Goal: Task Accomplishment & Management: Manage account settings

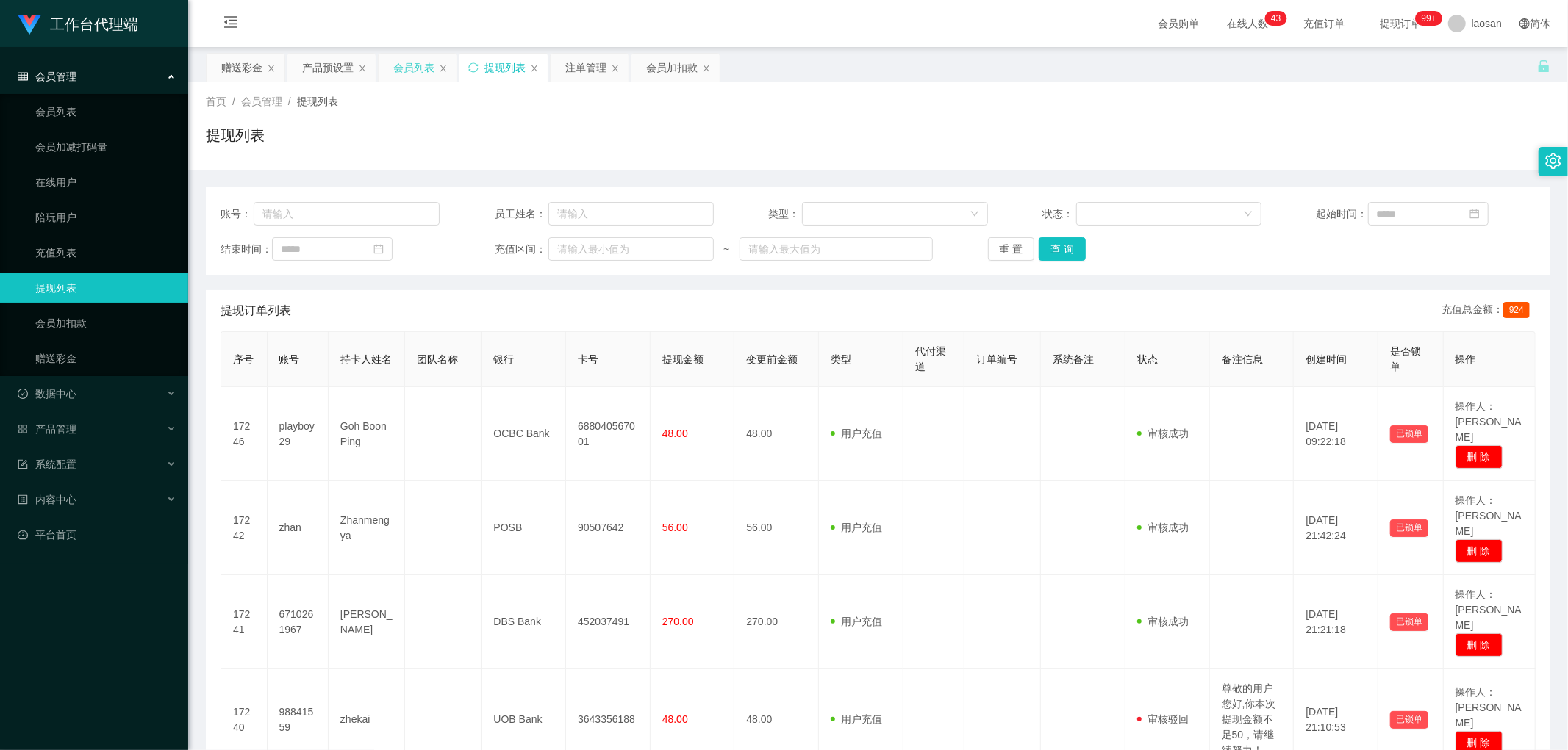
click at [420, 72] on div "会员列表" at bounding box center [413, 68] width 41 height 28
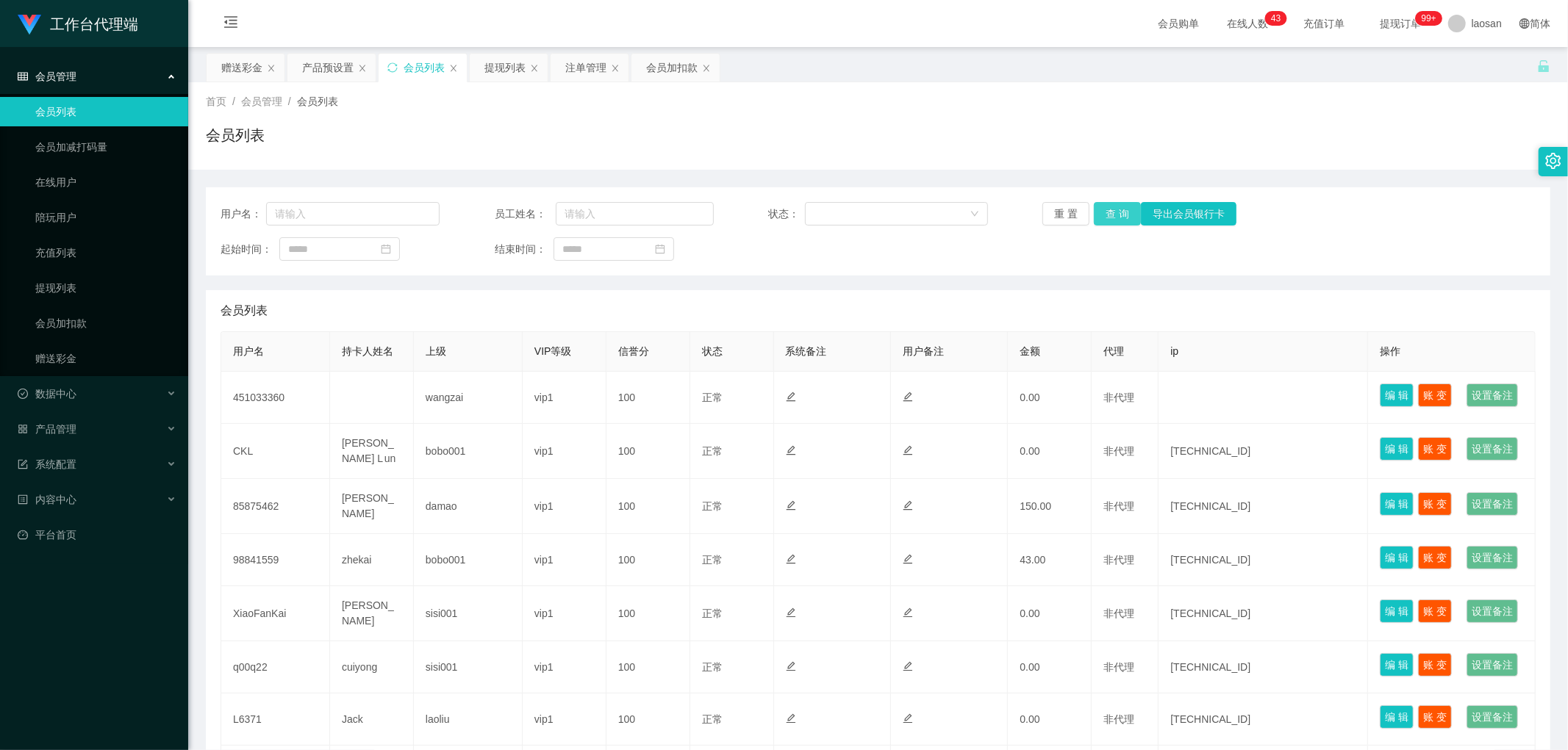
click at [1118, 211] on button "查 询" at bounding box center [1116, 214] width 47 height 24
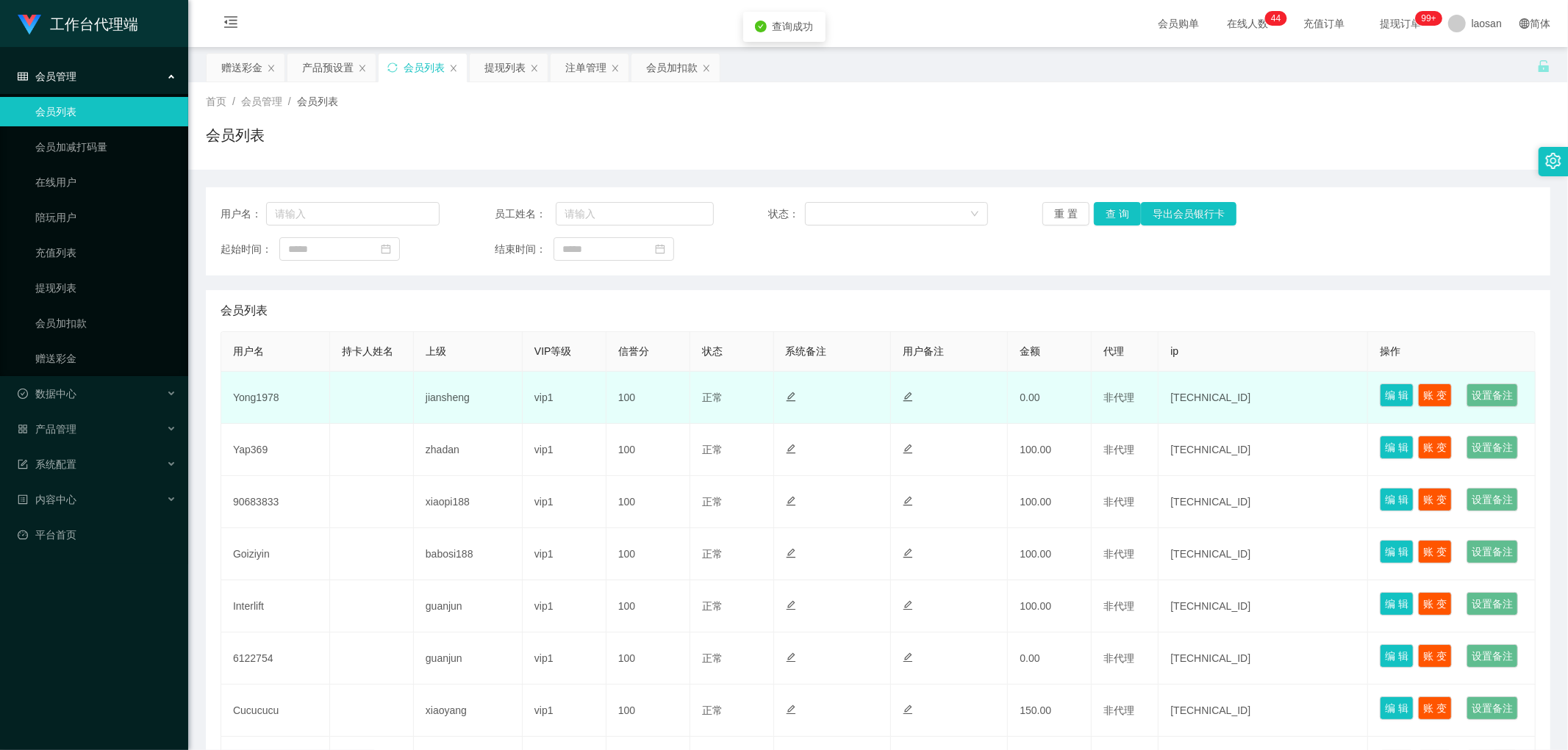
click at [259, 414] on td "Yong1978" at bounding box center [275, 398] width 109 height 52
copy td "Yong1978"
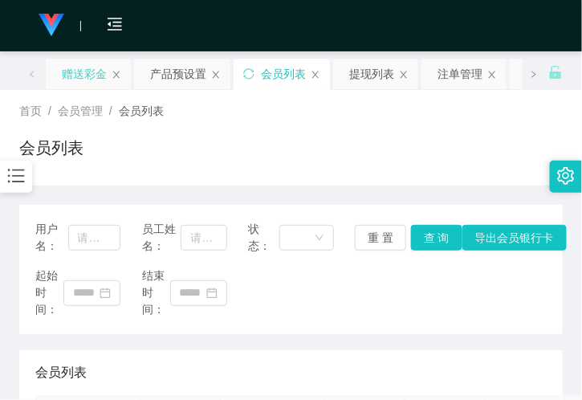
drag, startPoint x: 72, startPoint y: 70, endPoint x: 76, endPoint y: 81, distance: 11.9
click at [72, 70] on div "赠送彩金" at bounding box center [84, 74] width 45 height 31
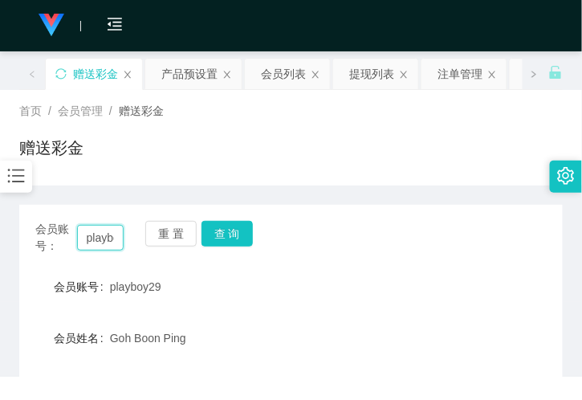
click at [103, 238] on input "playboy29" at bounding box center [100, 238] width 47 height 26
paste input "Yong1978"
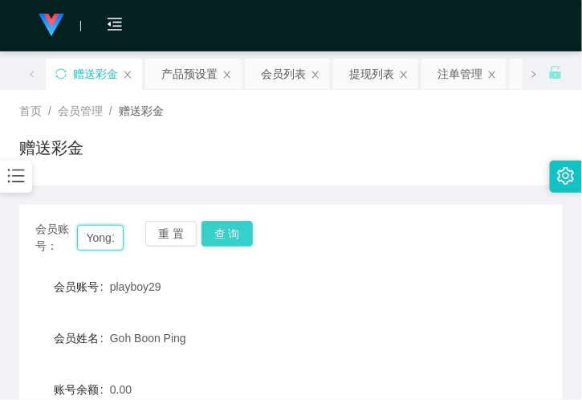
scroll to position [0, 22]
type input "Yong1978"
drag, startPoint x: 233, startPoint y: 236, endPoint x: 213, endPoint y: 249, distance: 23.8
click at [233, 236] on button "查 询" at bounding box center [227, 234] width 51 height 26
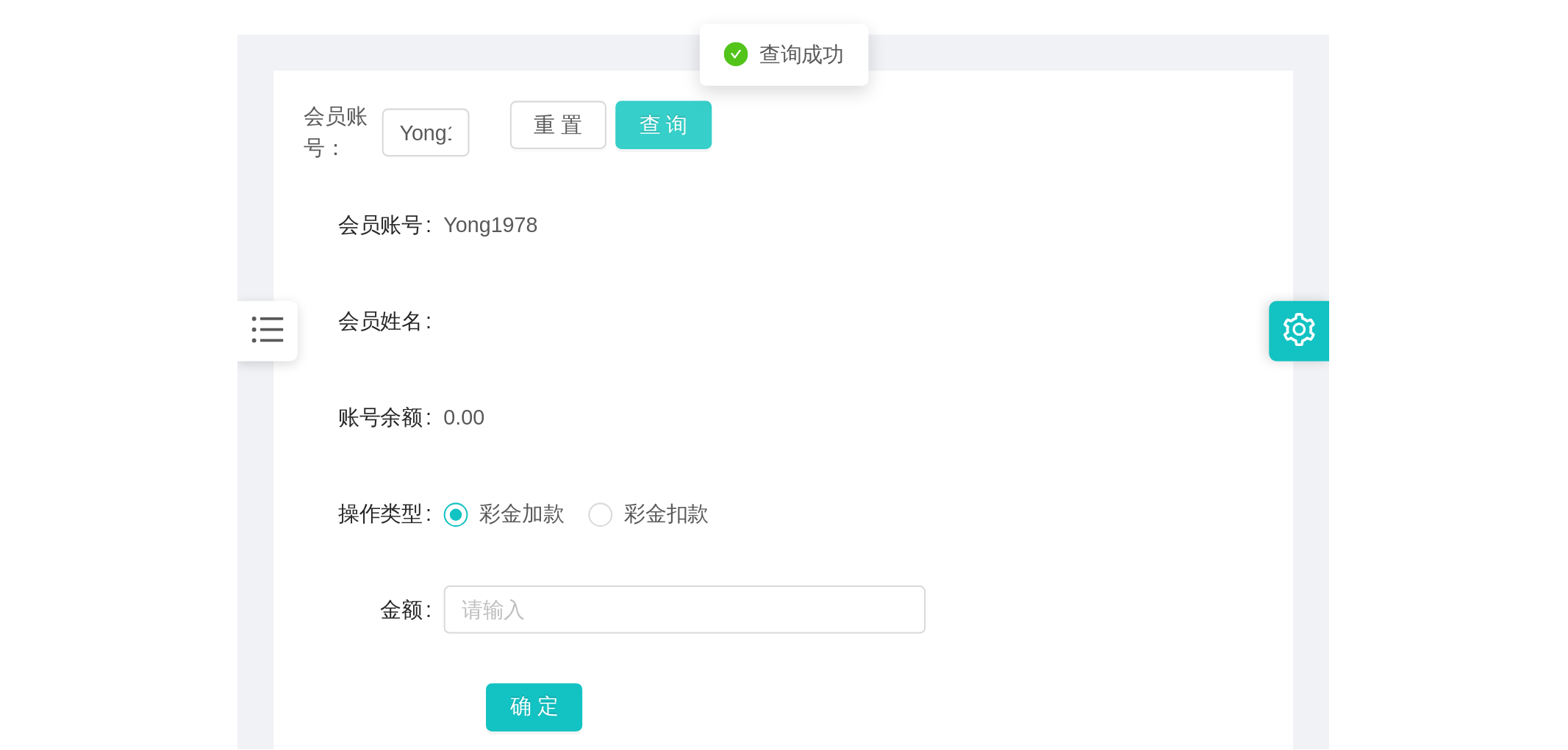
scroll to position [163, 0]
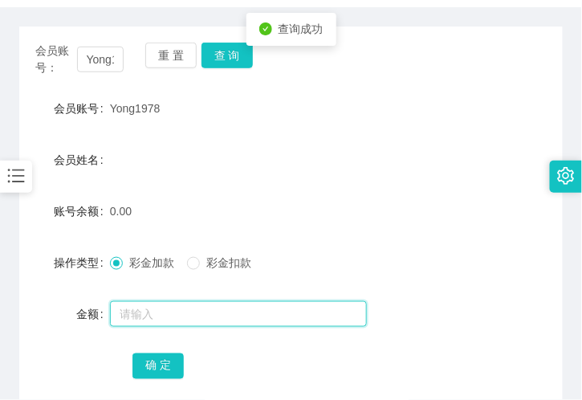
click at [145, 314] on input "text" at bounding box center [238, 314] width 257 height 26
type input "100"
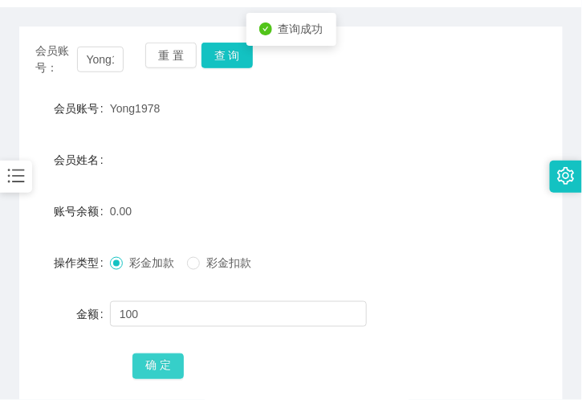
click at [149, 364] on button "确 定" at bounding box center [158, 366] width 51 height 26
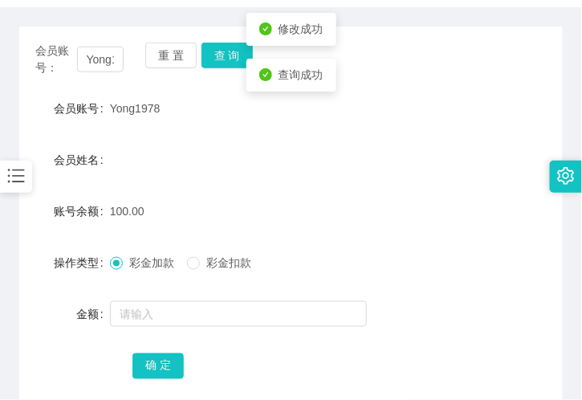
click at [115, 104] on span "Yong1978" at bounding box center [135, 108] width 51 height 13
copy span "Yong1978"
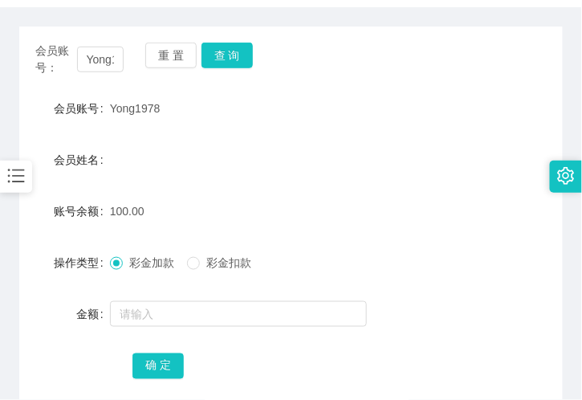
click at [205, 129] on form "会员账号 Yong1978 会员姓名 账号余额 100.00 操作类型 彩金加款 彩金扣款 金额 确 定" at bounding box center [291, 236] width 544 height 289
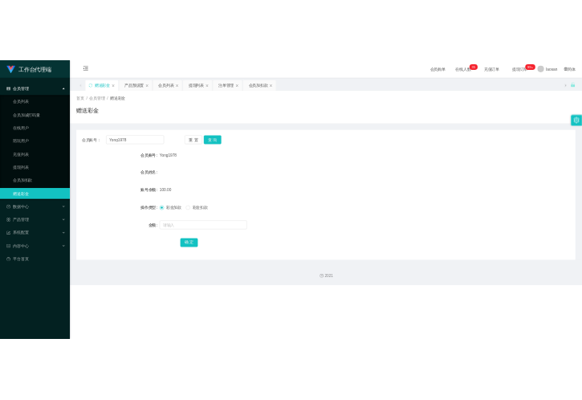
scroll to position [0, 0]
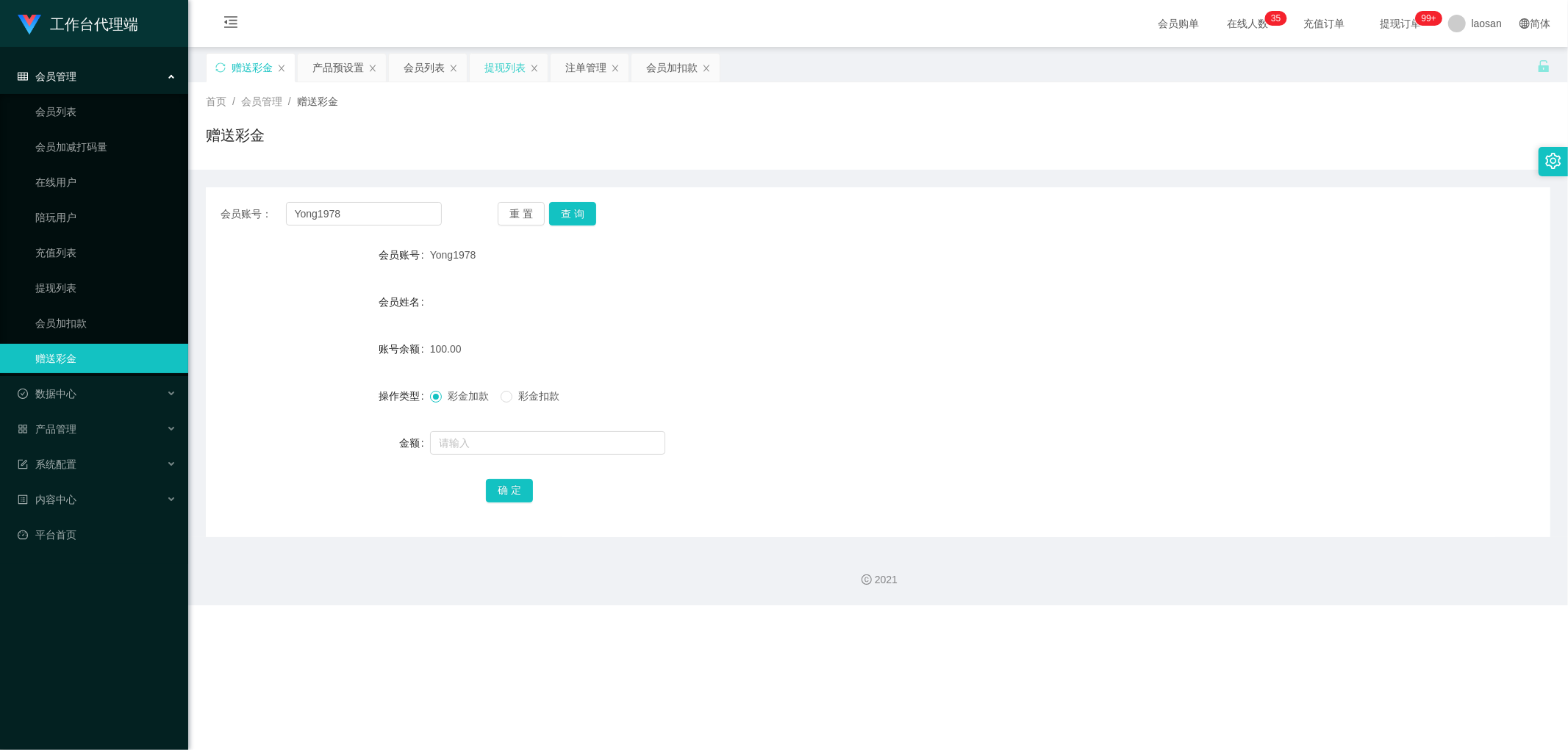
click at [493, 69] on div "提现列表" at bounding box center [504, 68] width 41 height 28
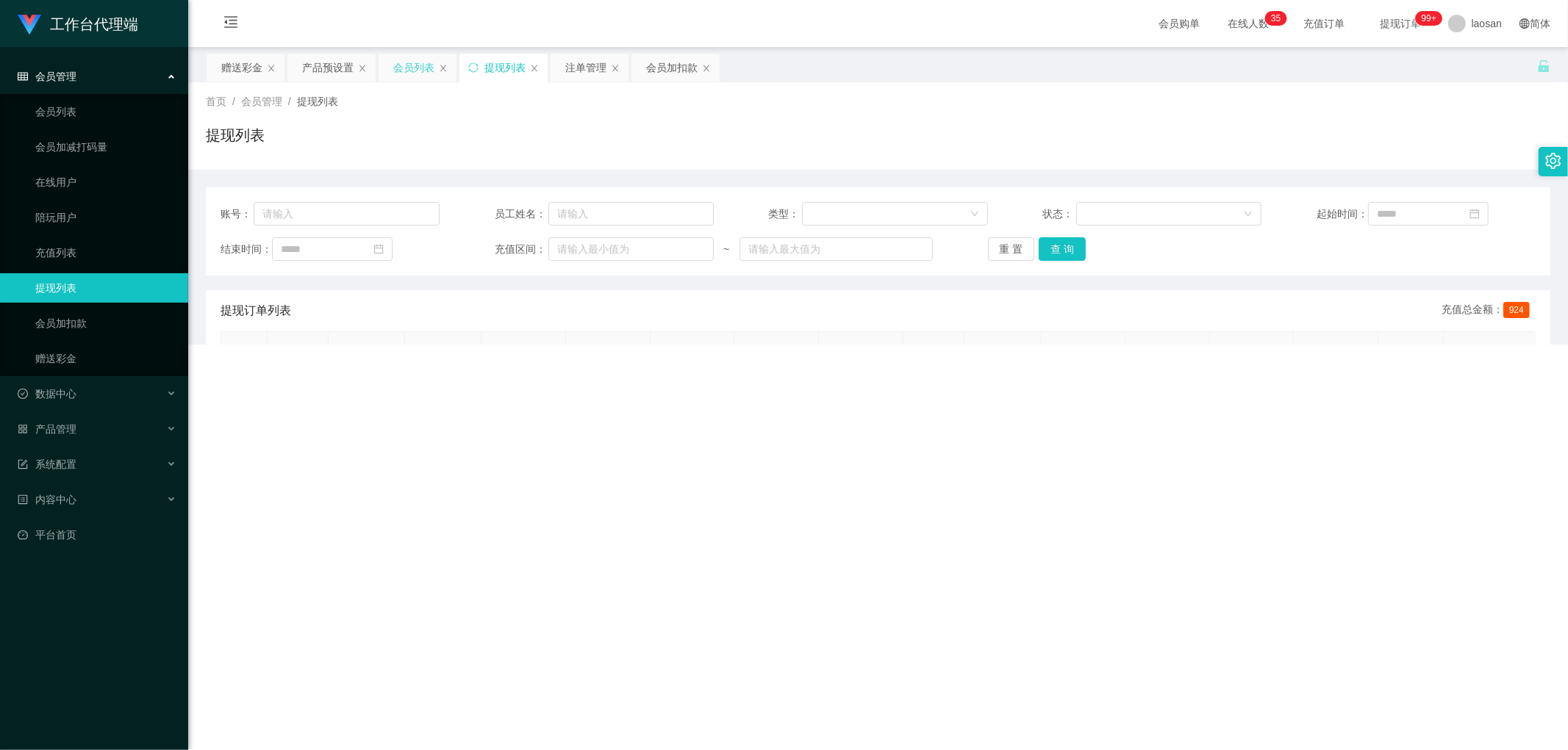
click at [426, 68] on div "会员列表" at bounding box center [413, 68] width 41 height 28
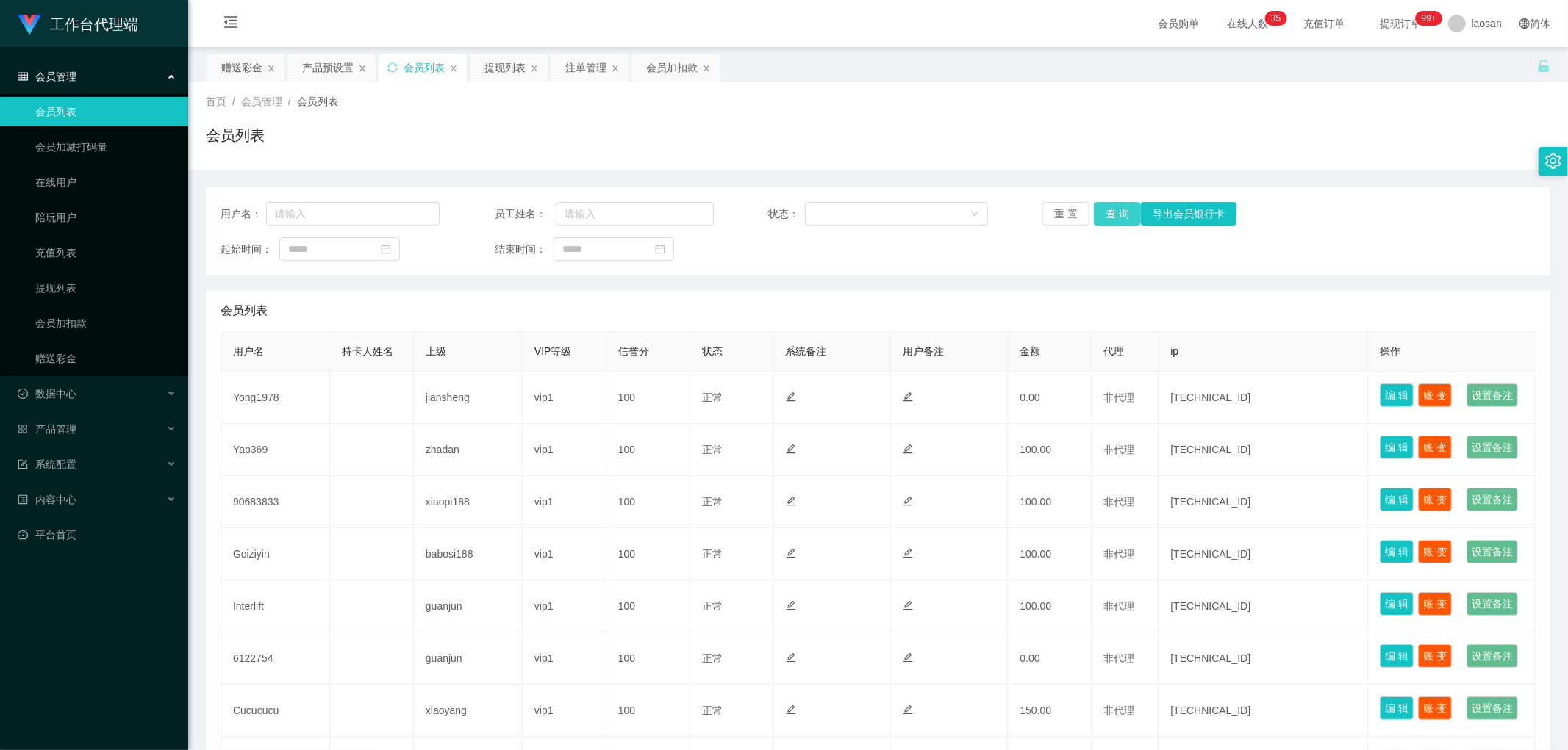
click at [1122, 206] on button "查 询" at bounding box center [1116, 214] width 47 height 24
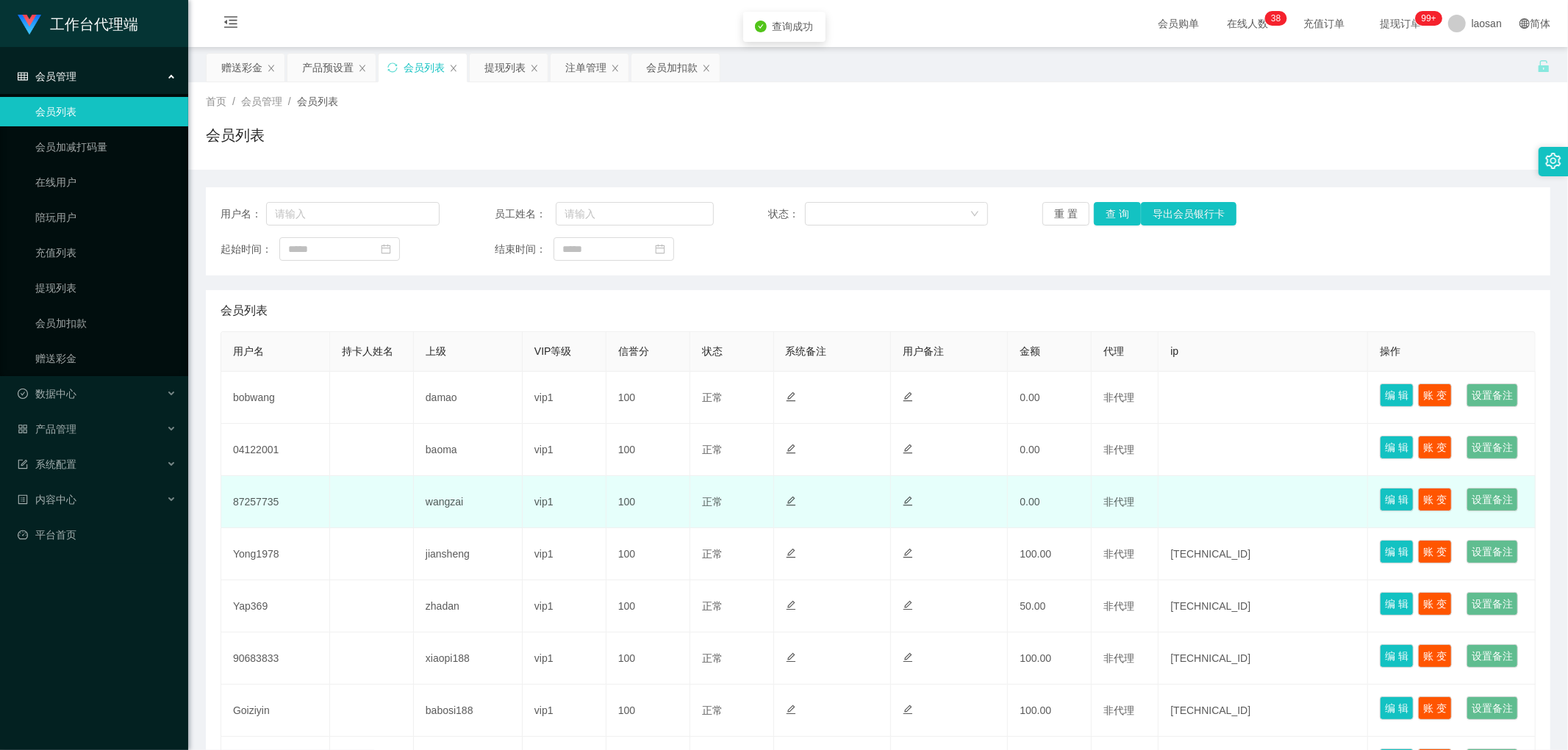
click at [252, 529] on td "87257735" at bounding box center [275, 502] width 109 height 52
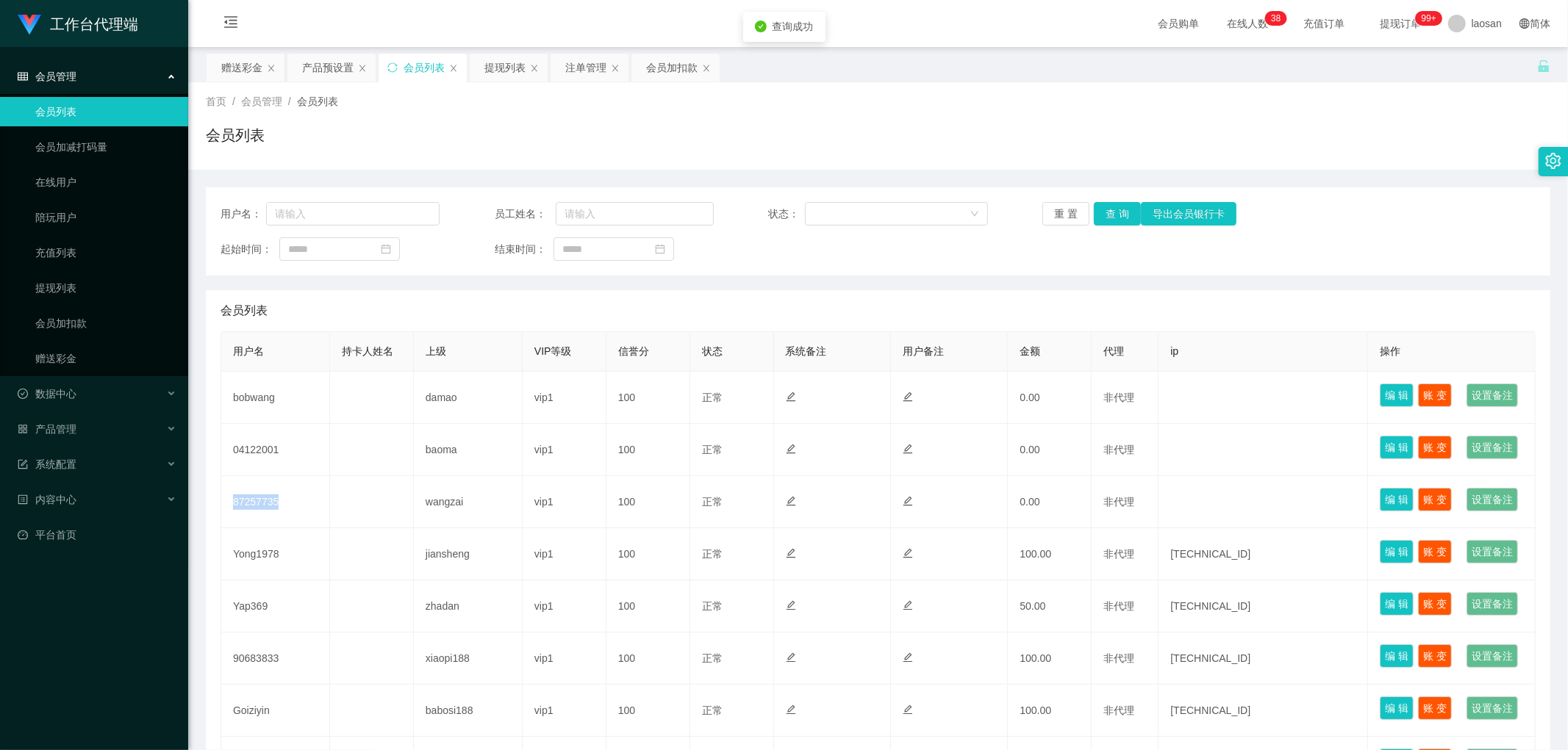
copy td "87257735"
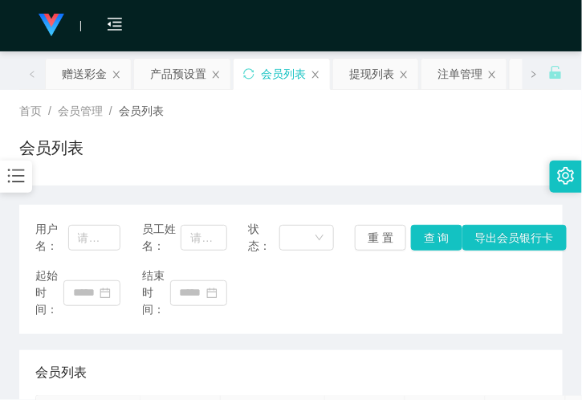
drag, startPoint x: 88, startPoint y: 171, endPoint x: 90, endPoint y: 148, distance: 23.4
click at [88, 170] on div "会员列表" at bounding box center [291, 154] width 544 height 37
click at [98, 67] on div "赠送彩金" at bounding box center [84, 74] width 45 height 31
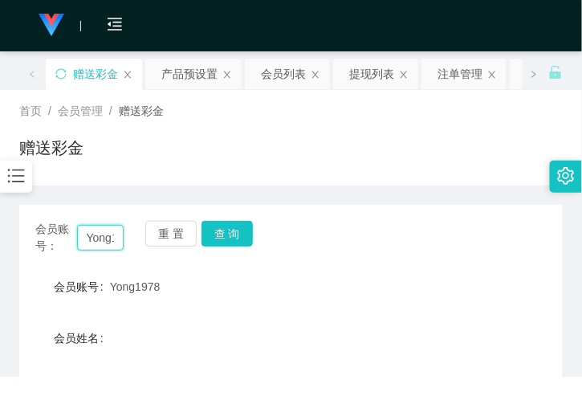
click at [97, 243] on input "Yong1978" at bounding box center [100, 238] width 47 height 26
click at [99, 243] on input "Yong1978" at bounding box center [100, 238] width 47 height 26
drag, startPoint x: 99, startPoint y: 243, endPoint x: 111, endPoint y: 243, distance: 12.1
click at [99, 243] on input "Yong1978" at bounding box center [100, 238] width 47 height 26
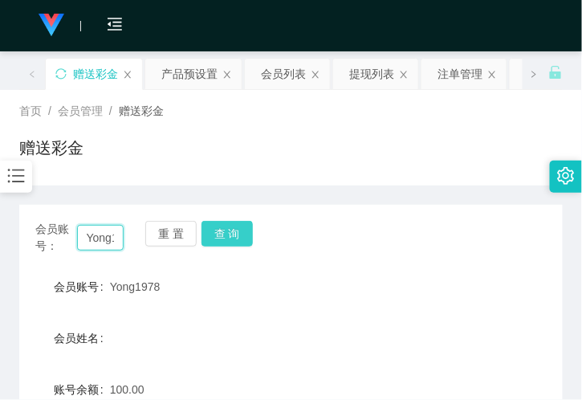
paste input "87257735"
type input "87257735"
drag, startPoint x: 251, startPoint y: 235, endPoint x: 238, endPoint y: 235, distance: 13.7
click at [247, 235] on div "会员账号： 87257735 重 置 查 询" at bounding box center [291, 238] width 544 height 34
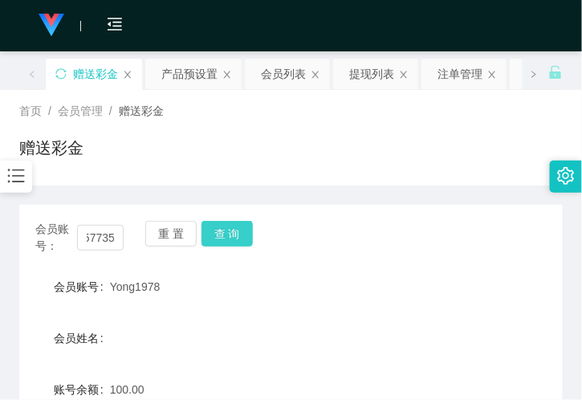
scroll to position [0, 0]
click at [235, 239] on button "查 询" at bounding box center [227, 234] width 51 height 26
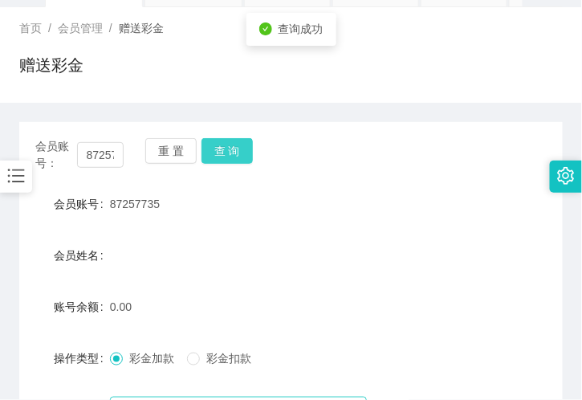
scroll to position [178, 0]
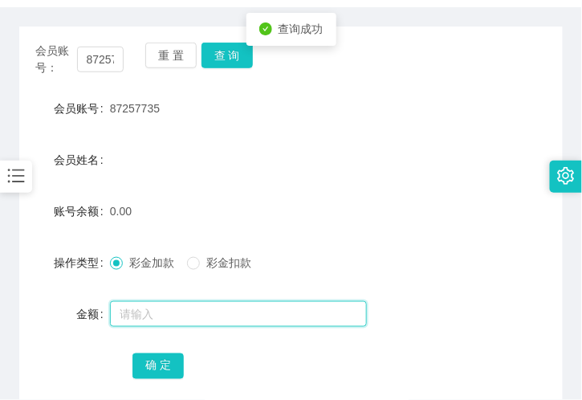
click at [158, 317] on input "text" at bounding box center [238, 314] width 257 height 26
type input "100"
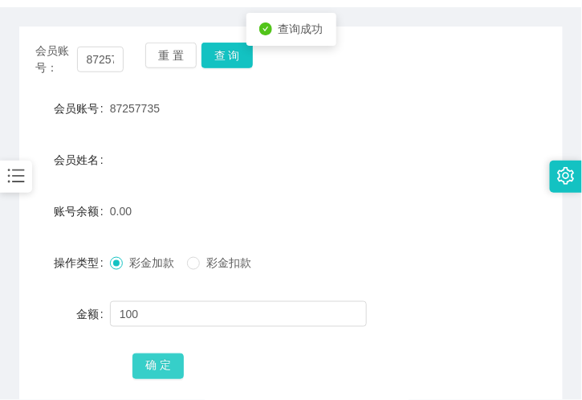
click at [161, 367] on button "确 定" at bounding box center [158, 366] width 51 height 26
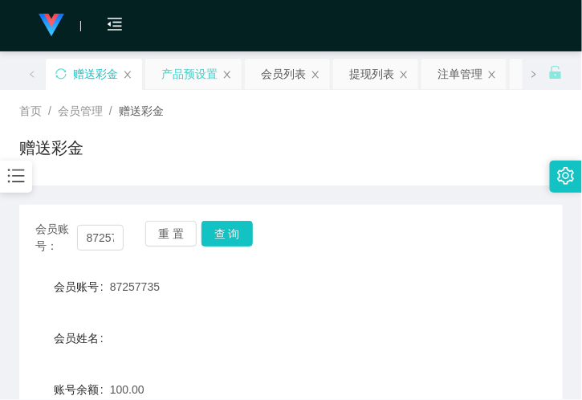
click at [194, 63] on div "产品预设置" at bounding box center [189, 74] width 56 height 31
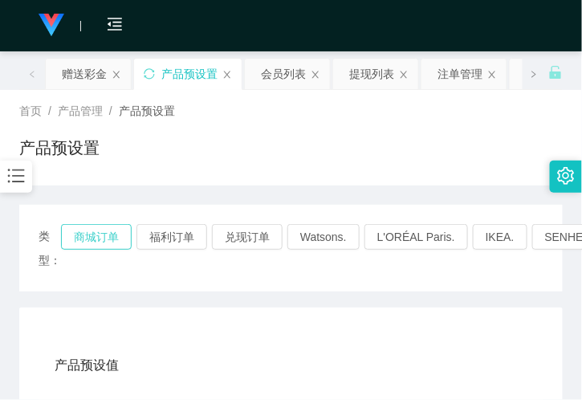
click at [101, 234] on button "商城订单" at bounding box center [96, 237] width 71 height 26
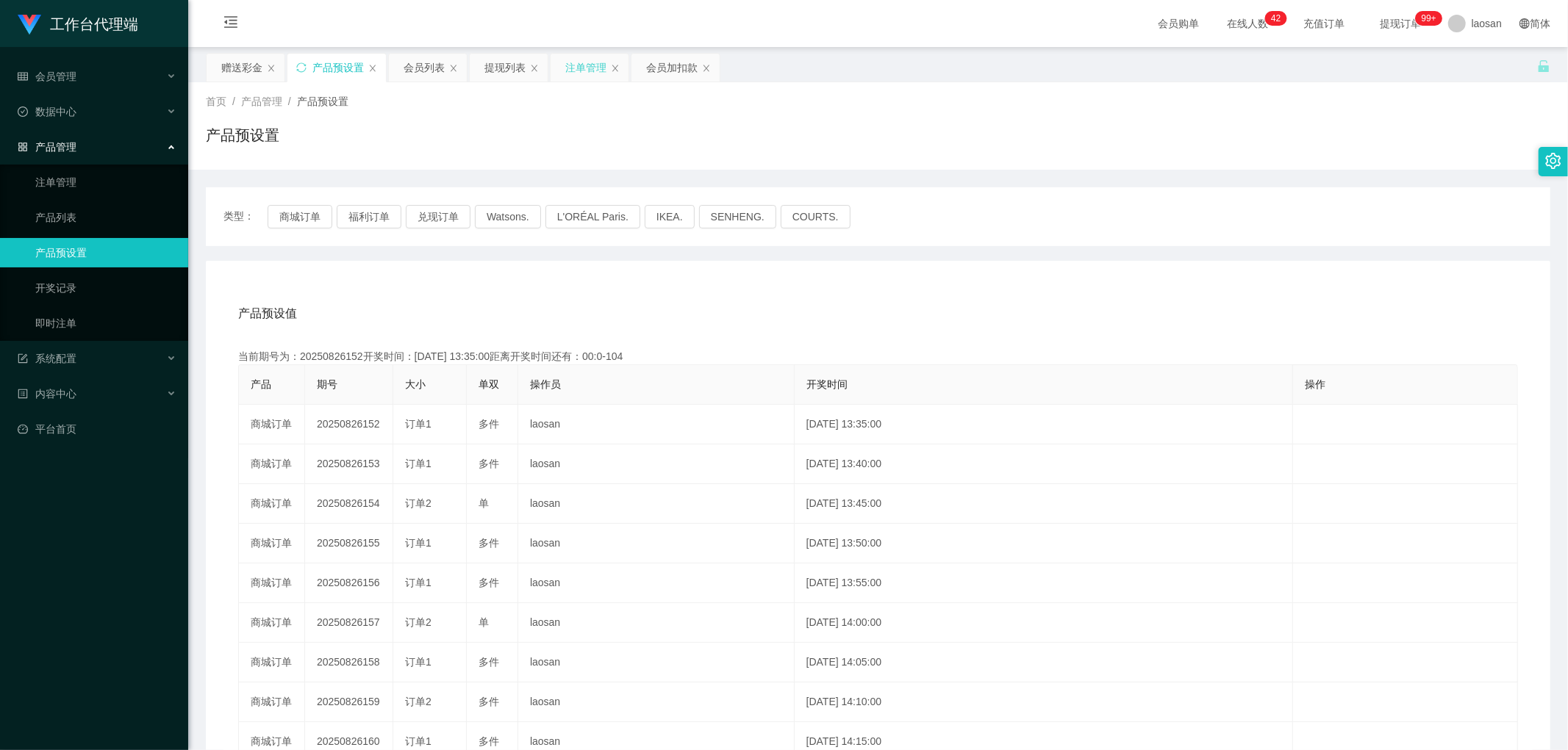
click at [585, 71] on div "注单管理" at bounding box center [585, 68] width 41 height 28
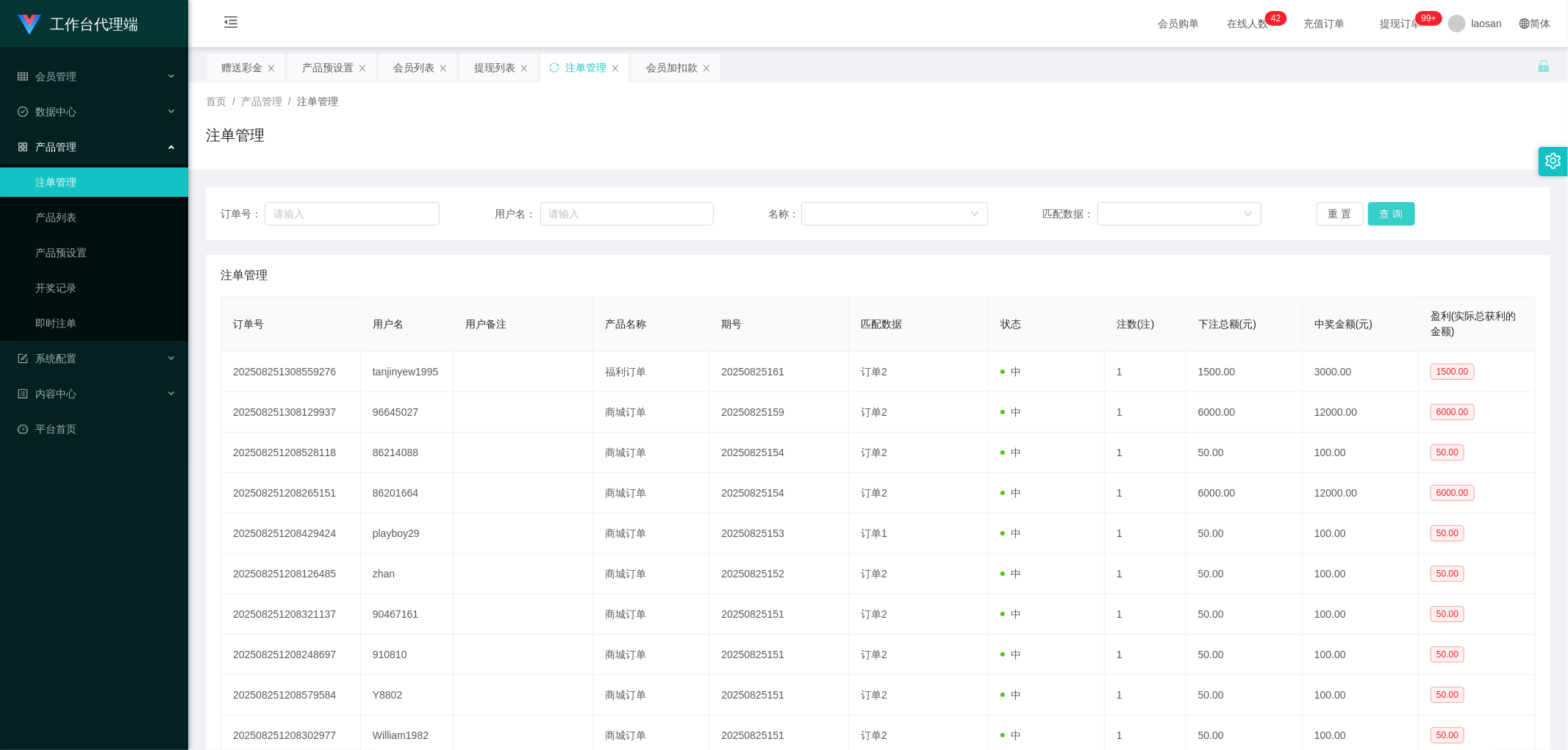
click at [1384, 214] on button "查 询" at bounding box center [1391, 214] width 47 height 24
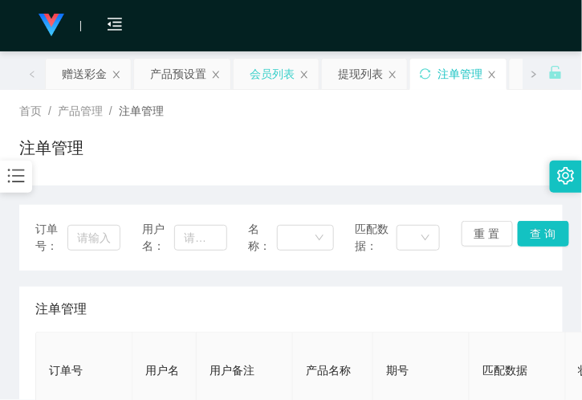
click at [281, 73] on div "会员列表" at bounding box center [272, 74] width 45 height 31
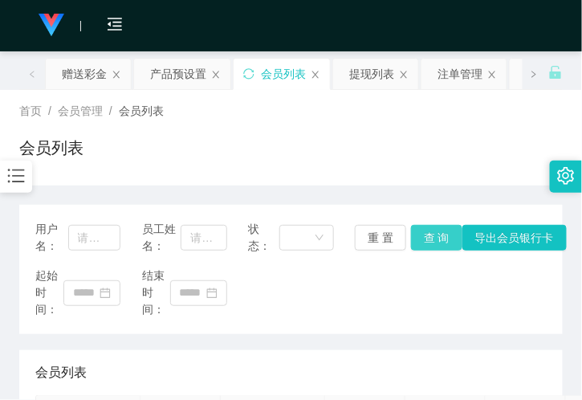
click at [427, 245] on button "查 询" at bounding box center [436, 238] width 51 height 26
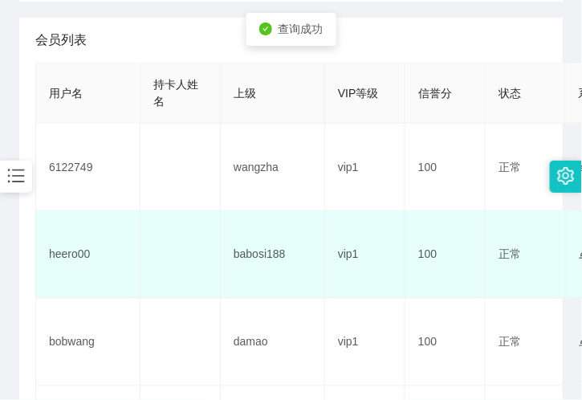
scroll to position [357, 0]
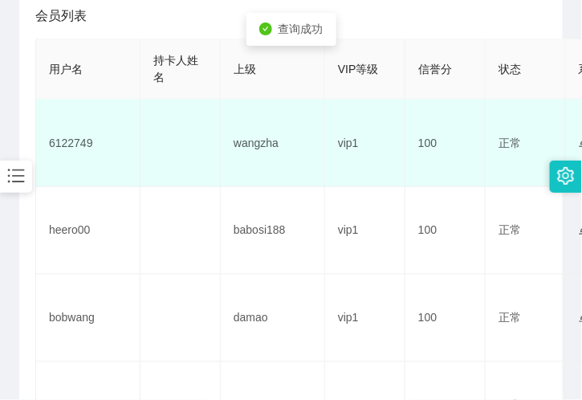
click at [84, 139] on td "6122749" at bounding box center [88, 144] width 104 height 88
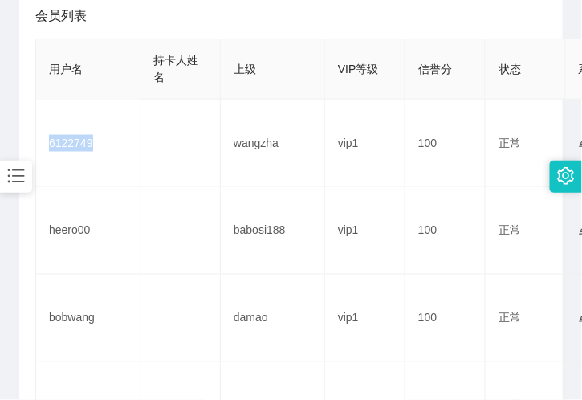
copy td "6122749"
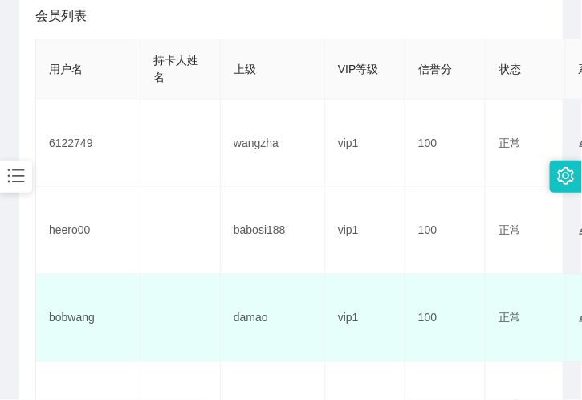
drag, startPoint x: 446, startPoint y: 363, endPoint x: 437, endPoint y: 338, distance: 26.4
click at [445, 362] on td "100" at bounding box center [446, 406] width 80 height 88
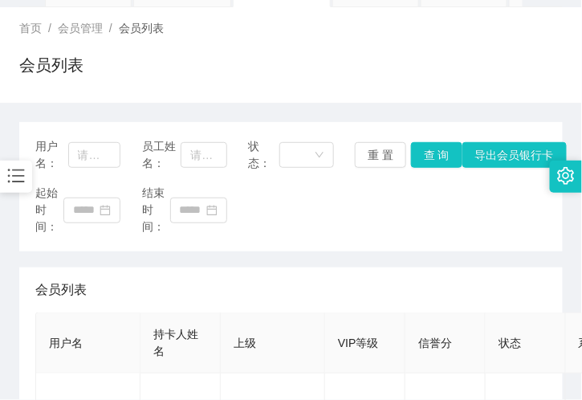
scroll to position [0, 0]
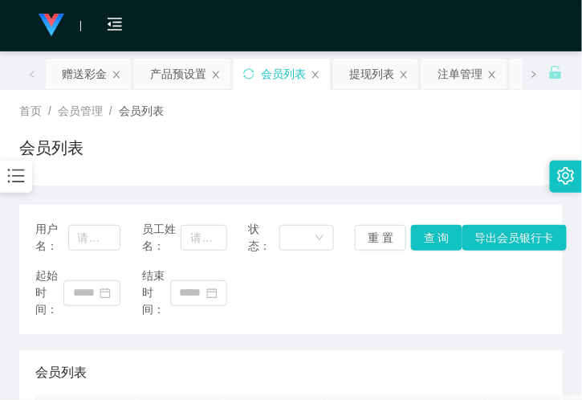
drag, startPoint x: 80, startPoint y: 74, endPoint x: 99, endPoint y: 117, distance: 47.2
click at [78, 74] on div "赠送彩金" at bounding box center [84, 74] width 45 height 31
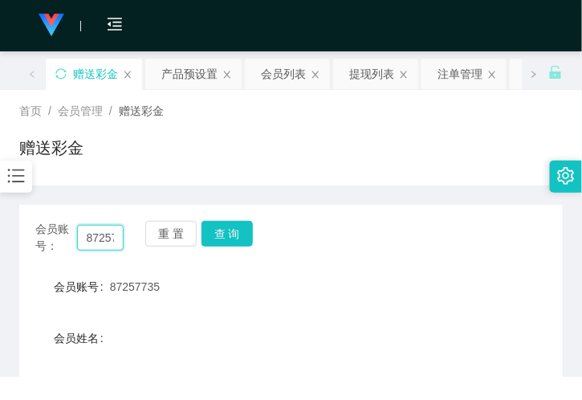
click at [109, 231] on input "87257735" at bounding box center [100, 238] width 47 height 26
paste input "6122749"
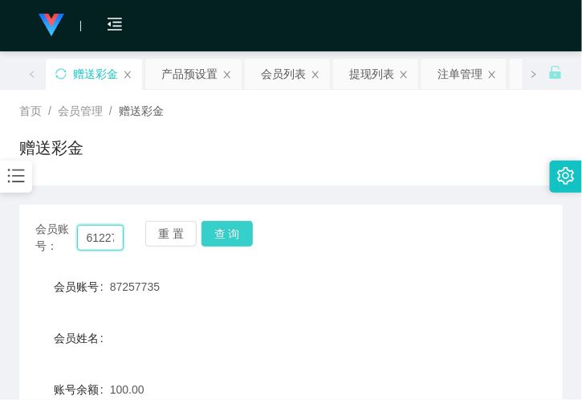
scroll to position [0, 16]
type input "6122749"
click at [235, 230] on button "查 询" at bounding box center [227, 234] width 51 height 26
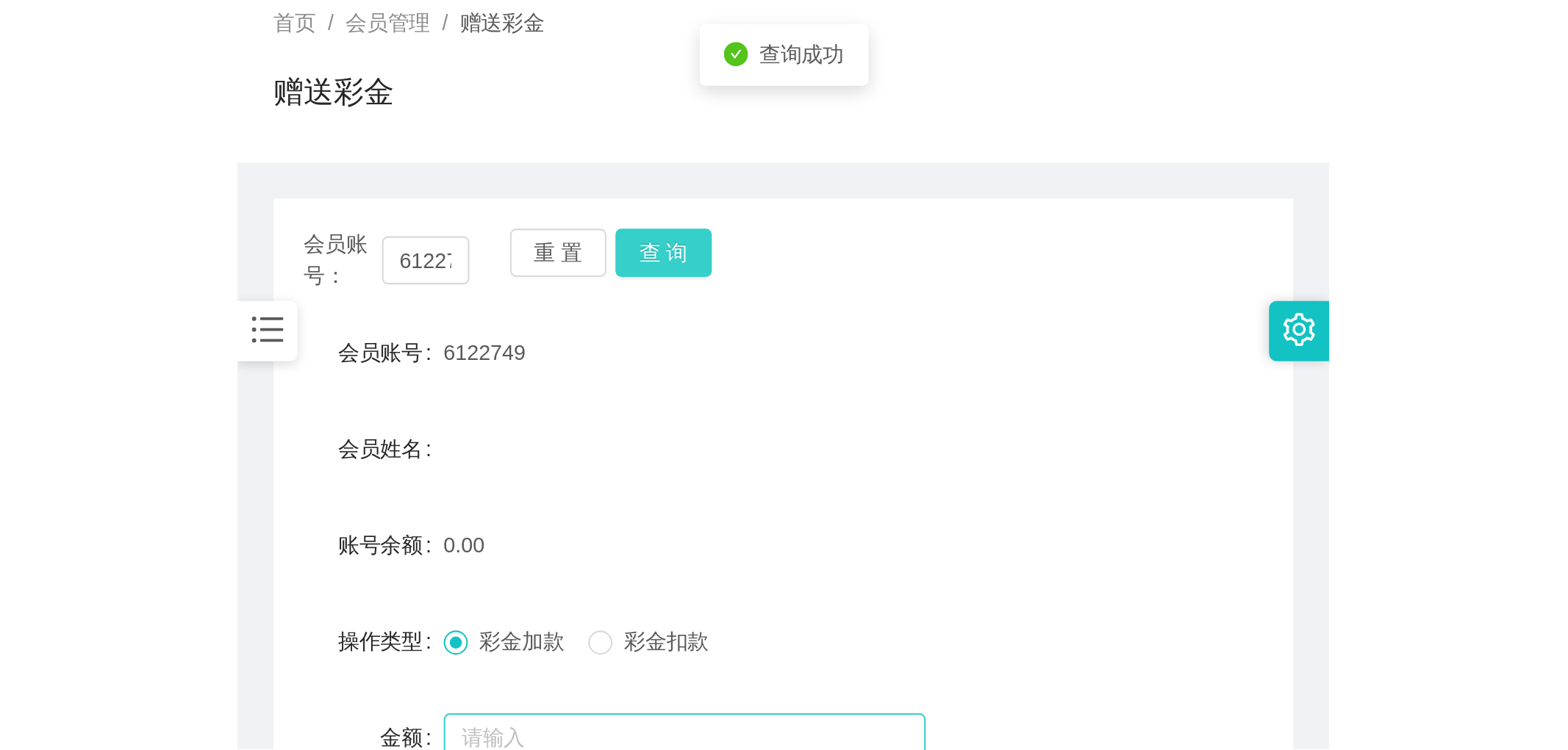
scroll to position [163, 0]
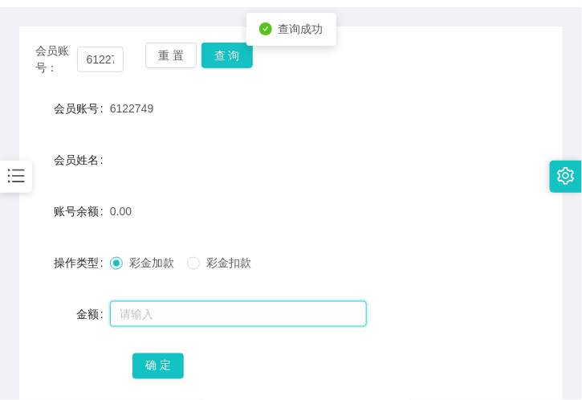
click at [161, 318] on input "text" at bounding box center [238, 314] width 257 height 26
type input "100"
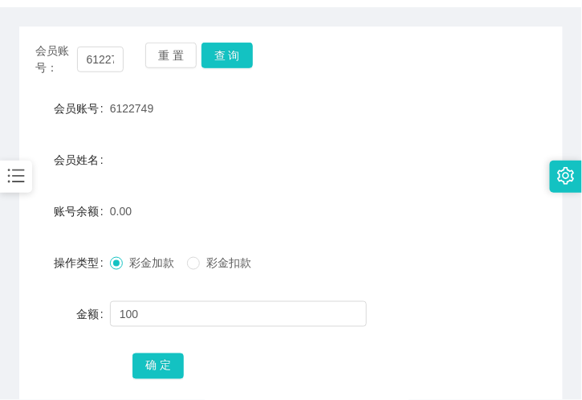
click at [159, 388] on div "会员账号： 6122749 重 置 查 询 会员账号 6122749 会员姓名 账号余额 0.00 操作类型 彩金加款 彩金扣款 金额 100 确 定" at bounding box center [291, 222] width 544 height 390
drag, startPoint x: 156, startPoint y: 372, endPoint x: 146, endPoint y: 372, distance: 9.6
click at [154, 371] on button "确 定" at bounding box center [158, 366] width 51 height 26
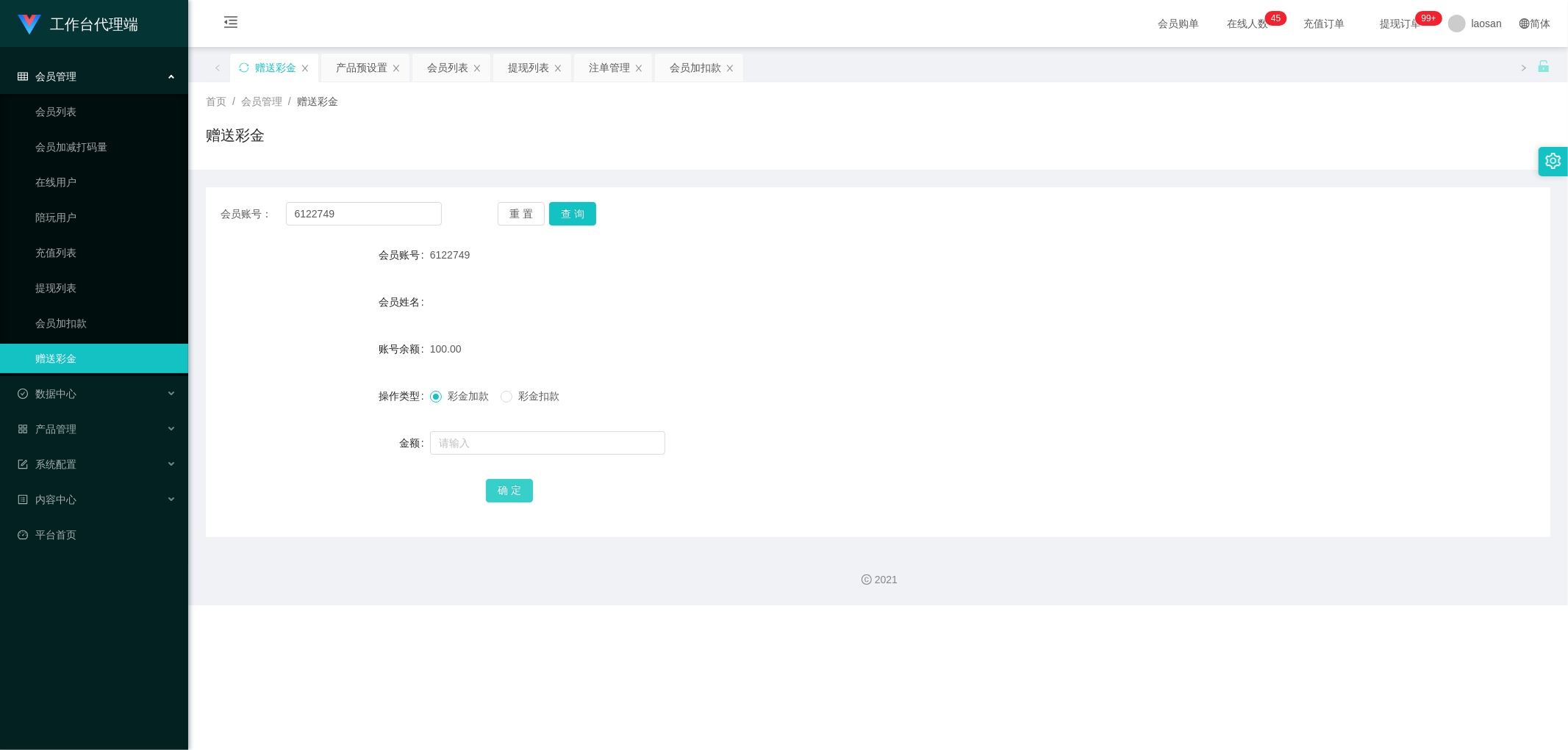
scroll to position [0, 0]
click at [583, 67] on div "注单管理" at bounding box center [585, 68] width 41 height 28
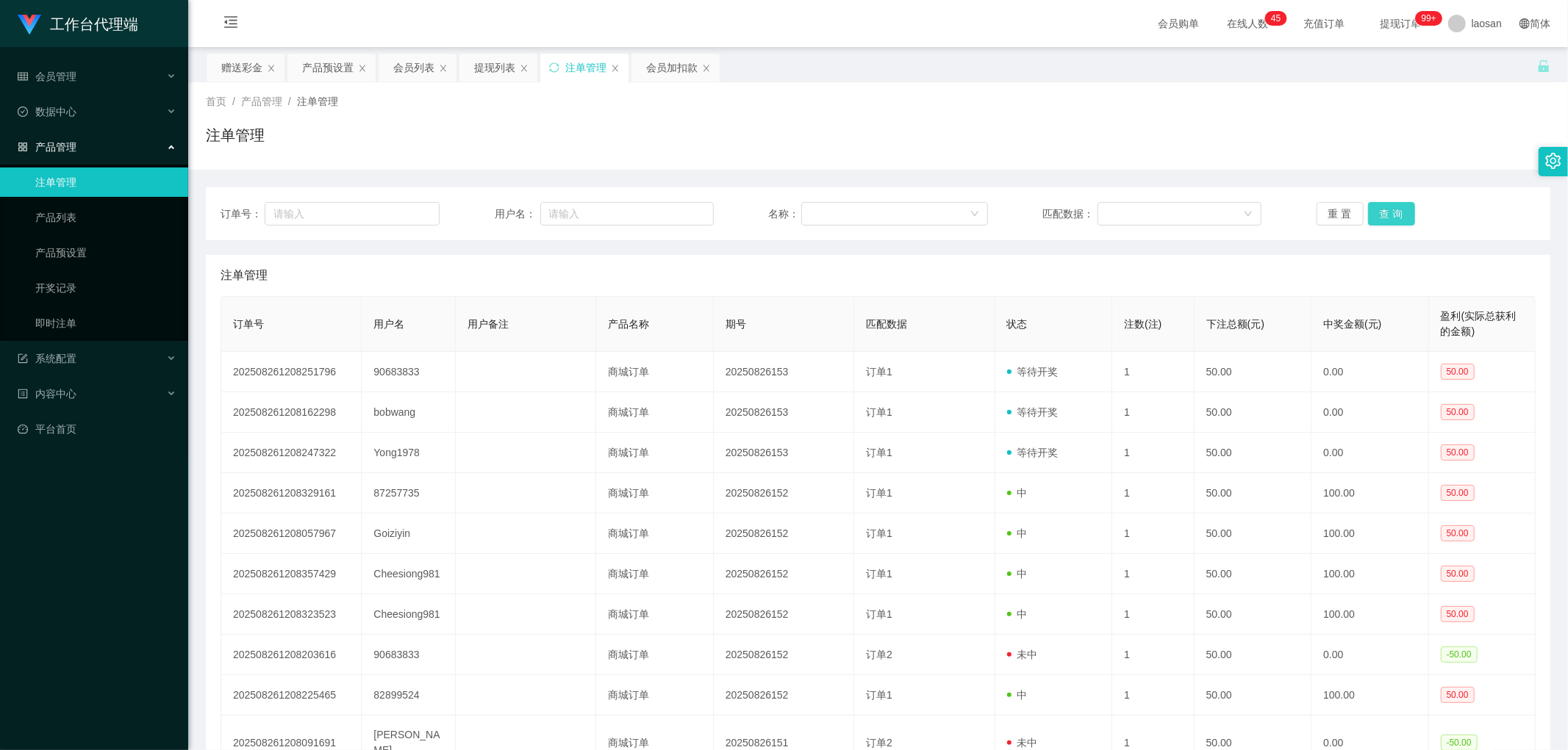
click at [1388, 213] on button "查 询" at bounding box center [1391, 214] width 47 height 24
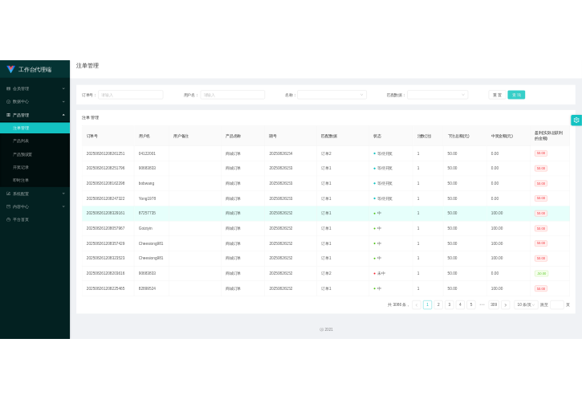
scroll to position [45, 0]
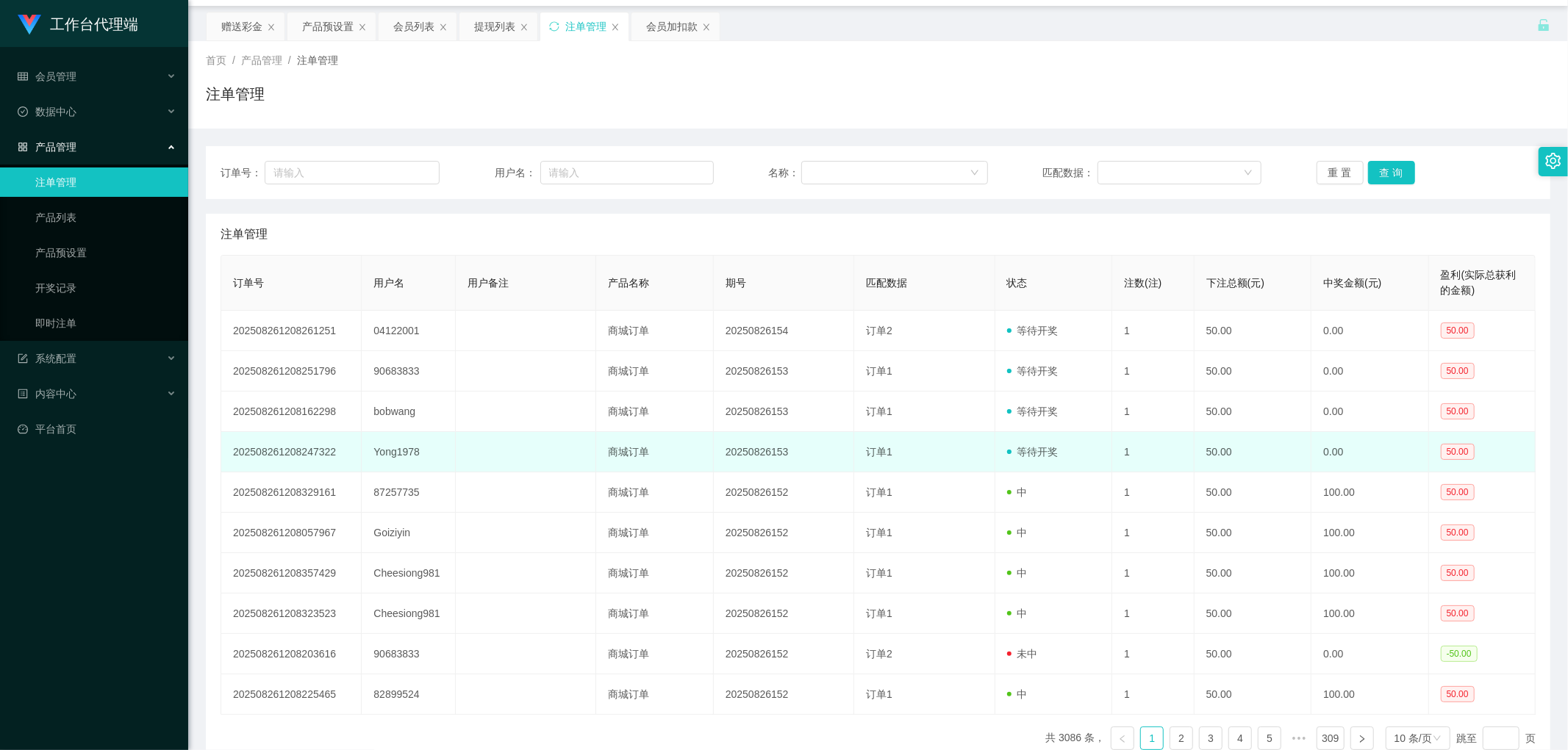
click at [1119, 450] on td "1" at bounding box center [1154, 452] width 82 height 40
drag, startPoint x: 1040, startPoint y: 450, endPoint x: 768, endPoint y: 453, distance: 272.0
click at [818, 460] on tr "202508261208247322 Yong1978 商城订单 20250826153 订单1 等待开奖 1 50.00 0.00 50.00" at bounding box center [878, 452] width 1314 height 40
click at [736, 451] on td "20250826153" at bounding box center [783, 452] width 140 height 40
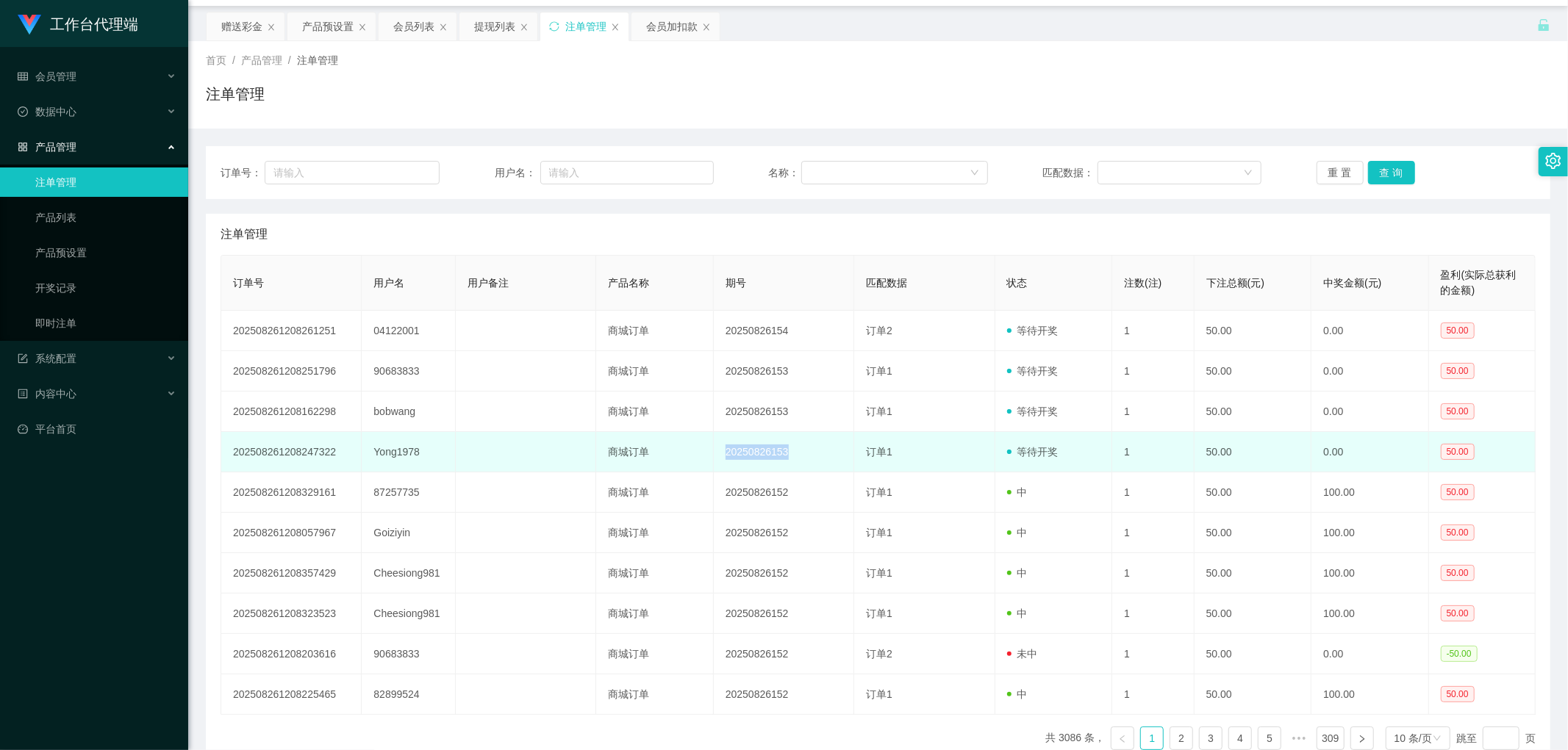
drag, startPoint x: 721, startPoint y: 450, endPoint x: 790, endPoint y: 450, distance: 69.0
click at [790, 450] on td "20250826153" at bounding box center [783, 452] width 140 height 40
click at [831, 450] on td "20250826153" at bounding box center [783, 452] width 140 height 40
drag, startPoint x: 820, startPoint y: 445, endPoint x: 812, endPoint y: 444, distance: 8.1
click at [817, 444] on td "20250826153" at bounding box center [783, 452] width 140 height 40
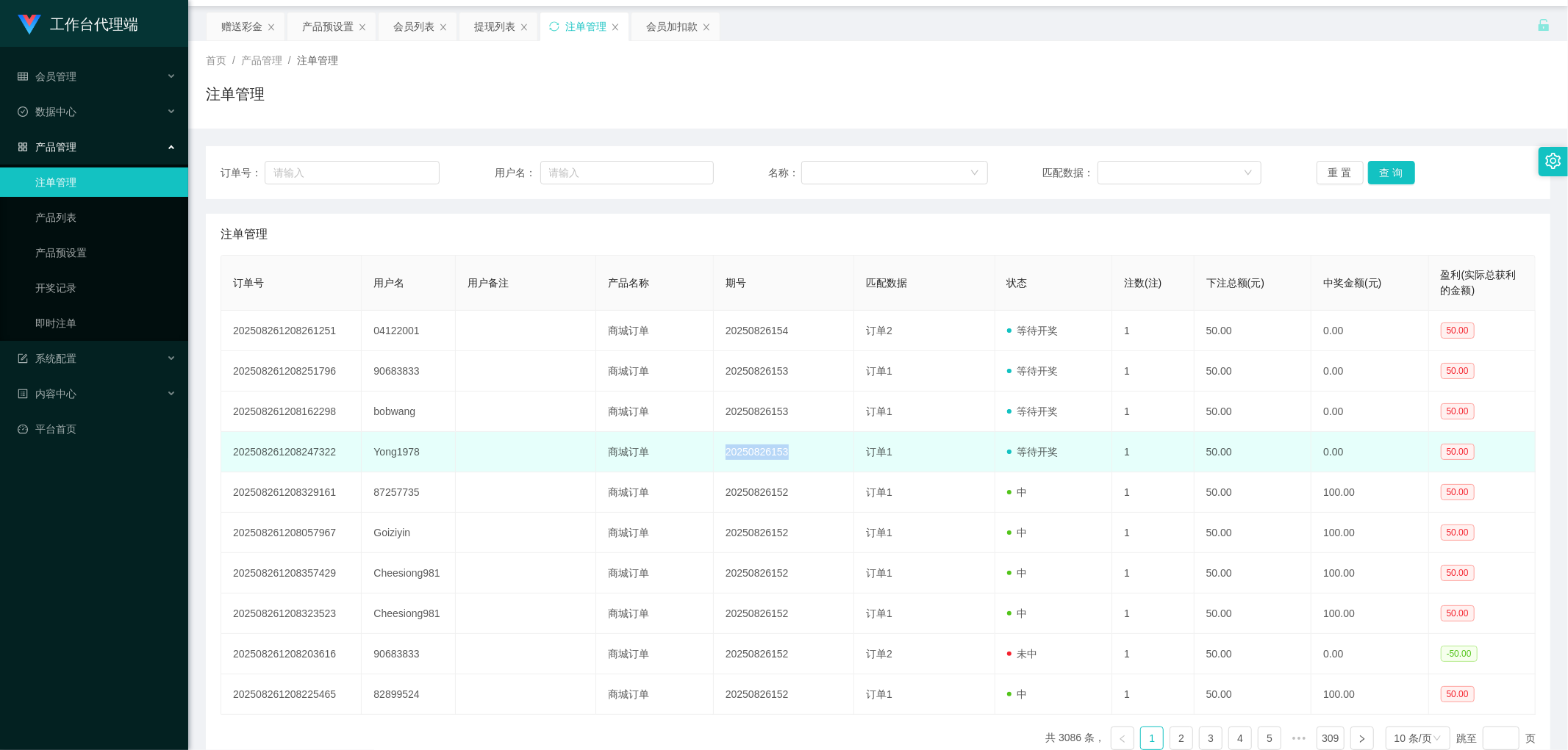
drag, startPoint x: 801, startPoint y: 445, endPoint x: 843, endPoint y: 435, distance: 43.2
click at [803, 445] on td "20250826153" at bounding box center [783, 452] width 140 height 40
click at [765, 455] on td "20250826153" at bounding box center [783, 452] width 140 height 40
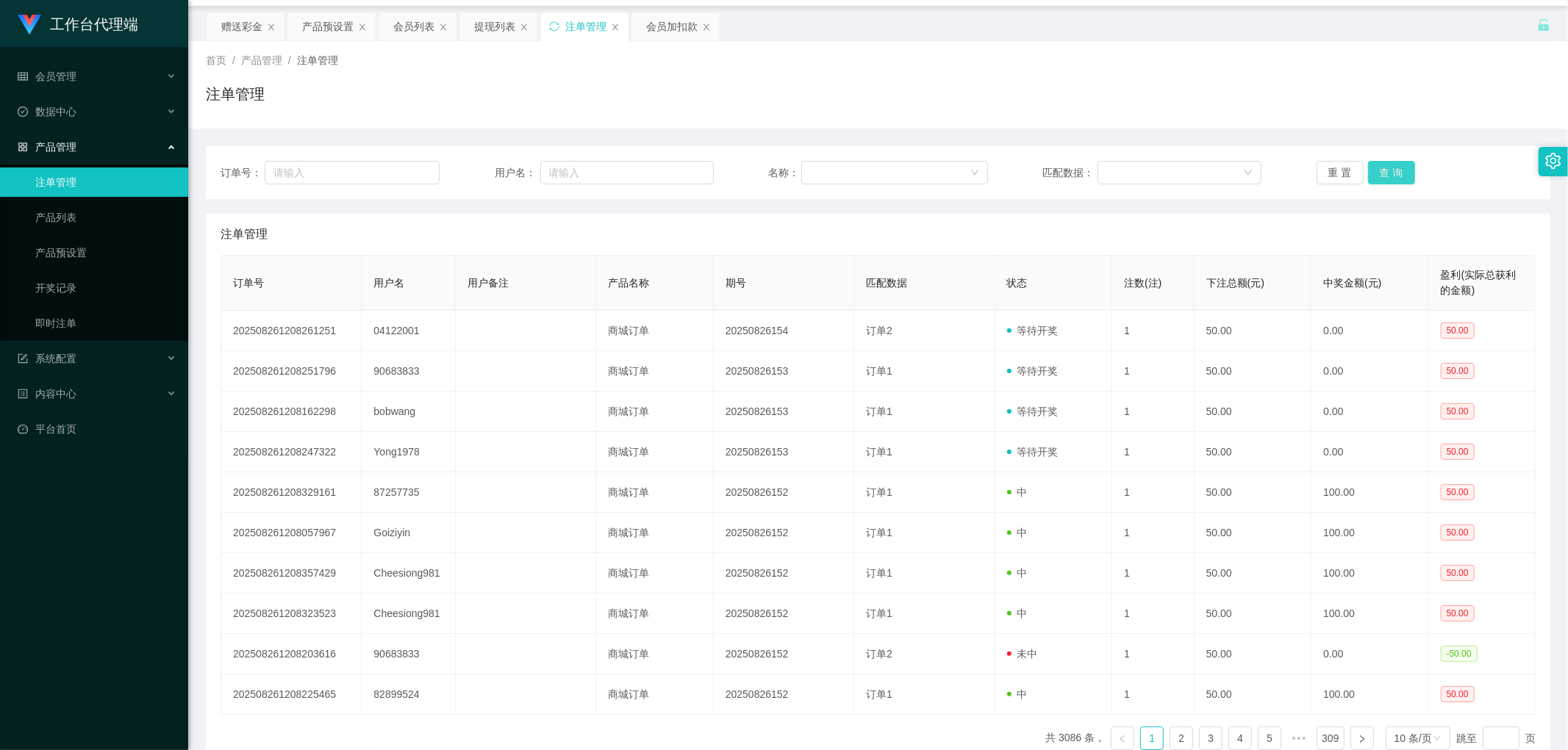
click at [1380, 167] on button "查 询" at bounding box center [1391, 173] width 47 height 24
click at [1380, 167] on div "重 置 查 询" at bounding box center [1425, 173] width 219 height 24
click at [1380, 167] on button "查 询" at bounding box center [1399, 173] width 63 height 24
click at [1380, 167] on div "重 置 查 询" at bounding box center [1425, 173] width 219 height 24
click at [1380, 167] on button "查 询" at bounding box center [1391, 173] width 47 height 24
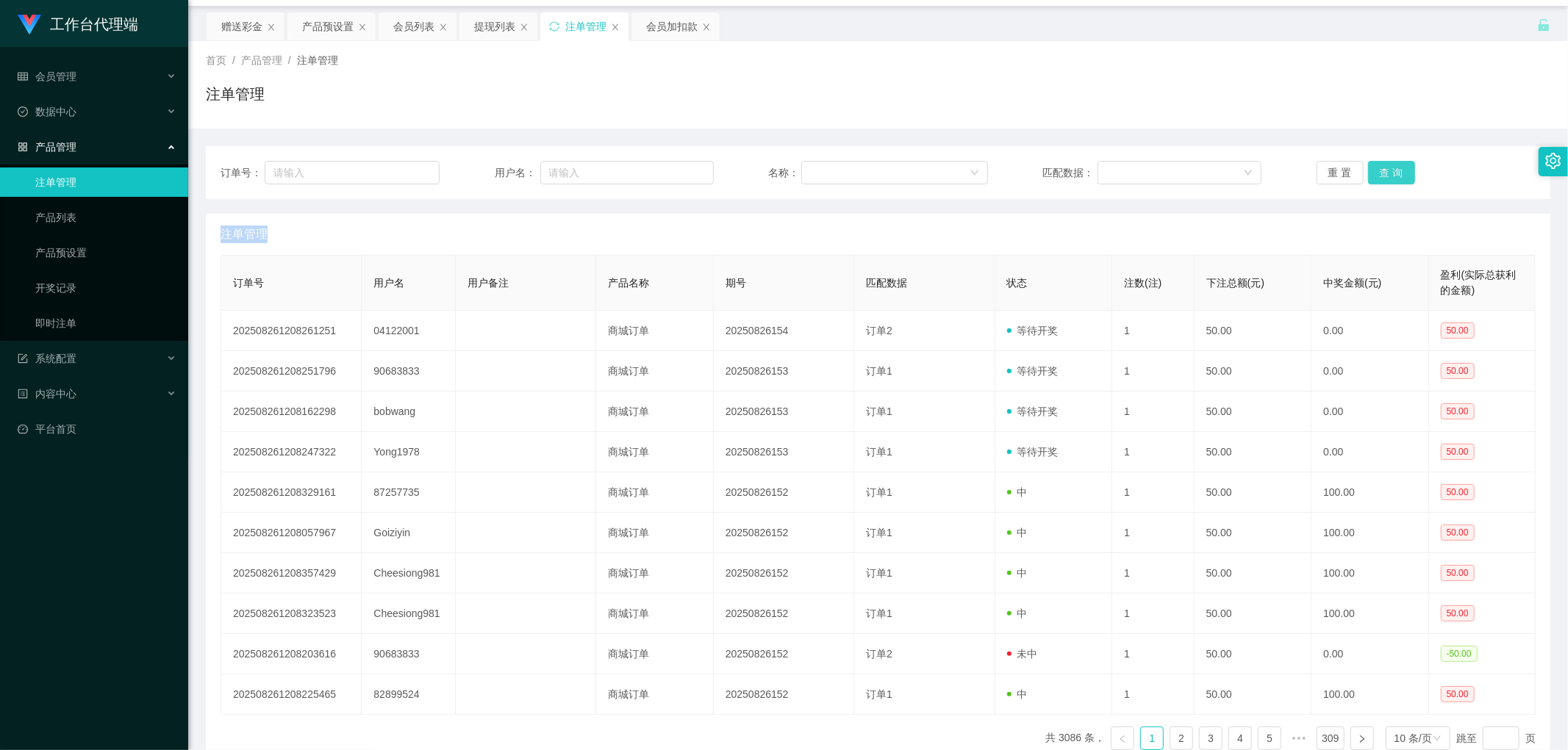
click at [1380, 167] on div "重 置 查 询" at bounding box center [1425, 173] width 219 height 24
click at [1385, 165] on button "查 询" at bounding box center [1391, 173] width 47 height 24
click at [1385, 165] on div "重 置 查 询" at bounding box center [1425, 173] width 219 height 24
click at [1385, 165] on button "查 询" at bounding box center [1391, 173] width 47 height 24
click at [1385, 165] on div "重 置 查 询" at bounding box center [1425, 173] width 219 height 24
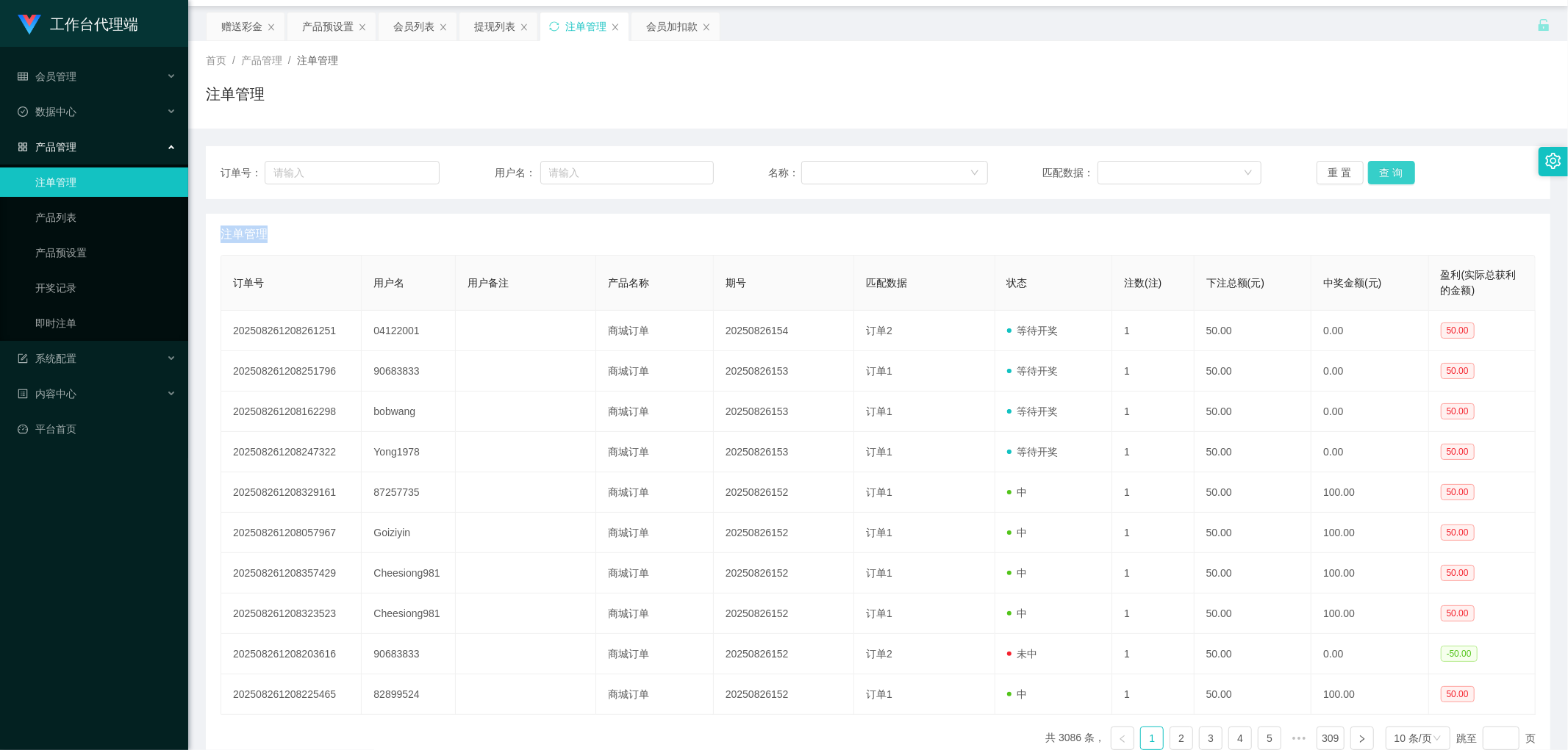
click at [1385, 165] on button "查 询" at bounding box center [1391, 173] width 47 height 24
click at [1385, 165] on div "重 置 查 询" at bounding box center [1425, 173] width 219 height 24
click at [1385, 165] on button "查 询" at bounding box center [1391, 173] width 47 height 24
click at [1385, 165] on button "查 询" at bounding box center [1399, 173] width 63 height 24
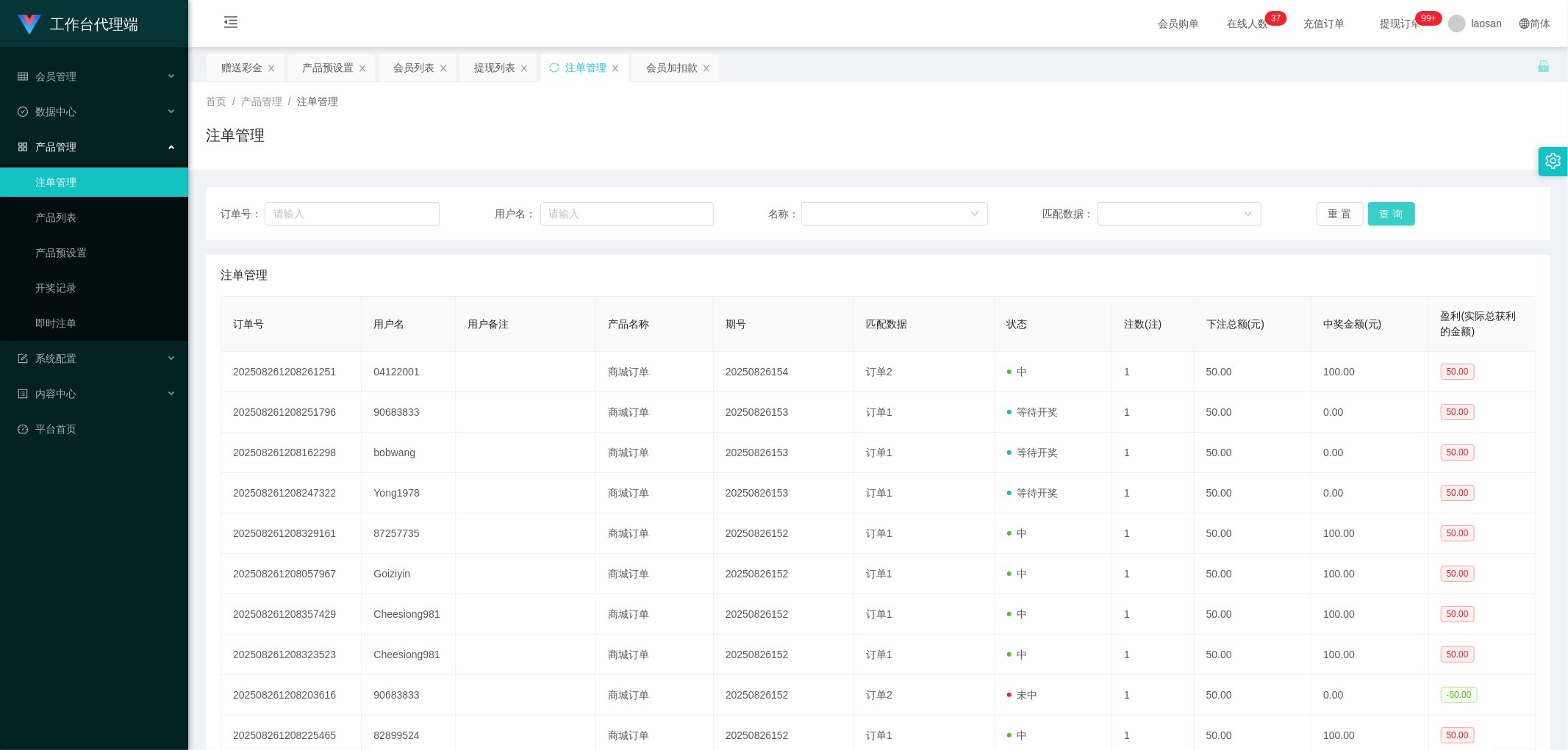
click at [1378, 208] on button "查 询" at bounding box center [1391, 214] width 47 height 24
click at [1378, 208] on div "重 置 查 询" at bounding box center [1425, 214] width 219 height 24
click at [1378, 208] on button "查 询" at bounding box center [1391, 214] width 47 height 24
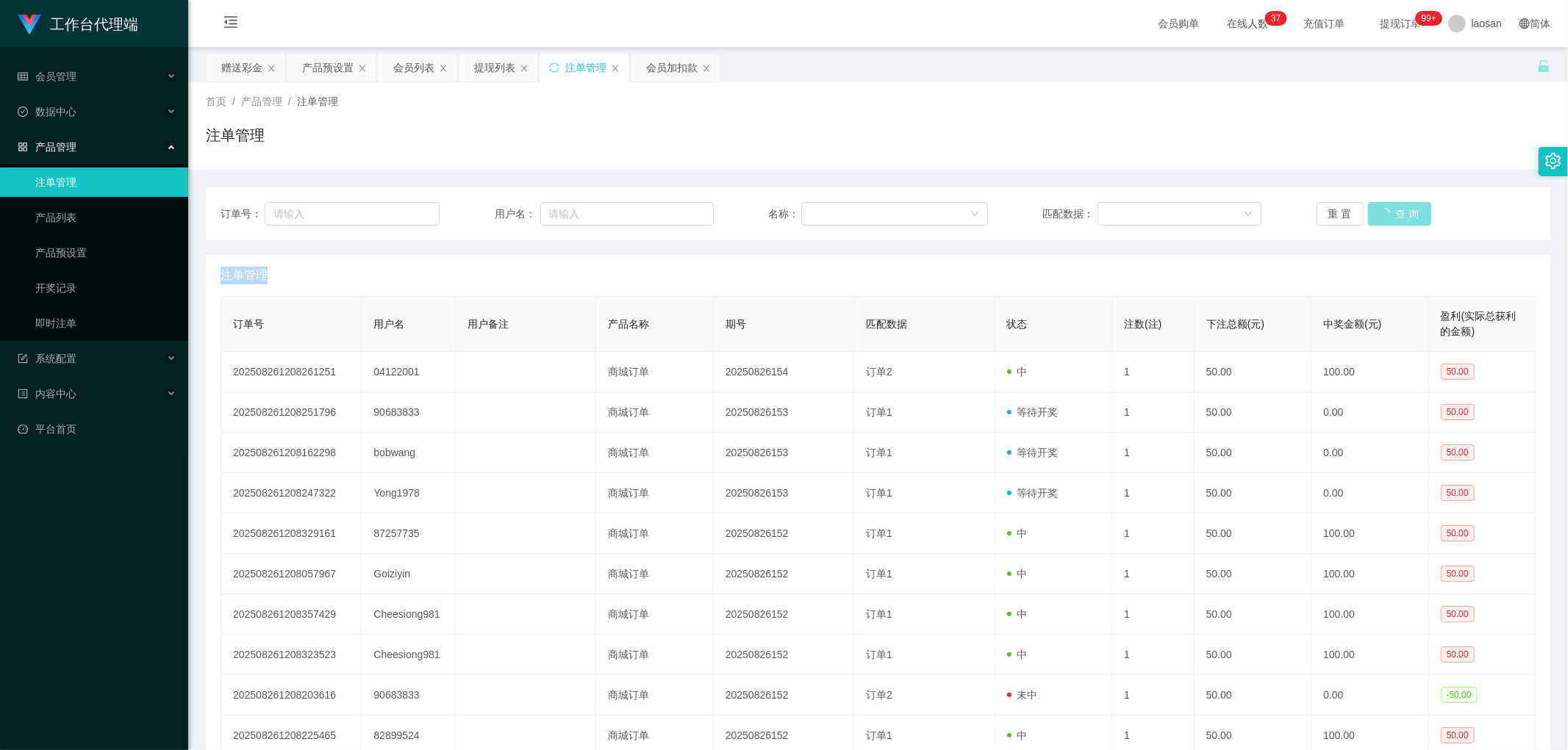
click at [1378, 208] on div "重 置 查 询" at bounding box center [1425, 214] width 219 height 24
click at [1378, 208] on button "查 询" at bounding box center [1391, 214] width 47 height 24
click at [1378, 208] on div "重 置 查 询" at bounding box center [1425, 214] width 219 height 24
click at [1378, 208] on button "查 询" at bounding box center [1391, 214] width 47 height 24
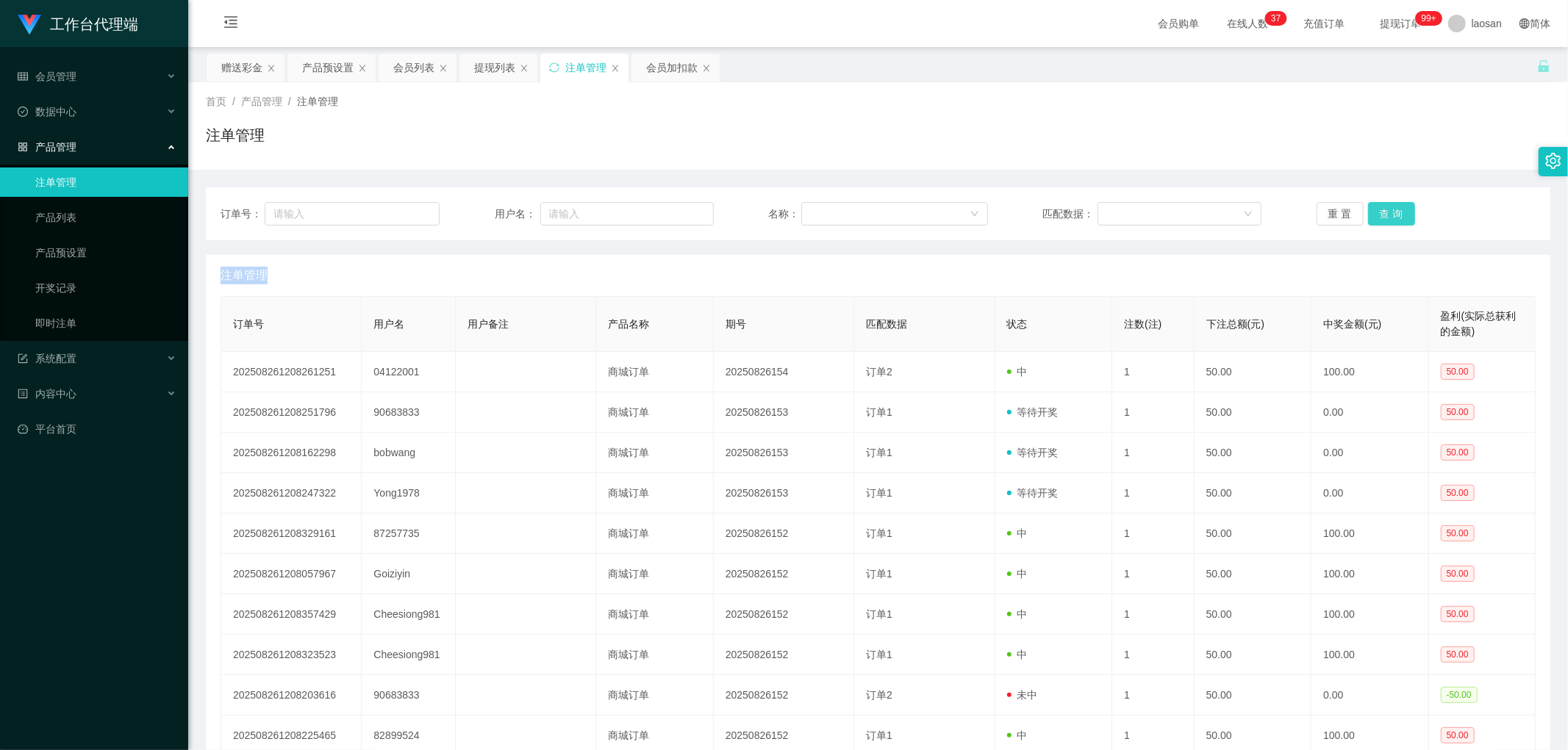
click at [1378, 208] on div "重 置 查 询" at bounding box center [1425, 214] width 219 height 24
click at [1390, 207] on button "查 询" at bounding box center [1391, 214] width 47 height 24
click at [1390, 207] on div "重 置 查 询" at bounding box center [1425, 214] width 219 height 24
click at [1390, 207] on button "查 询" at bounding box center [1391, 214] width 47 height 24
click at [1390, 207] on div "重 置 查 询" at bounding box center [1425, 214] width 219 height 24
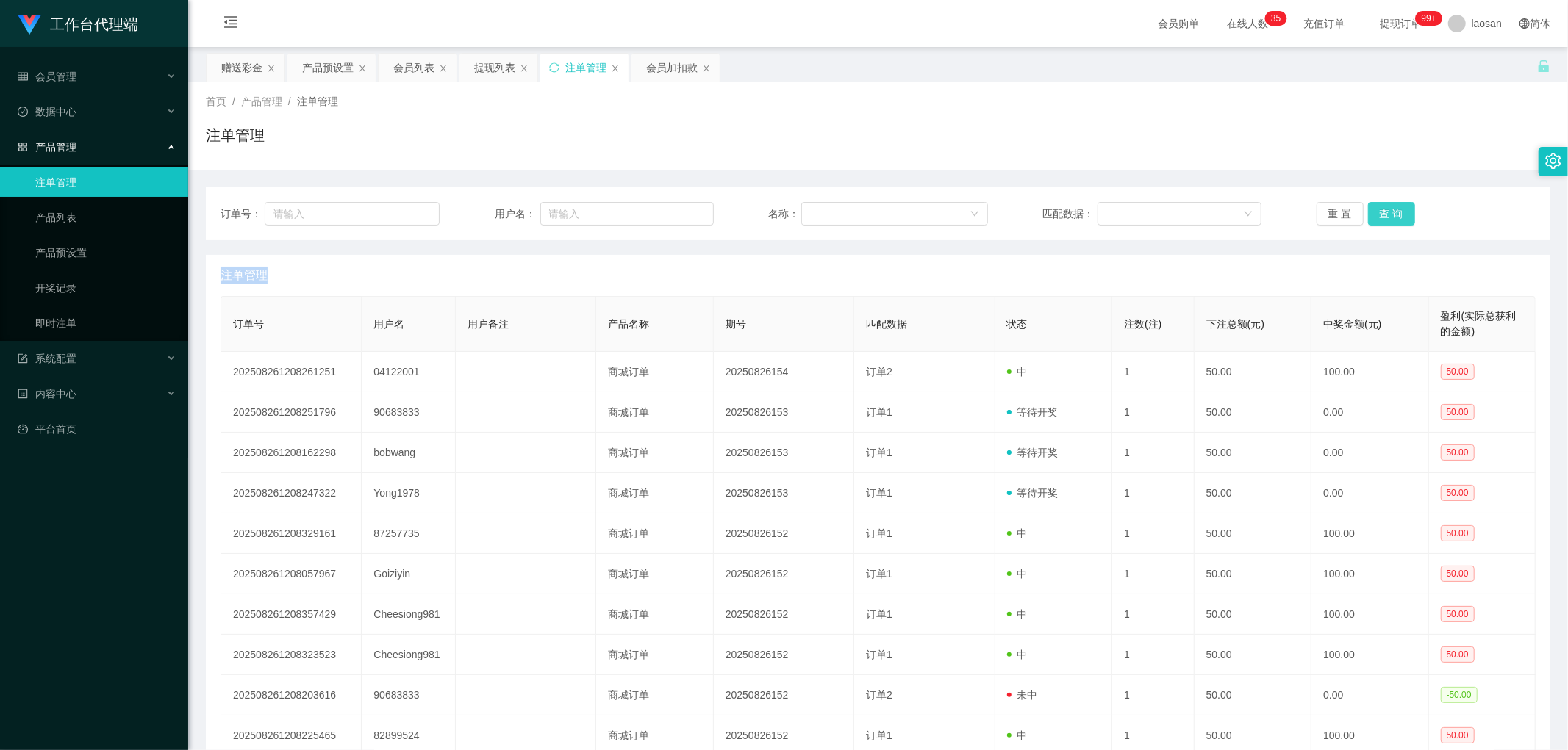
click at [1390, 207] on button "查 询" at bounding box center [1391, 214] width 47 height 24
click at [1390, 207] on div "重 置 查 询" at bounding box center [1425, 214] width 219 height 24
click at [1390, 207] on button "查 询" at bounding box center [1391, 214] width 47 height 24
click at [1390, 207] on div "重 置 查 询" at bounding box center [1425, 214] width 219 height 24
click at [1390, 207] on button "查 询" at bounding box center [1391, 214] width 47 height 24
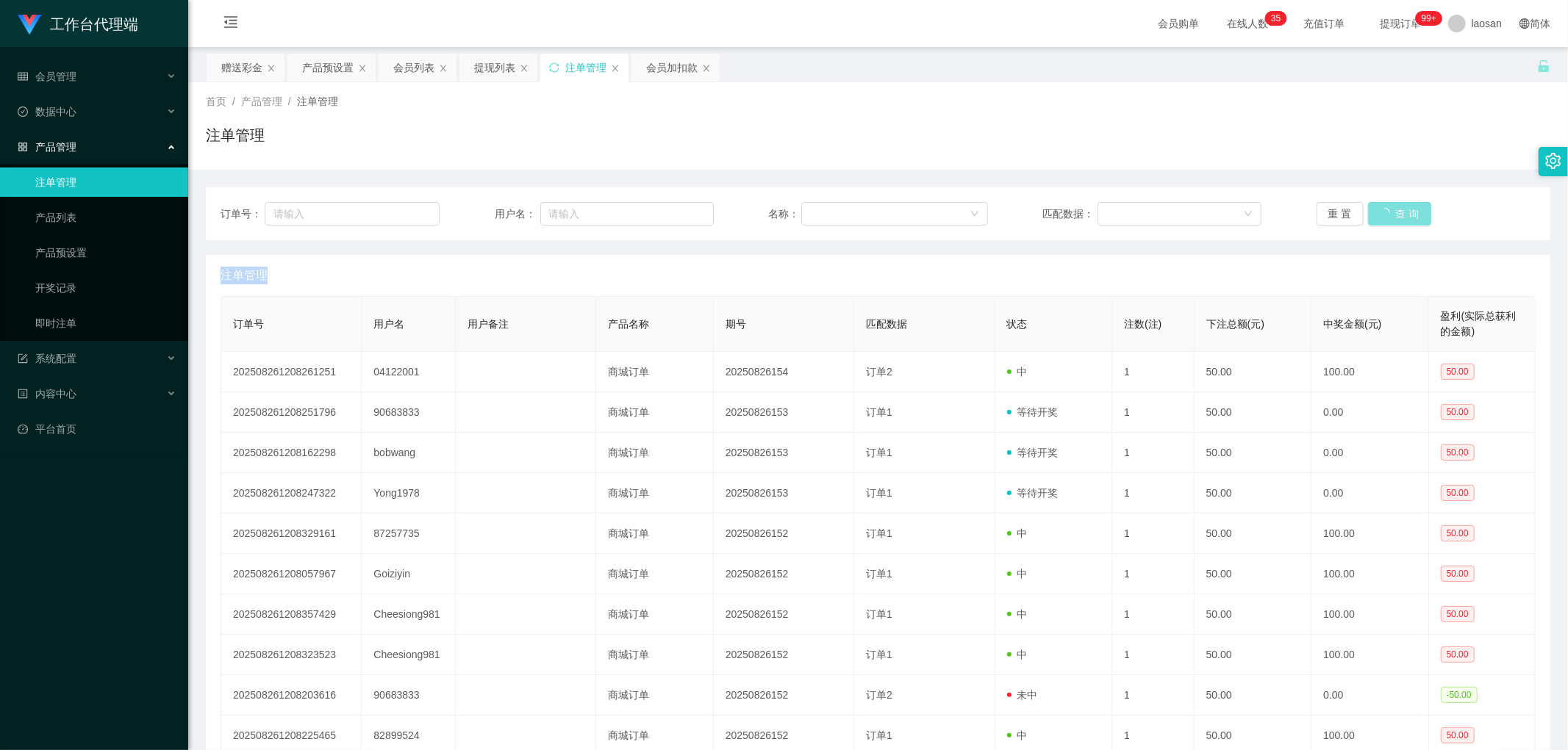
click at [1390, 207] on div "重 置 查 询" at bounding box center [1425, 214] width 219 height 24
click at [1390, 207] on button "查 询" at bounding box center [1391, 214] width 47 height 24
click at [1390, 207] on div "重 置 查 询" at bounding box center [1425, 214] width 219 height 24
click at [1390, 207] on button "查 询" at bounding box center [1391, 214] width 47 height 24
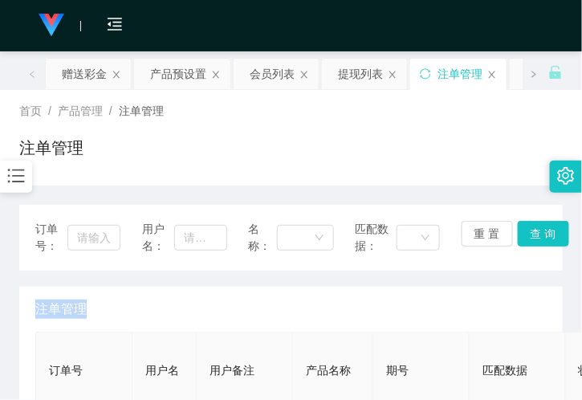
click at [442, 303] on div "注单管理" at bounding box center [291, 309] width 512 height 45
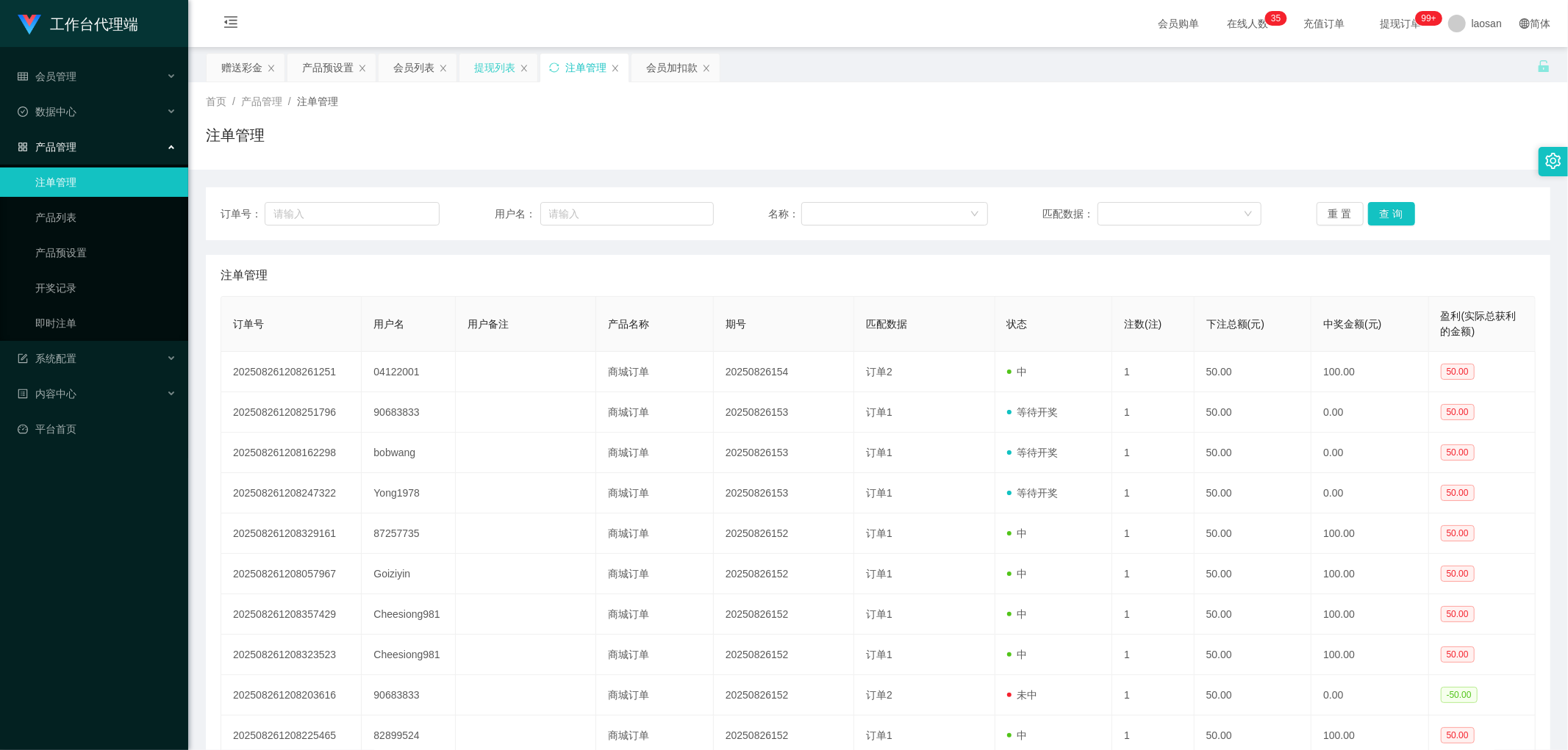
click at [503, 64] on div "提现列表" at bounding box center [494, 68] width 41 height 28
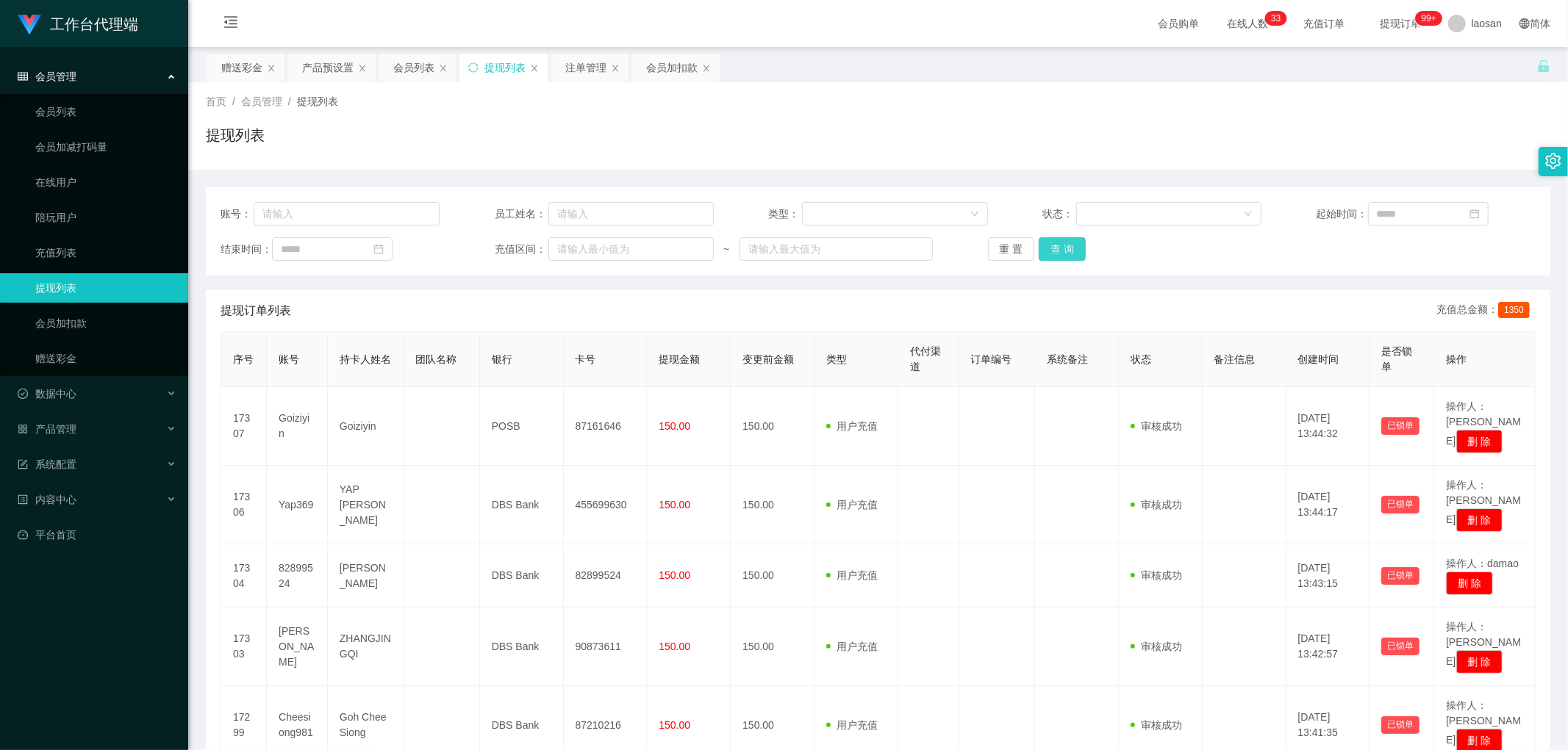
click at [1059, 245] on button "查 询" at bounding box center [1061, 249] width 47 height 24
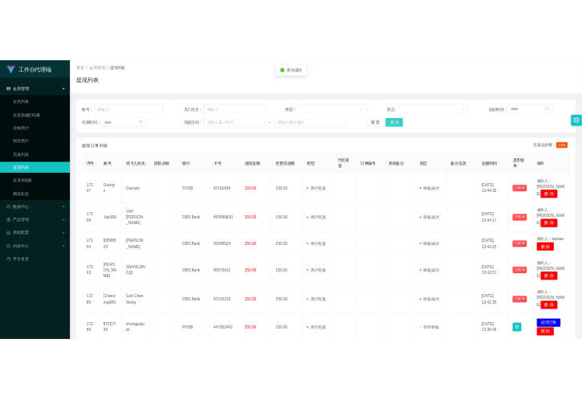
scroll to position [268, 0]
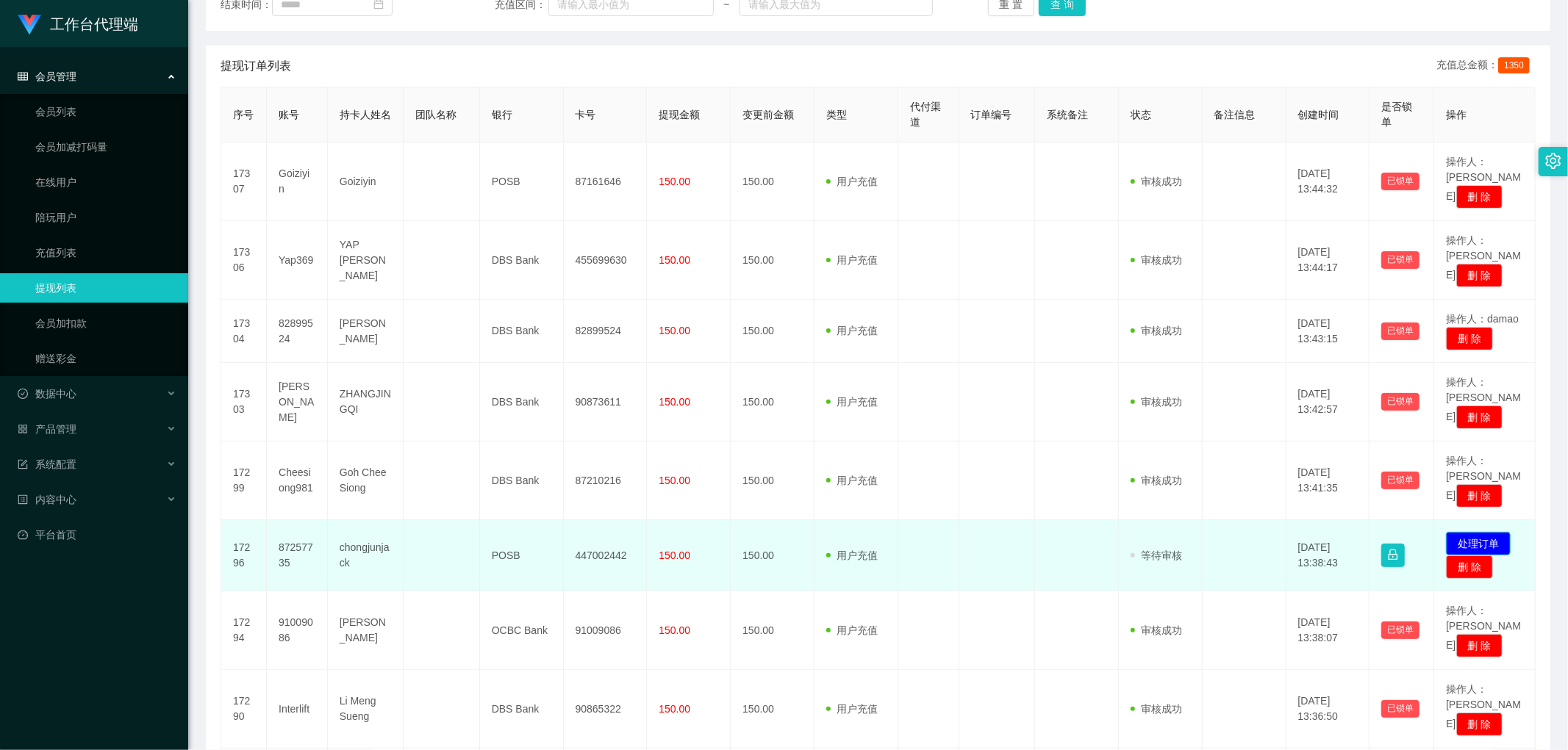
click at [1482, 532] on button "处理订单" at bounding box center [1477, 544] width 65 height 24
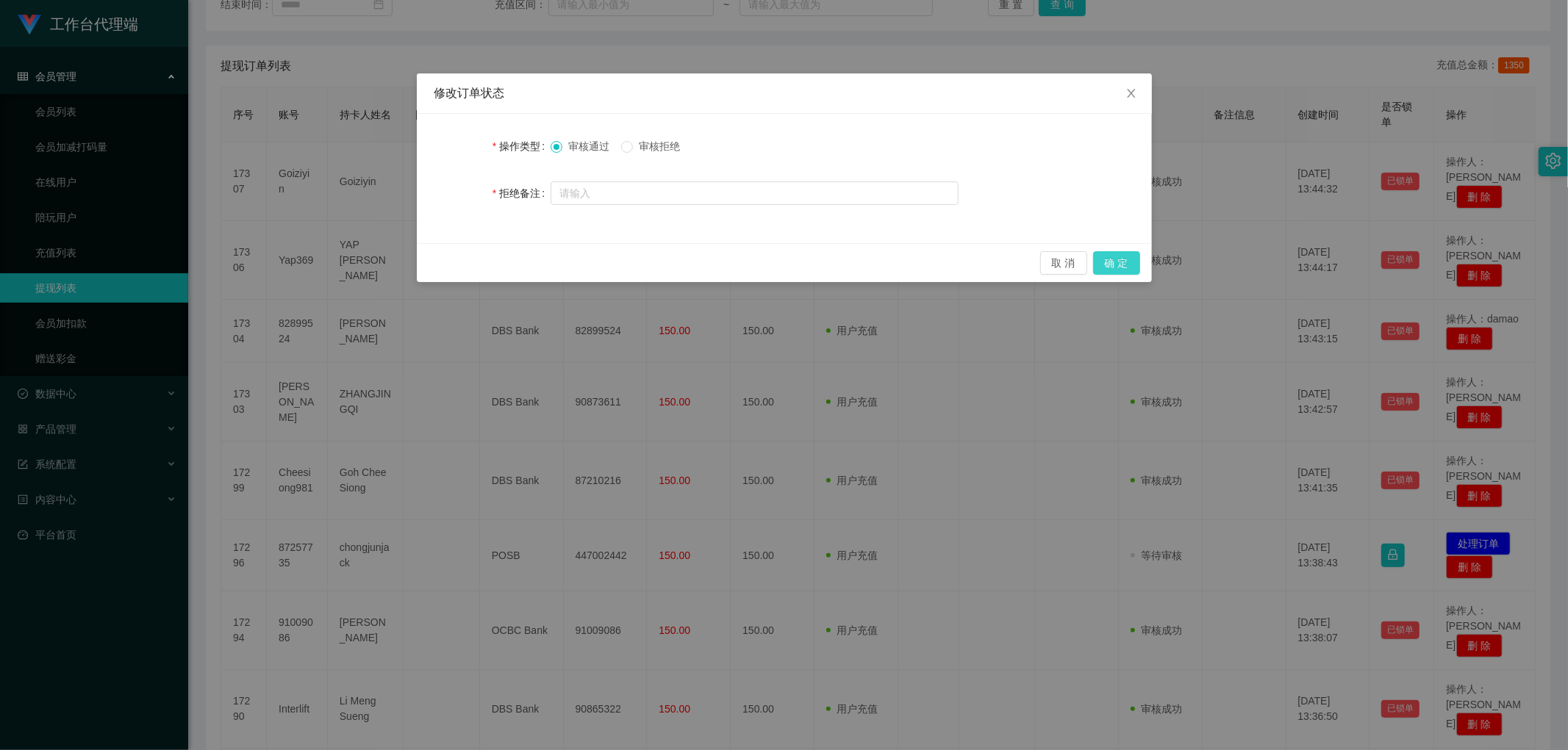
click at [1106, 253] on button "确 定" at bounding box center [1116, 263] width 47 height 24
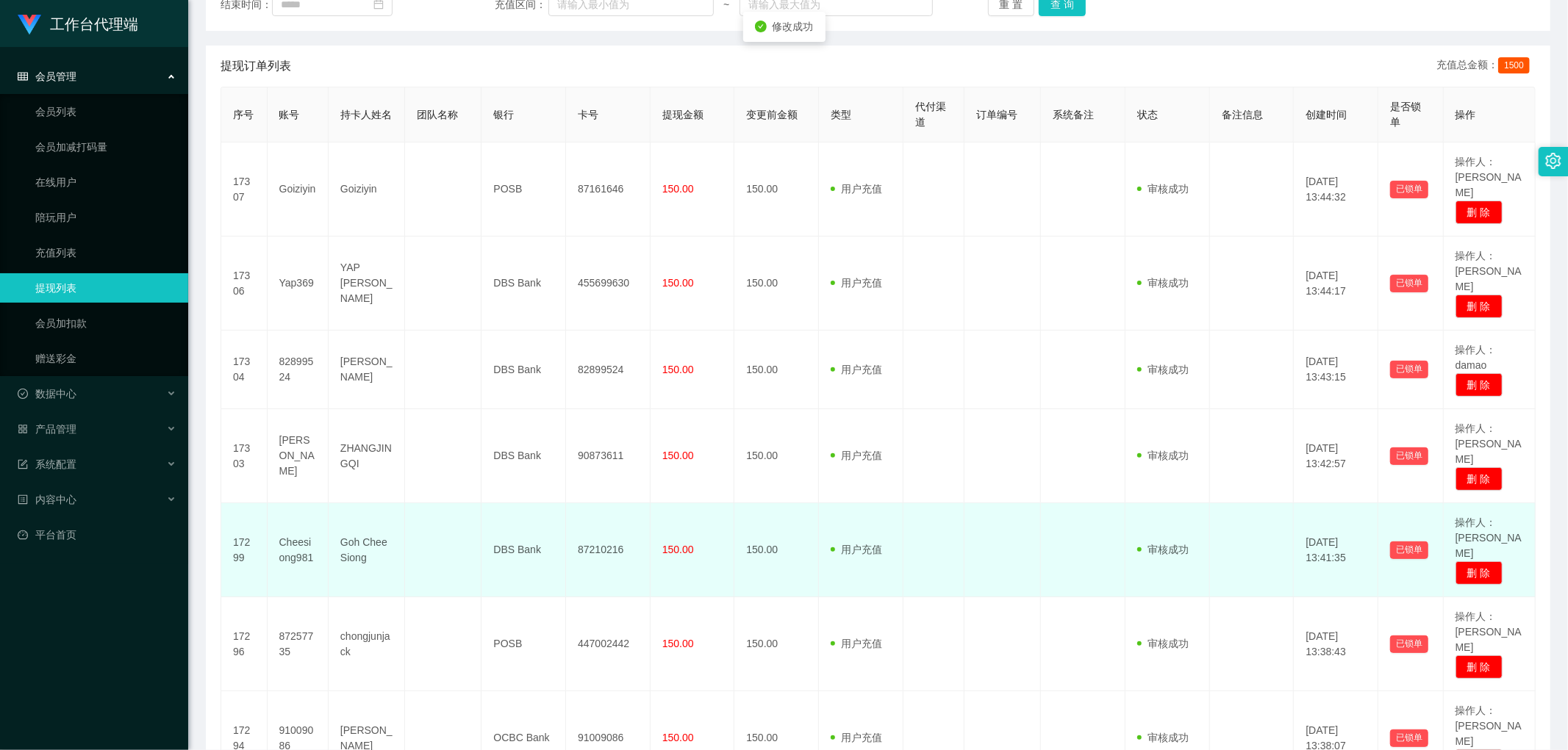
click at [591, 503] on td "87210216" at bounding box center [608, 550] width 84 height 94
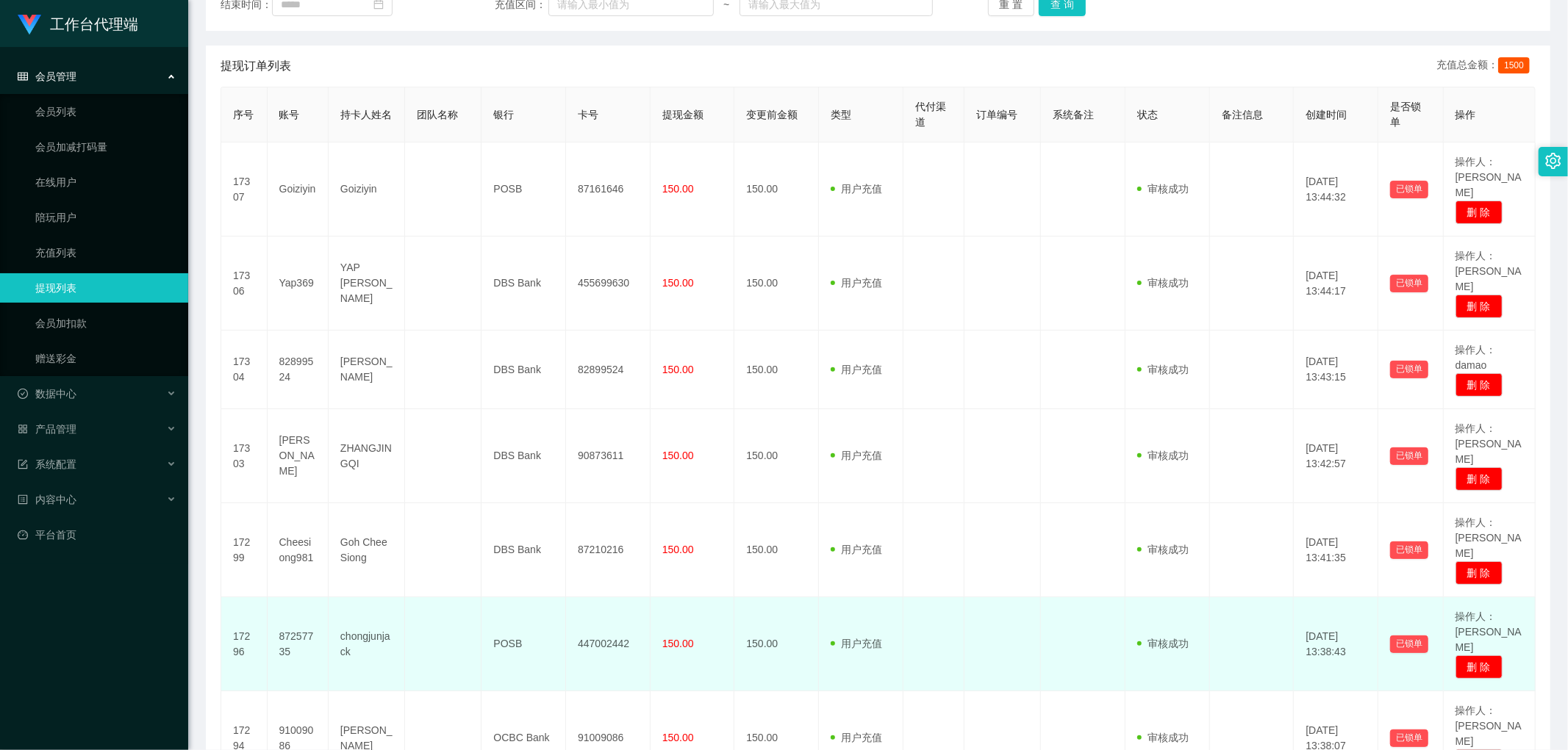
click at [592, 597] on td "447002442" at bounding box center [608, 644] width 84 height 94
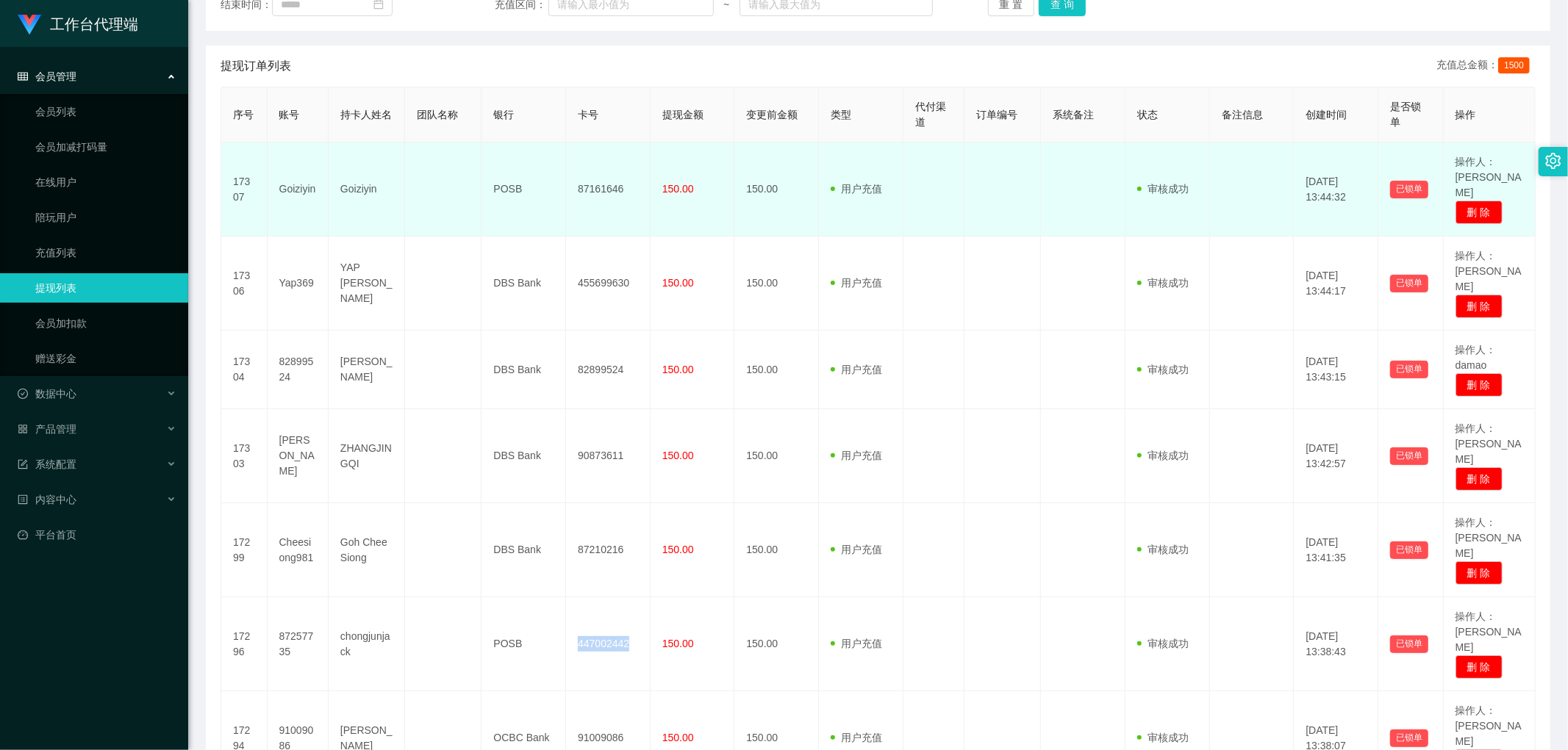
copy td "447002442"
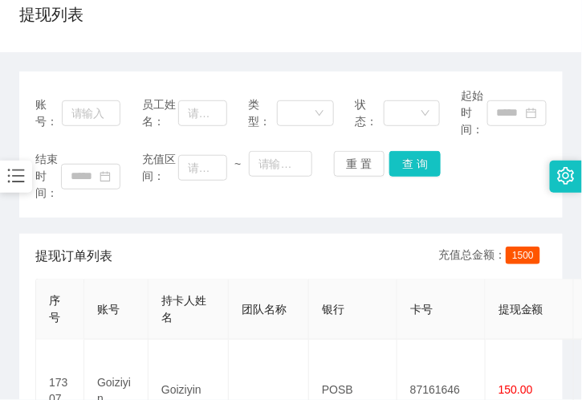
scroll to position [0, 0]
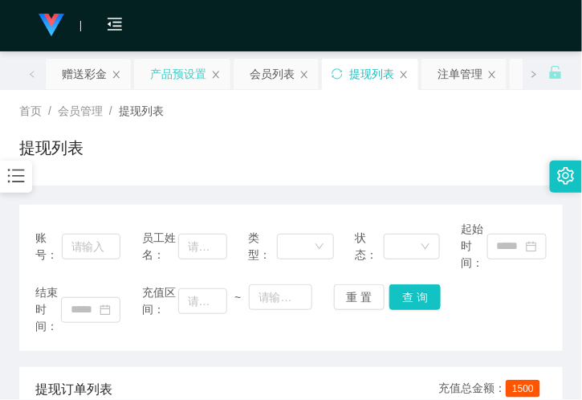
click at [188, 63] on div "产品预设置" at bounding box center [178, 74] width 56 height 31
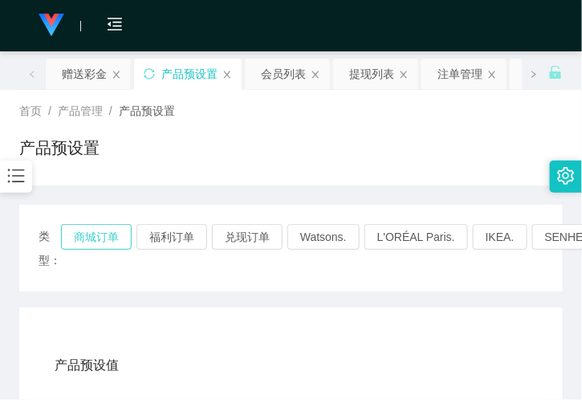
click at [91, 239] on button "商城订单" at bounding box center [96, 237] width 71 height 26
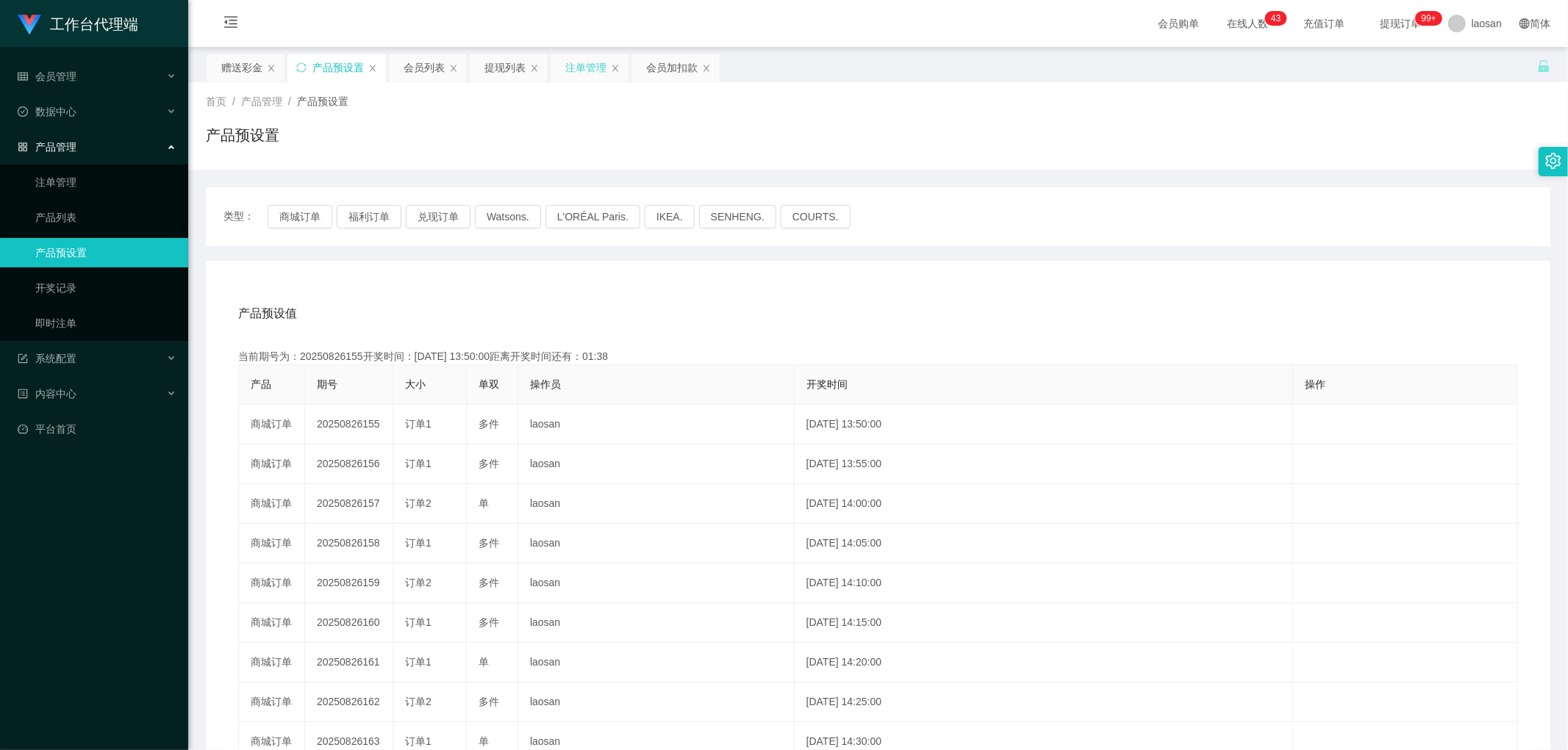
click at [570, 61] on div "注单管理" at bounding box center [585, 68] width 41 height 28
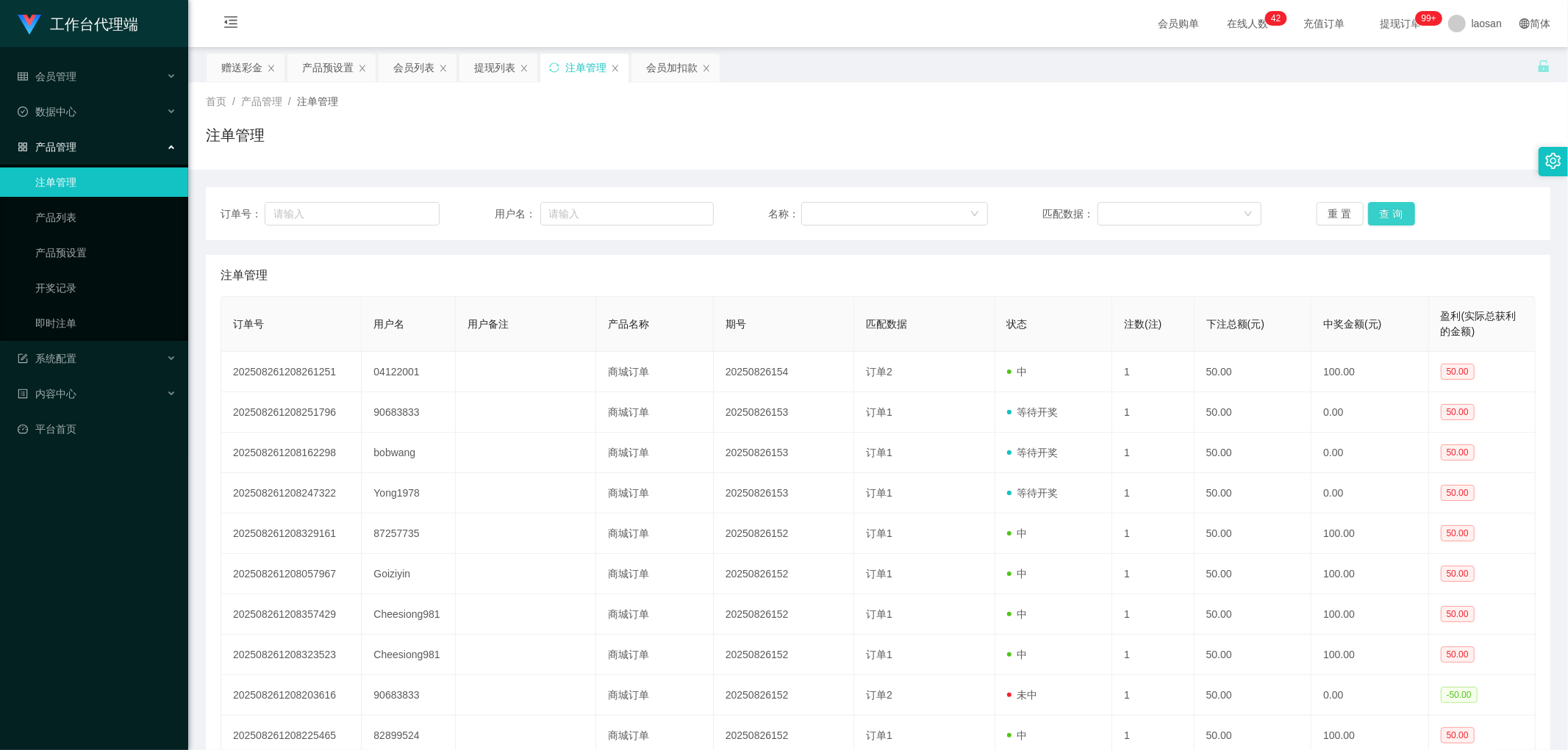
click at [1380, 215] on button "查 询" at bounding box center [1391, 214] width 47 height 24
click at [1380, 215] on div "重 置 查 询" at bounding box center [1425, 214] width 219 height 24
click at [1380, 215] on button "查 询" at bounding box center [1391, 214] width 47 height 24
click at [1380, 215] on div "重 置 查 询" at bounding box center [1425, 214] width 219 height 24
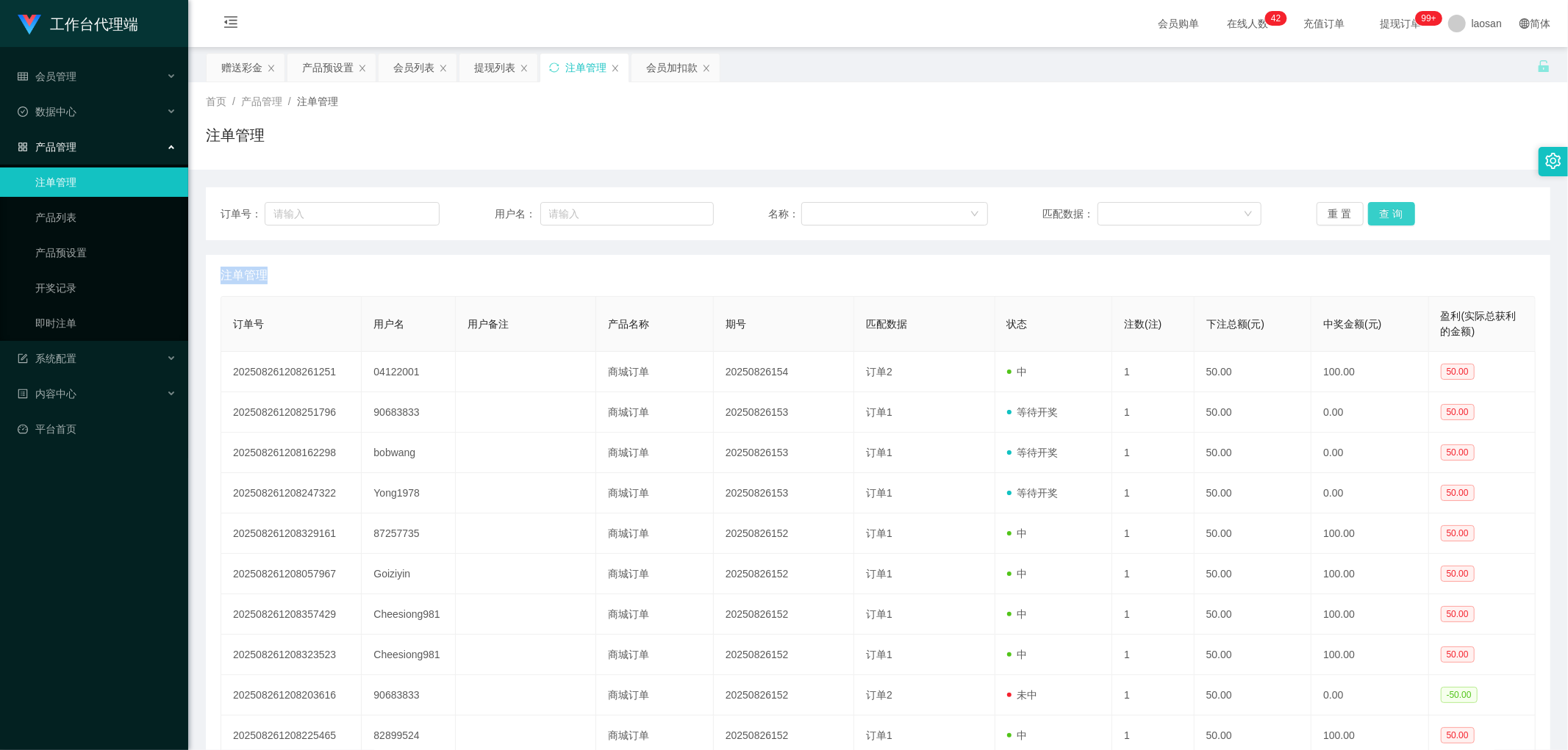
click at [1380, 215] on button "查 询" at bounding box center [1391, 214] width 47 height 24
click at [1380, 215] on button "查 询" at bounding box center [1391, 214] width 47 height 24
click at [1380, 215] on div "重 置 查 询" at bounding box center [1425, 214] width 219 height 24
click at [1380, 215] on button "查 询" at bounding box center [1391, 214] width 47 height 24
click at [1380, 217] on button "查 询" at bounding box center [1391, 214] width 47 height 24
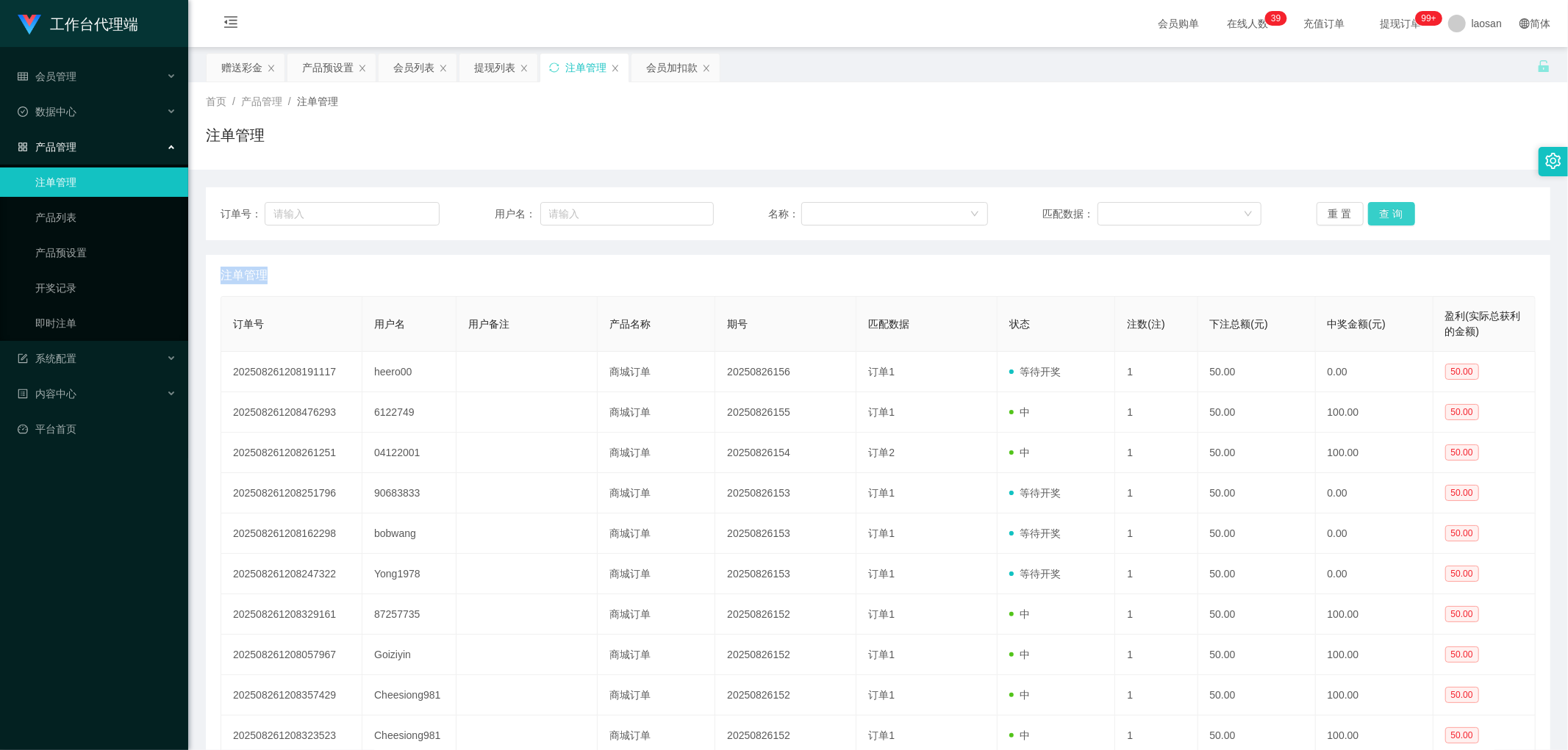
click at [1378, 216] on button "查 询" at bounding box center [1391, 214] width 47 height 24
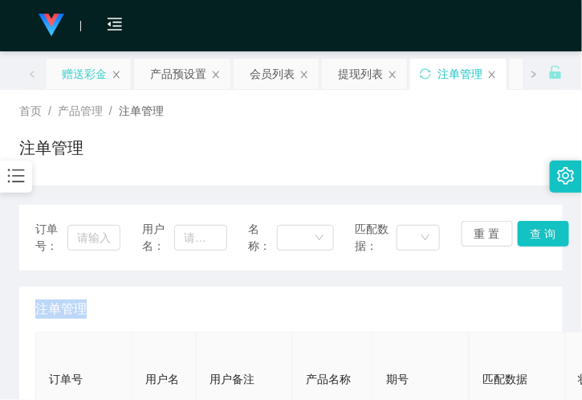
click at [75, 75] on div "赠送彩金" at bounding box center [84, 74] width 45 height 31
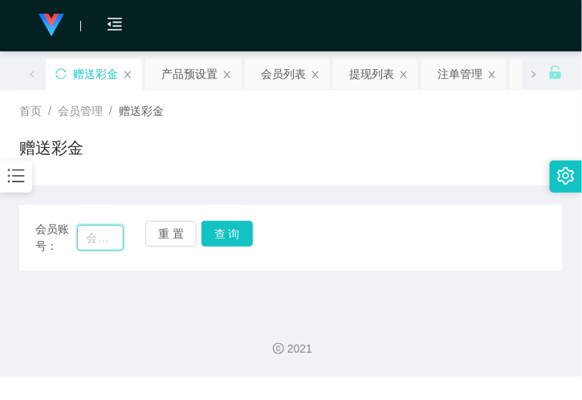
click at [79, 231] on input "text" at bounding box center [100, 238] width 47 height 26
paste input "Yong1978"
type input "Yong1978"
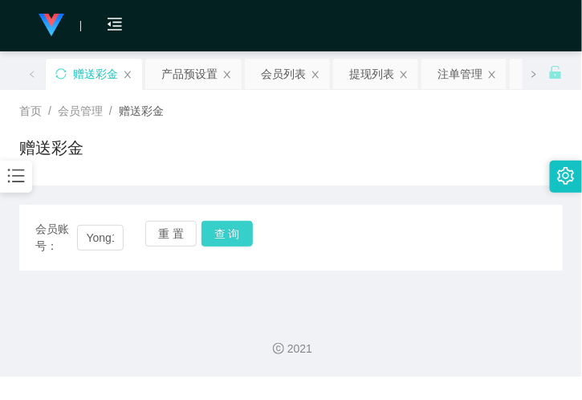
click at [231, 231] on button "查 询" at bounding box center [227, 234] width 51 height 26
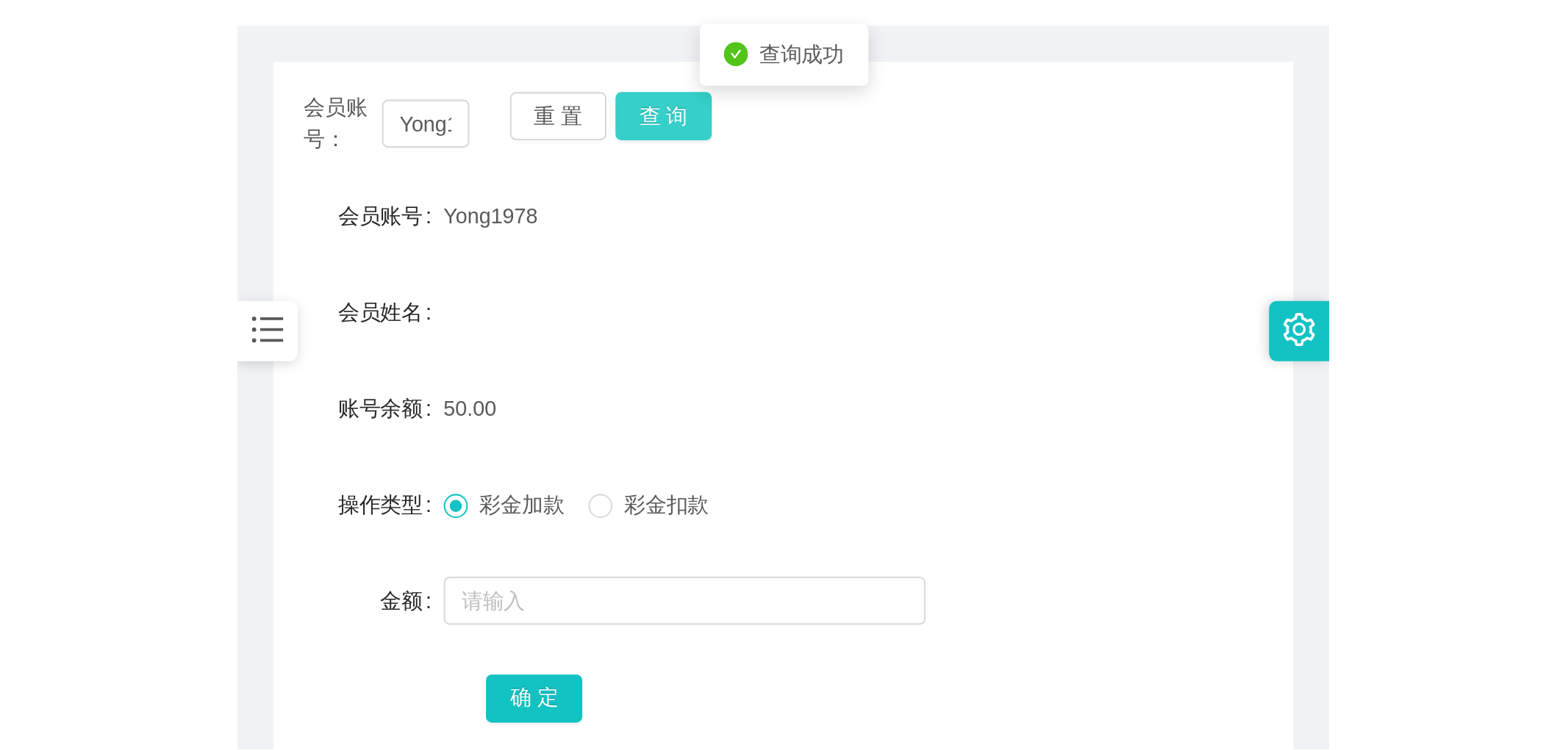
scroll to position [163, 0]
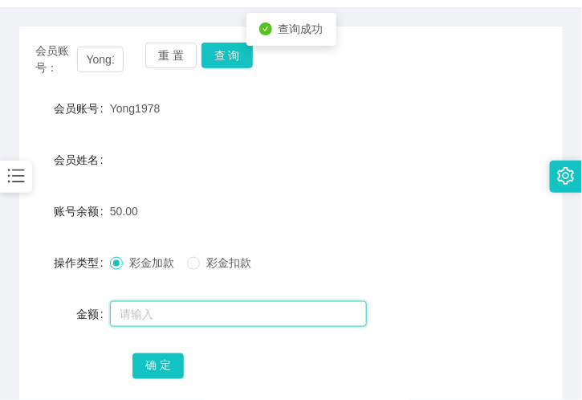
click at [145, 311] on input "text" at bounding box center [238, 314] width 257 height 26
type input "100"
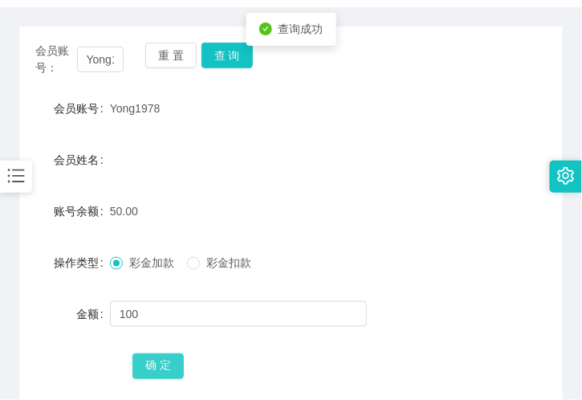
click at [153, 365] on button "确 定" at bounding box center [158, 366] width 51 height 26
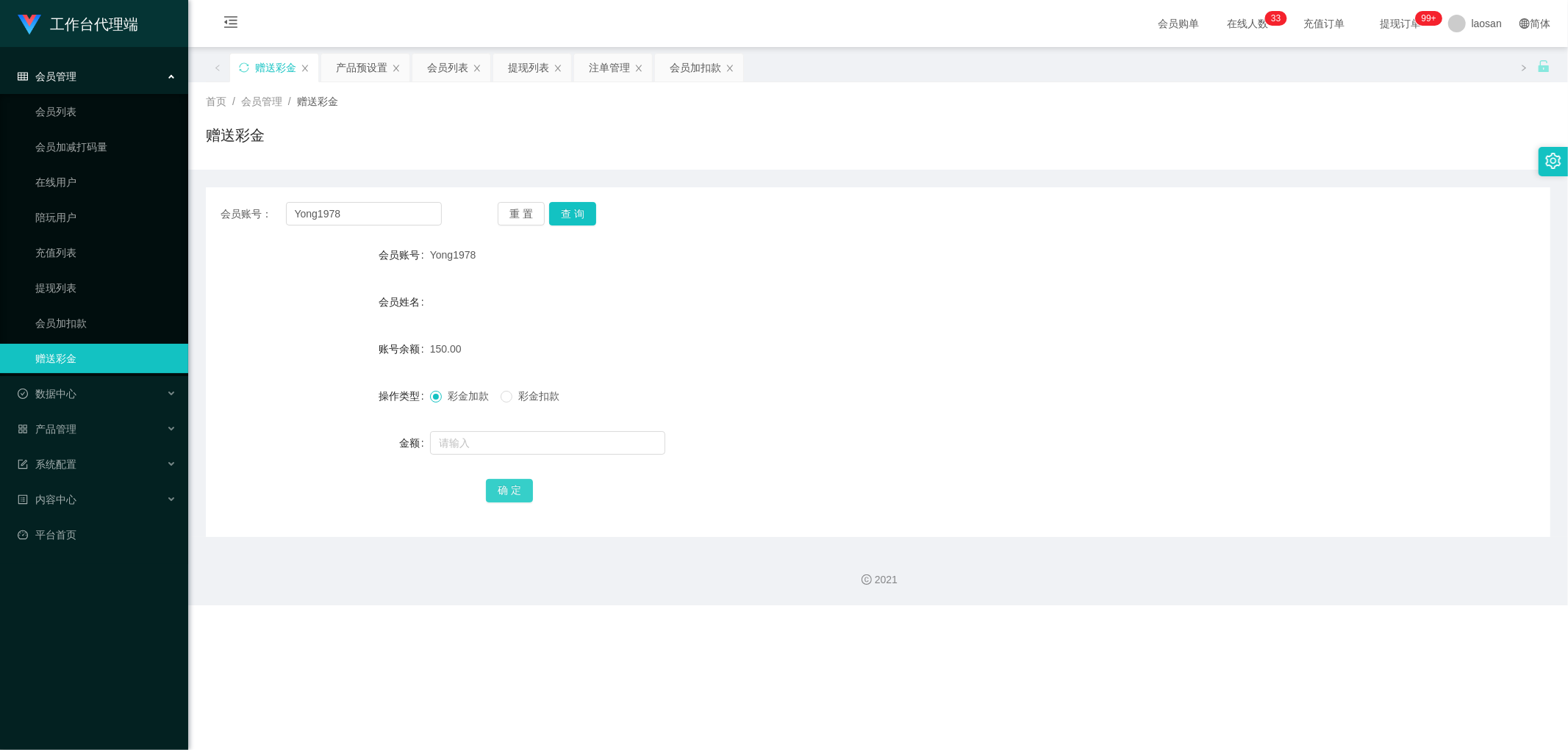
scroll to position [0, 0]
click at [492, 74] on div "提现列表" at bounding box center [504, 68] width 41 height 28
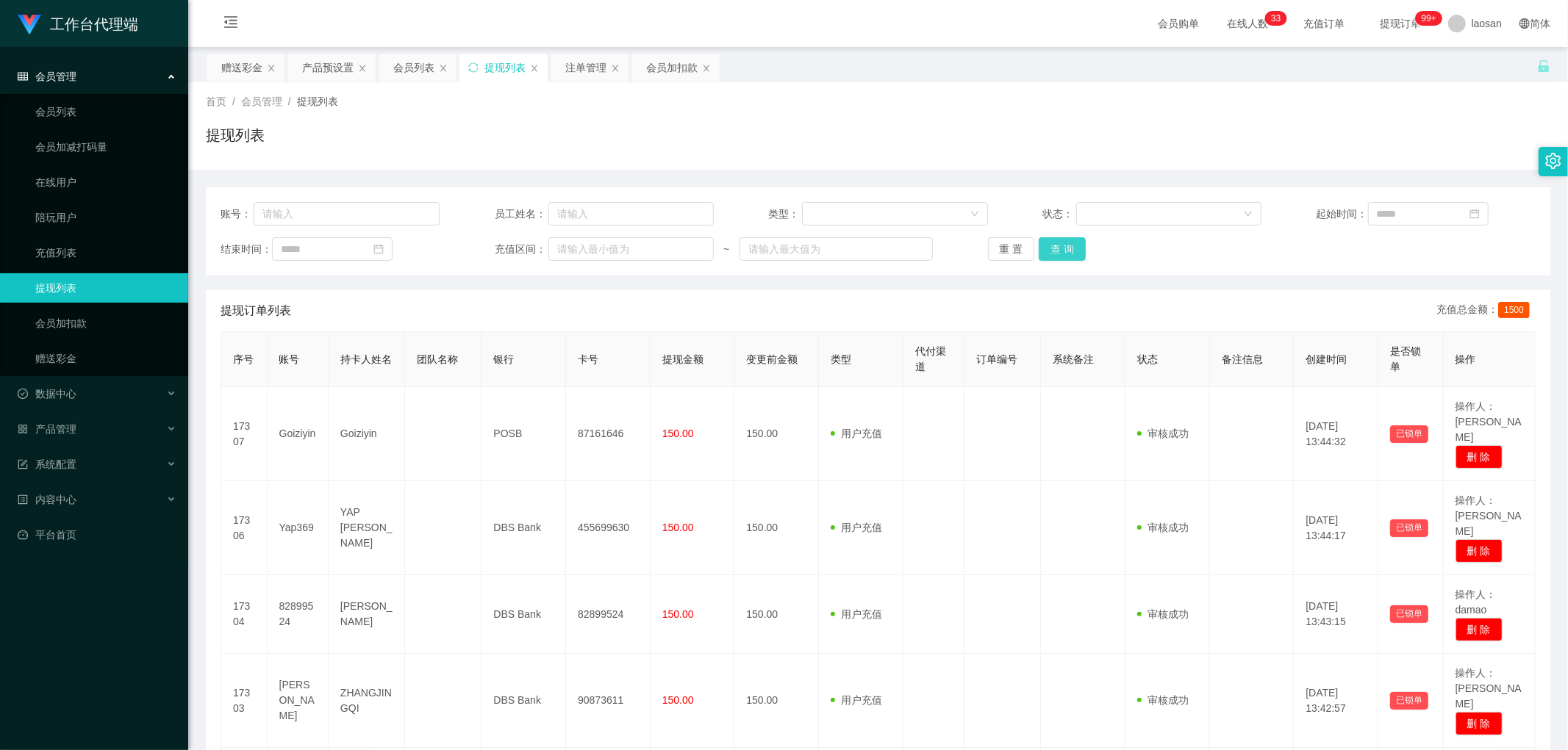
click at [1038, 250] on button "查 询" at bounding box center [1061, 249] width 47 height 24
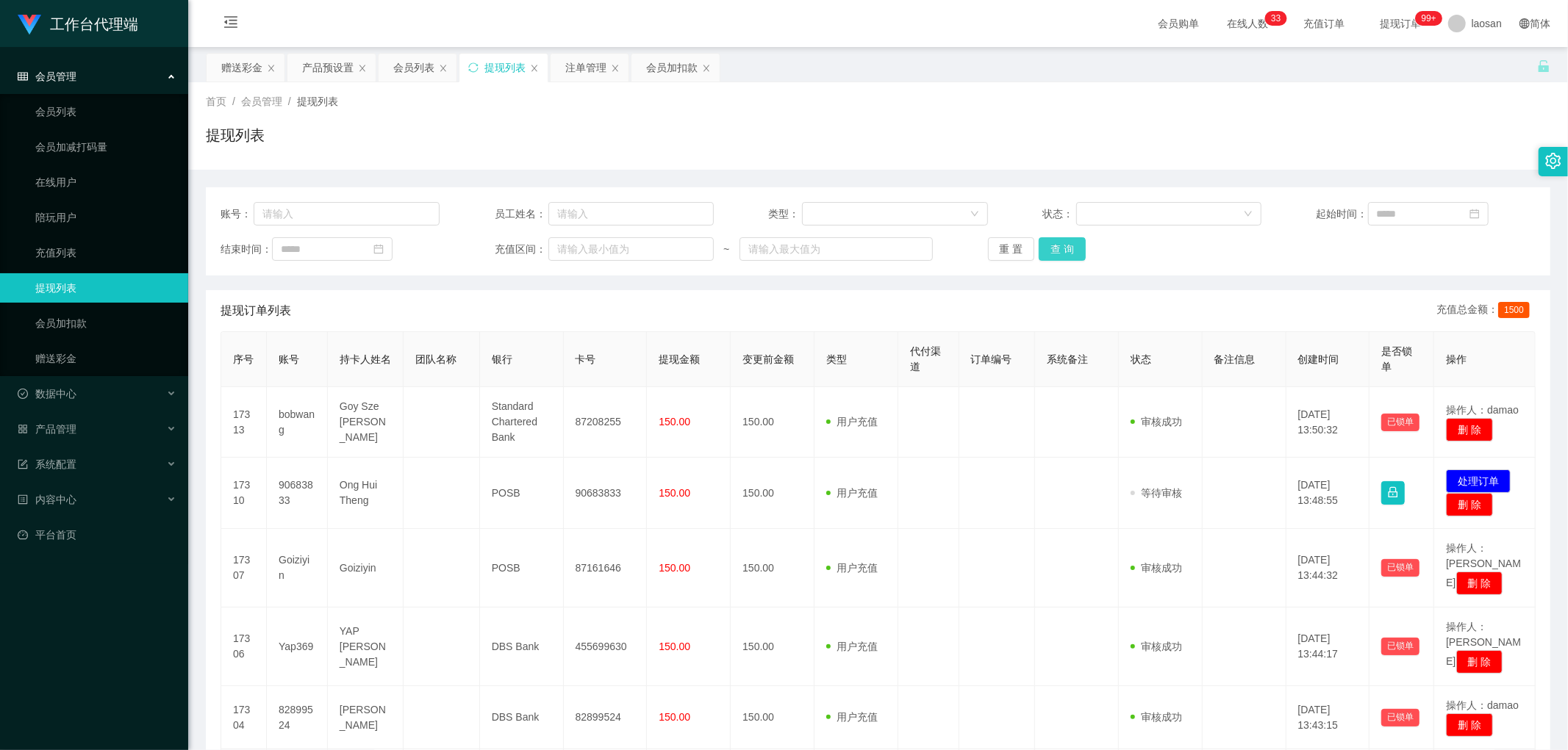
click at [1068, 260] on button "查 询" at bounding box center [1061, 249] width 47 height 24
click at [1063, 247] on button "查 询" at bounding box center [1061, 249] width 47 height 24
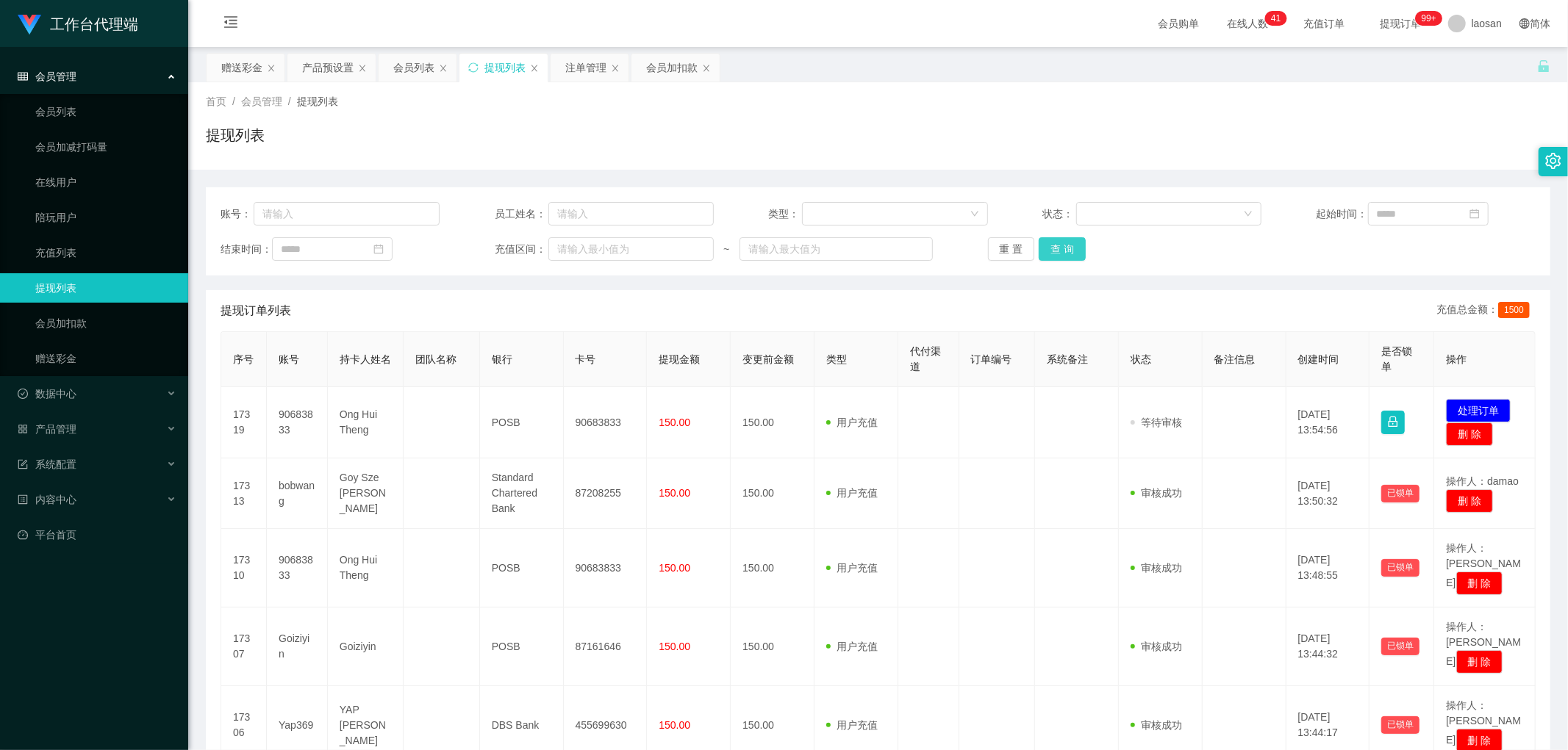
click at [1070, 253] on button "查 询" at bounding box center [1061, 249] width 47 height 24
click at [1068, 252] on button "查 询" at bounding box center [1061, 249] width 47 height 24
click at [1068, 252] on div "重 置 查 询" at bounding box center [1097, 249] width 219 height 24
click at [582, 73] on div "注单管理" at bounding box center [585, 68] width 41 height 28
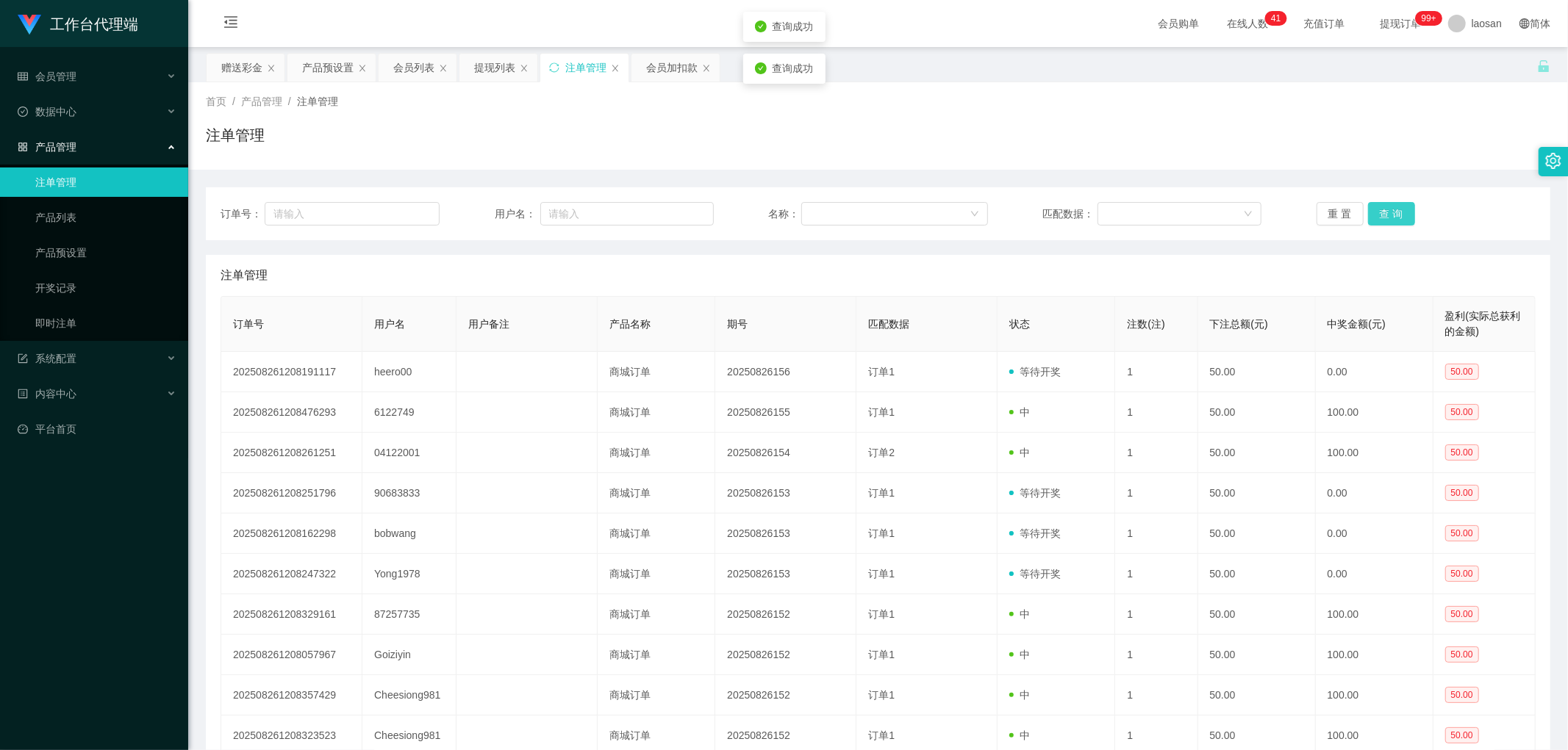
click at [1403, 203] on button "查 询" at bounding box center [1391, 214] width 47 height 24
click at [1402, 202] on button "查 询" at bounding box center [1391, 214] width 47 height 24
click at [1402, 202] on div "重 置 查 询" at bounding box center [1425, 214] width 219 height 24
drag, startPoint x: 1402, startPoint y: 202, endPoint x: 1360, endPoint y: 213, distance: 43.4
click at [1402, 202] on button "查 询" at bounding box center [1391, 214] width 47 height 24
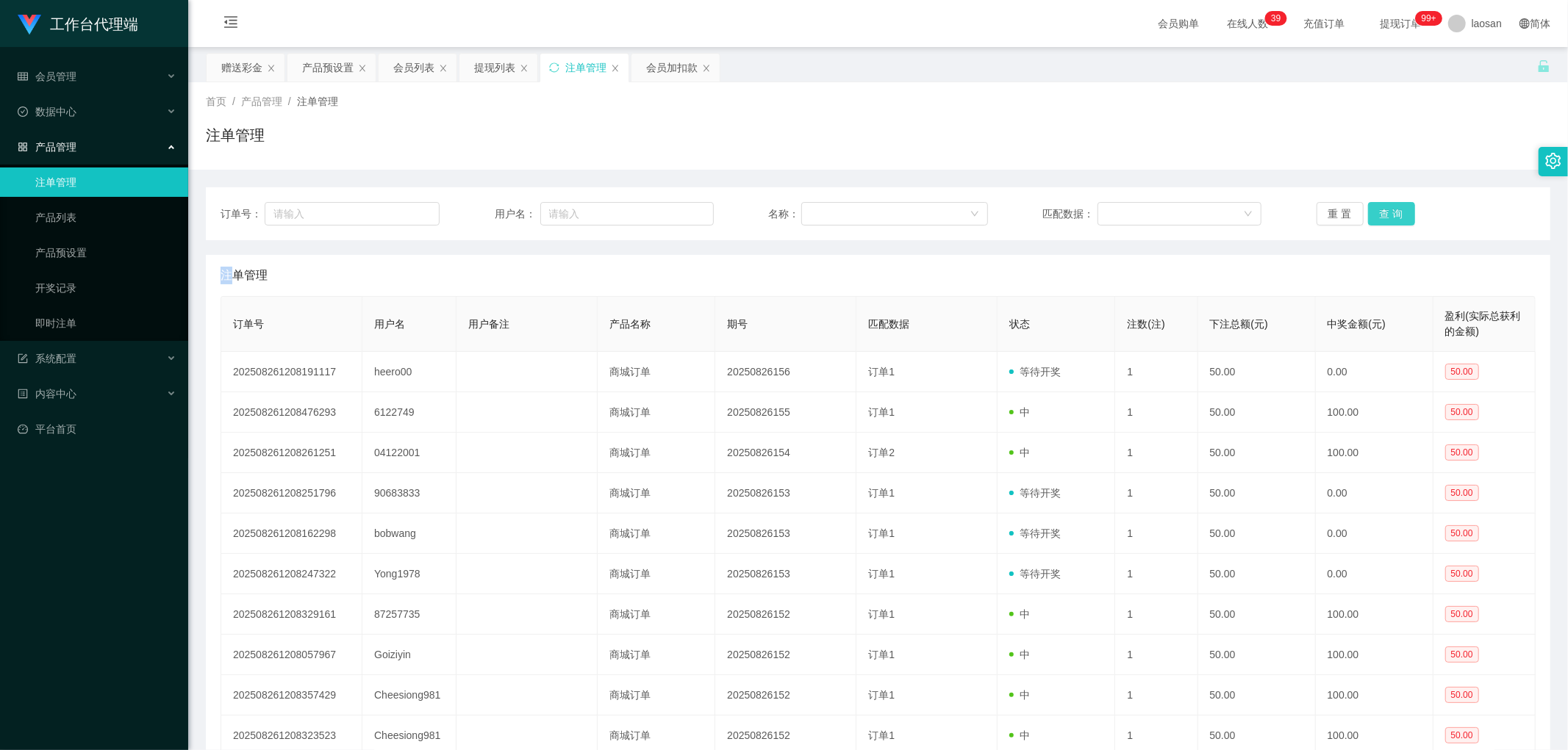
click at [1370, 211] on button "查 询" at bounding box center [1391, 214] width 47 height 24
click at [1370, 211] on div "重 置 查 询" at bounding box center [1425, 214] width 219 height 24
click at [1370, 211] on button "查 询" at bounding box center [1391, 214] width 47 height 24
click at [1370, 211] on div "重 置 查 询" at bounding box center [1425, 214] width 219 height 24
click at [1382, 207] on button "查 询" at bounding box center [1391, 214] width 47 height 24
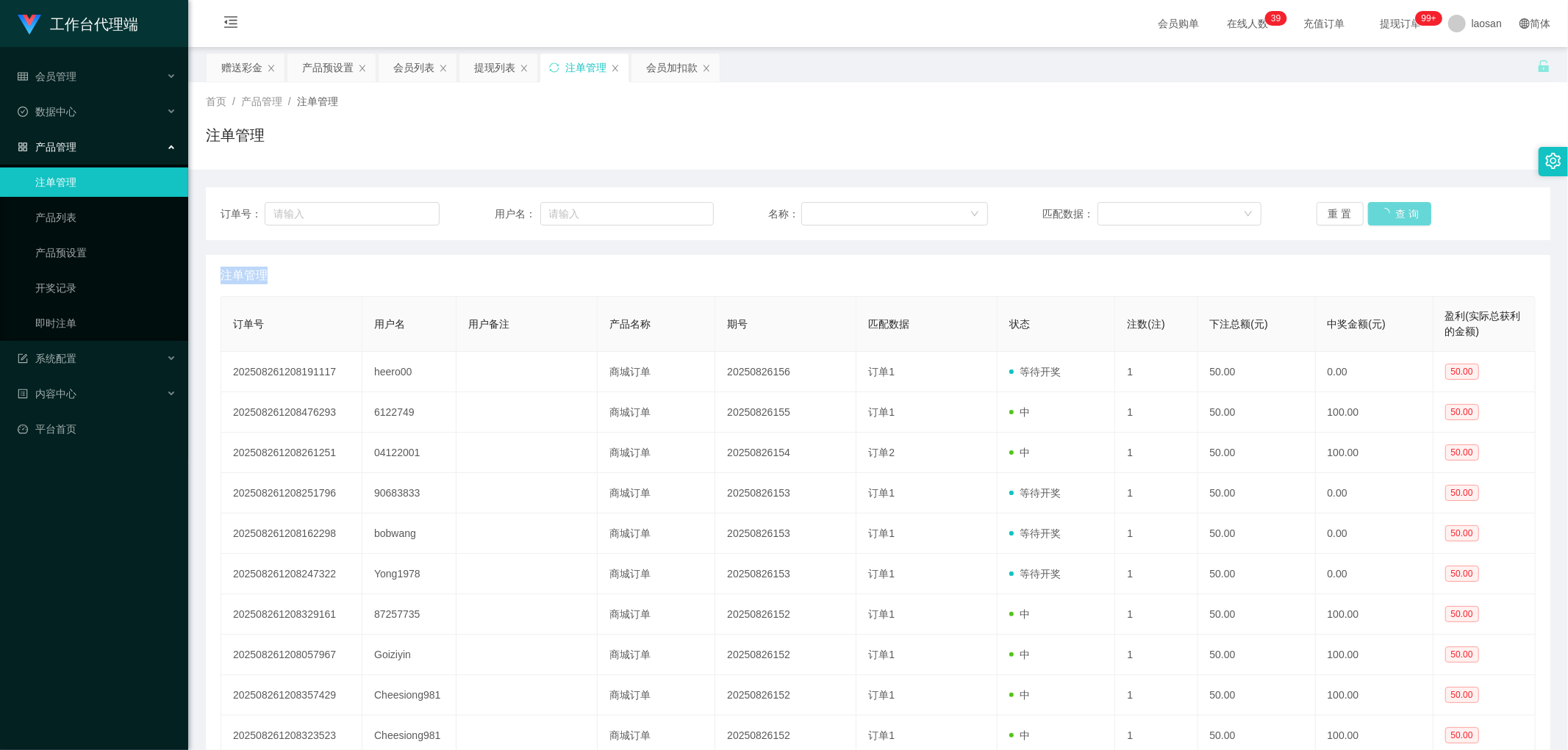
click at [1383, 207] on div "重 置 查 询" at bounding box center [1425, 214] width 219 height 24
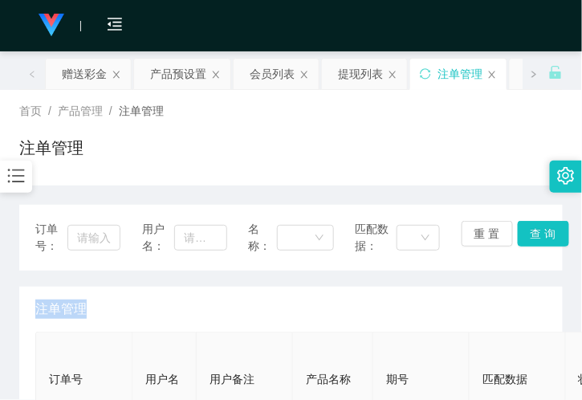
drag, startPoint x: 518, startPoint y: 162, endPoint x: 518, endPoint y: 100, distance: 61.9
click at [518, 162] on div "注单管理" at bounding box center [291, 154] width 544 height 37
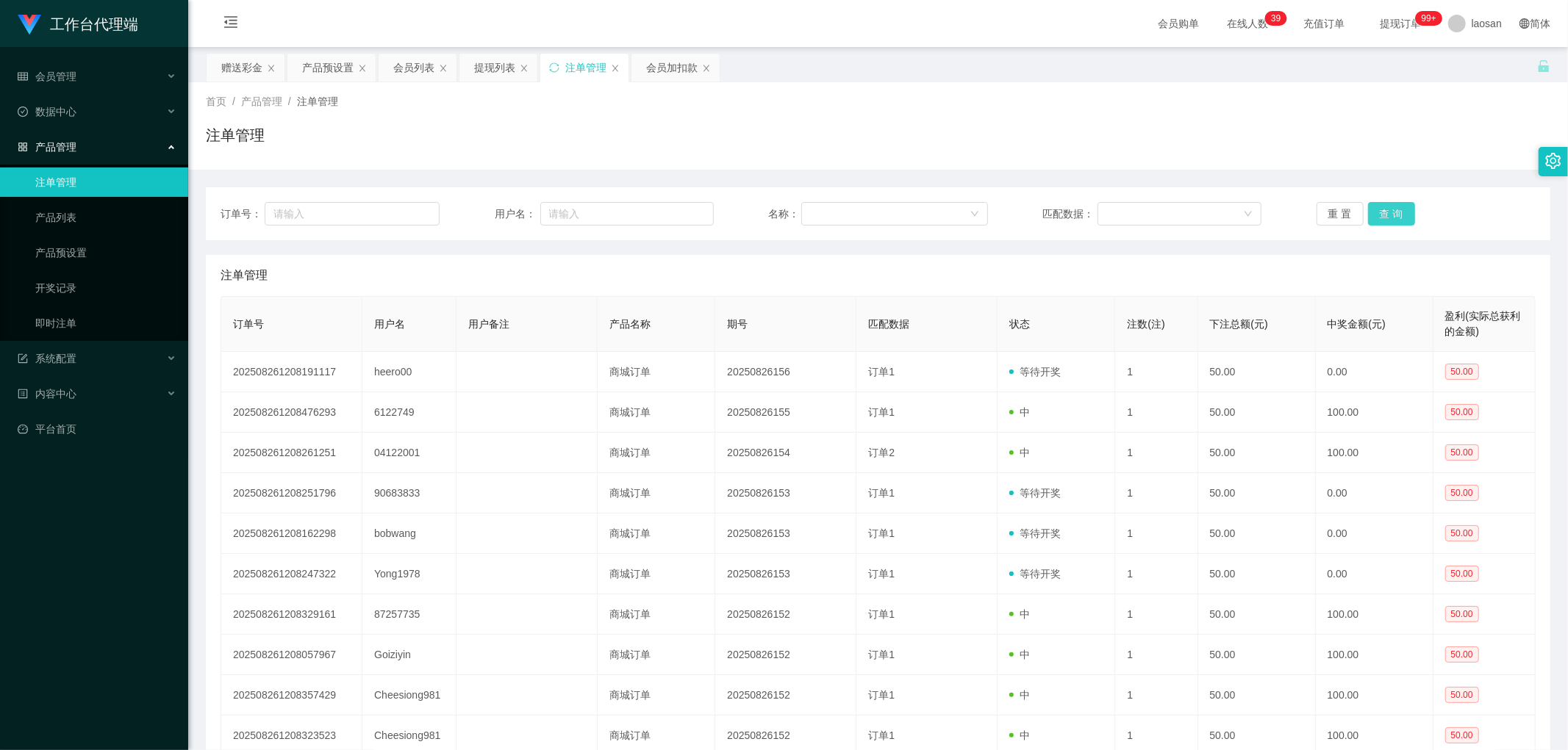
click at [1402, 211] on button "查 询" at bounding box center [1391, 214] width 47 height 24
click at [489, 65] on div "提现列表" at bounding box center [494, 68] width 41 height 28
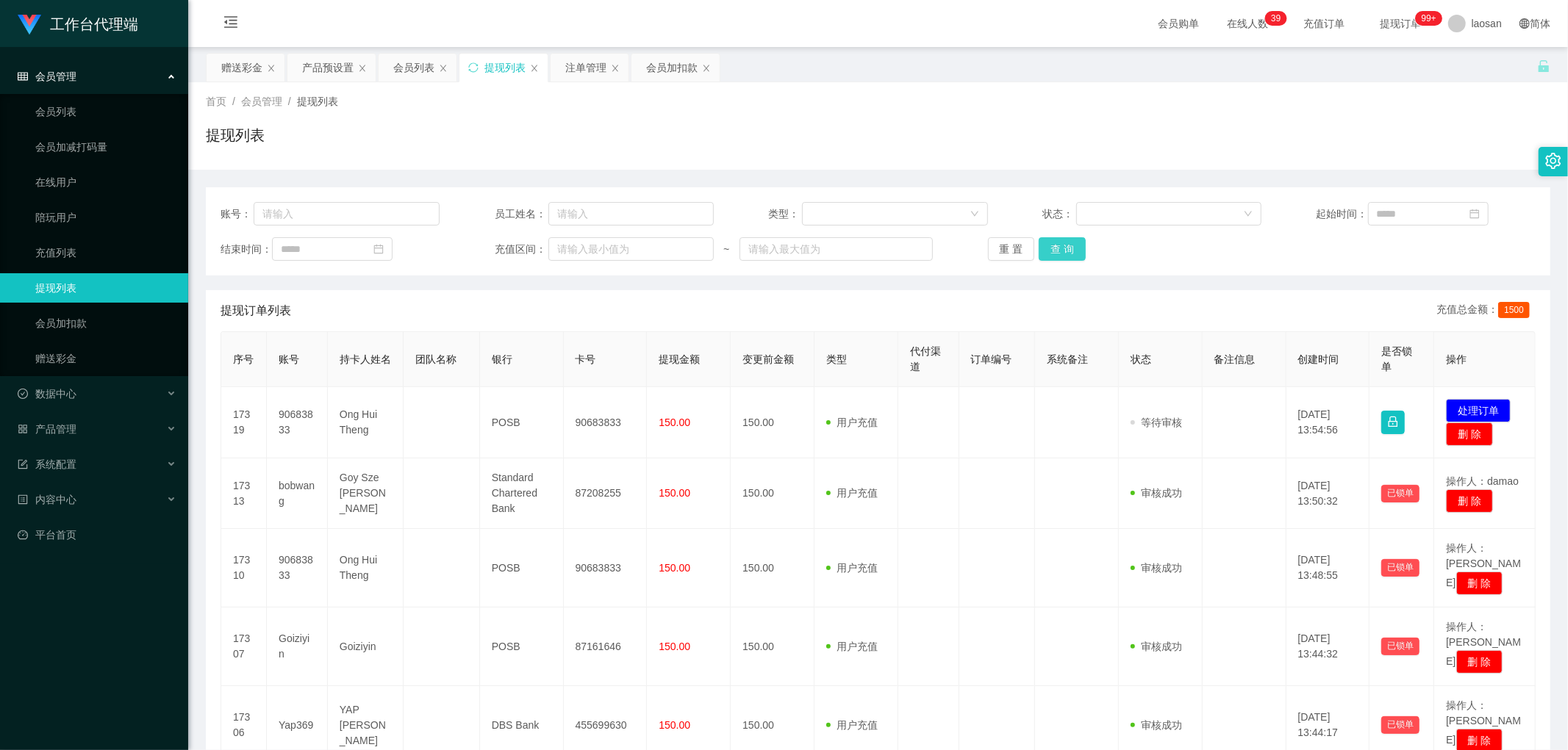
click at [1064, 246] on button "查 询" at bounding box center [1061, 249] width 47 height 24
click at [1064, 246] on div "重 置 查 询" at bounding box center [1097, 249] width 219 height 24
click at [1048, 250] on button "查 询" at bounding box center [1061, 249] width 47 height 24
click at [1048, 250] on div "重 置 查 询" at bounding box center [1097, 249] width 219 height 24
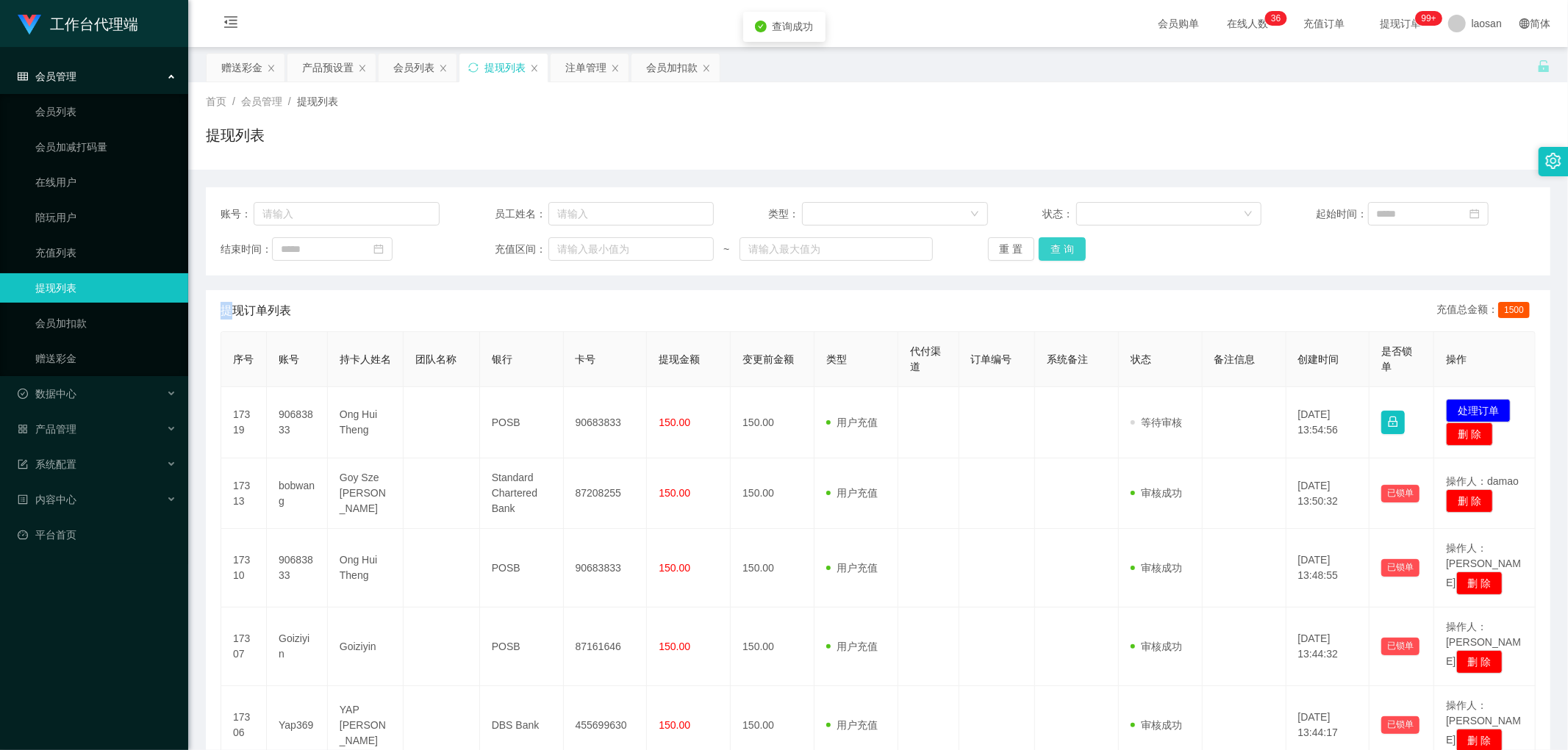
click at [1048, 250] on button "查 询" at bounding box center [1061, 249] width 47 height 24
click at [575, 67] on div "注单管理" at bounding box center [585, 68] width 41 height 28
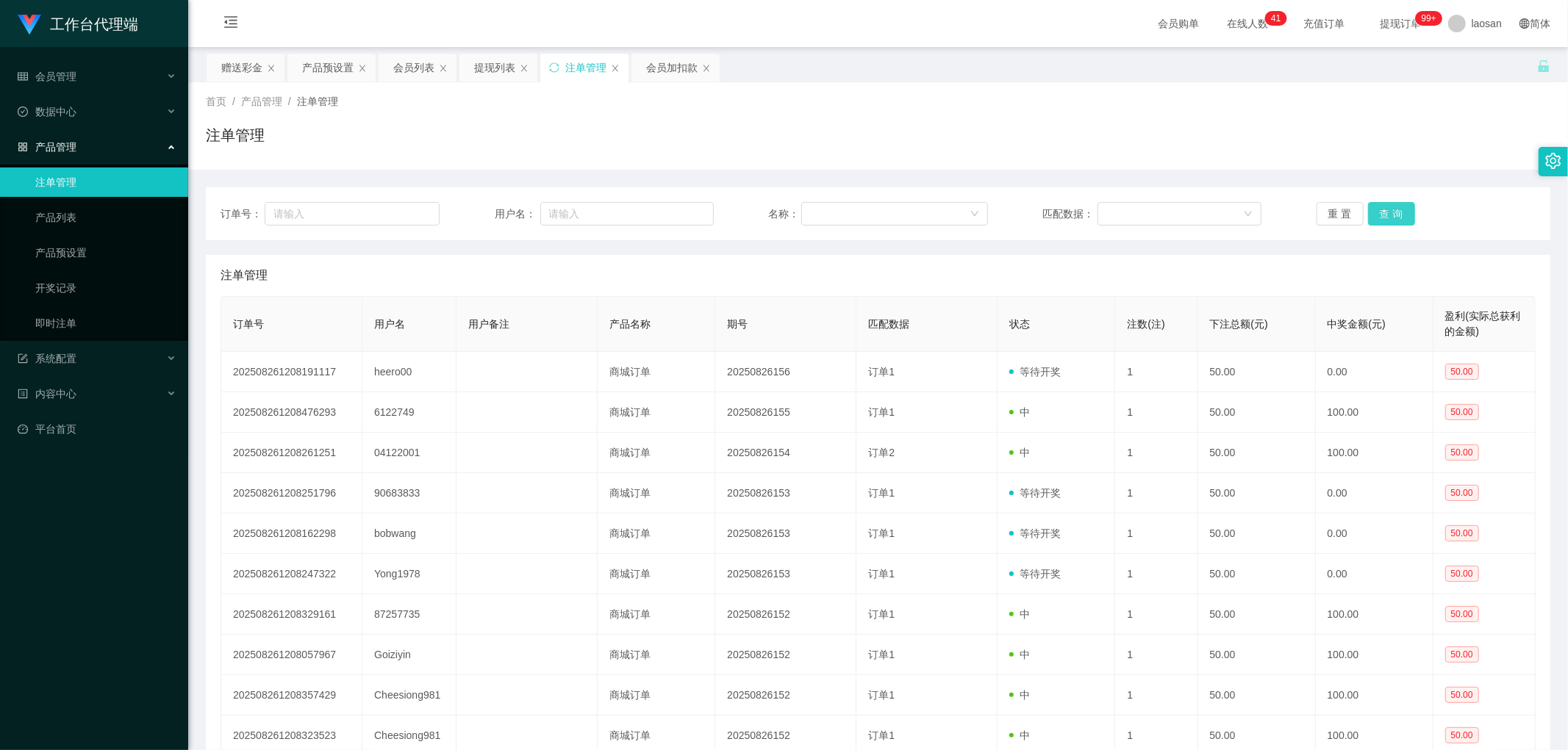
click at [1372, 208] on button "查 询" at bounding box center [1391, 214] width 47 height 24
drag, startPoint x: 503, startPoint y: 62, endPoint x: 542, endPoint y: 74, distance: 40.8
click at [501, 61] on div "提现列表" at bounding box center [494, 68] width 41 height 28
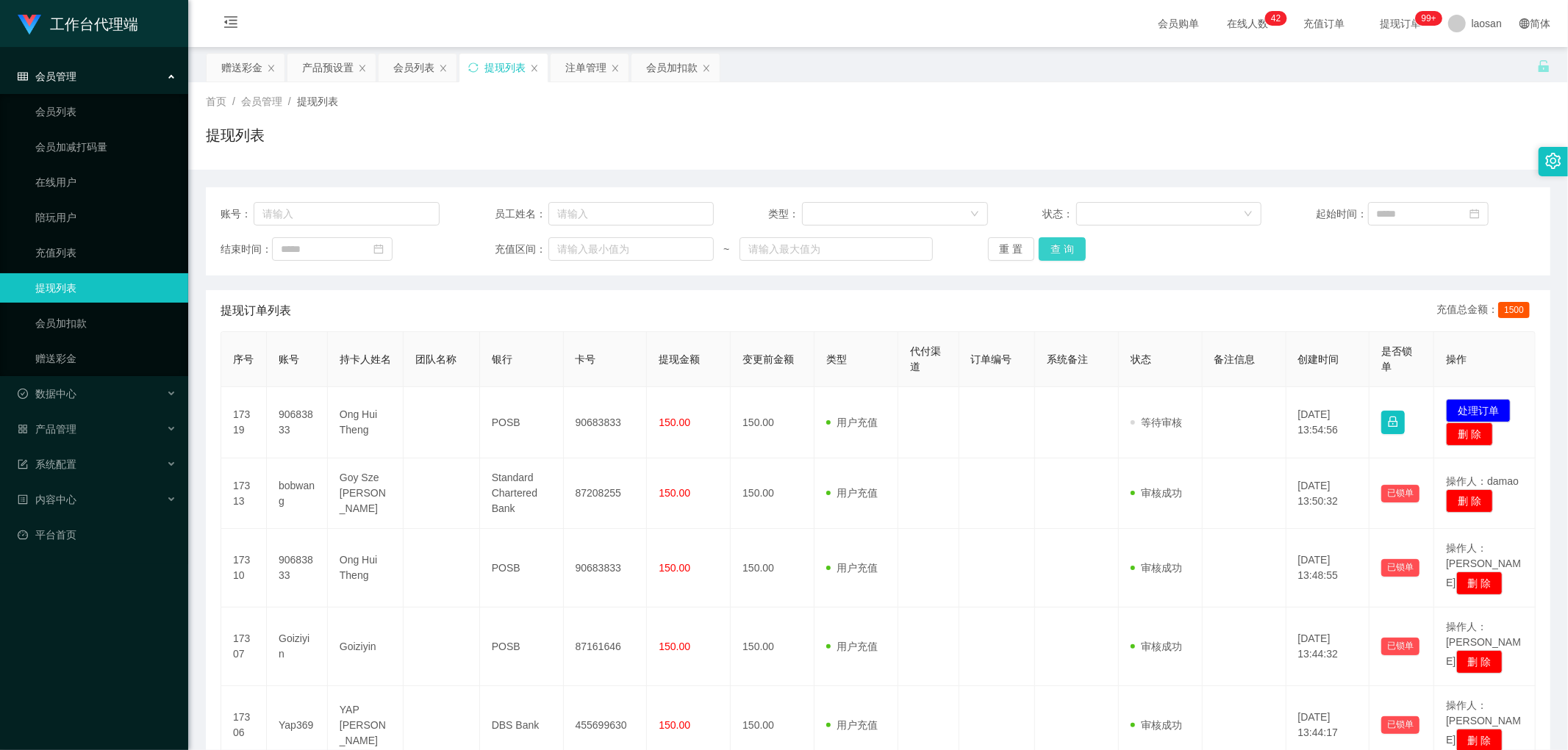
click at [1068, 243] on button "查 询" at bounding box center [1061, 249] width 47 height 24
click at [1079, 246] on button "查 询" at bounding box center [1061, 249] width 47 height 24
click at [1078, 246] on div "重 置 查 询" at bounding box center [1097, 249] width 219 height 24
click at [1078, 246] on button "查 询" at bounding box center [1061, 249] width 47 height 24
click at [404, 68] on div "会员列表" at bounding box center [413, 68] width 41 height 28
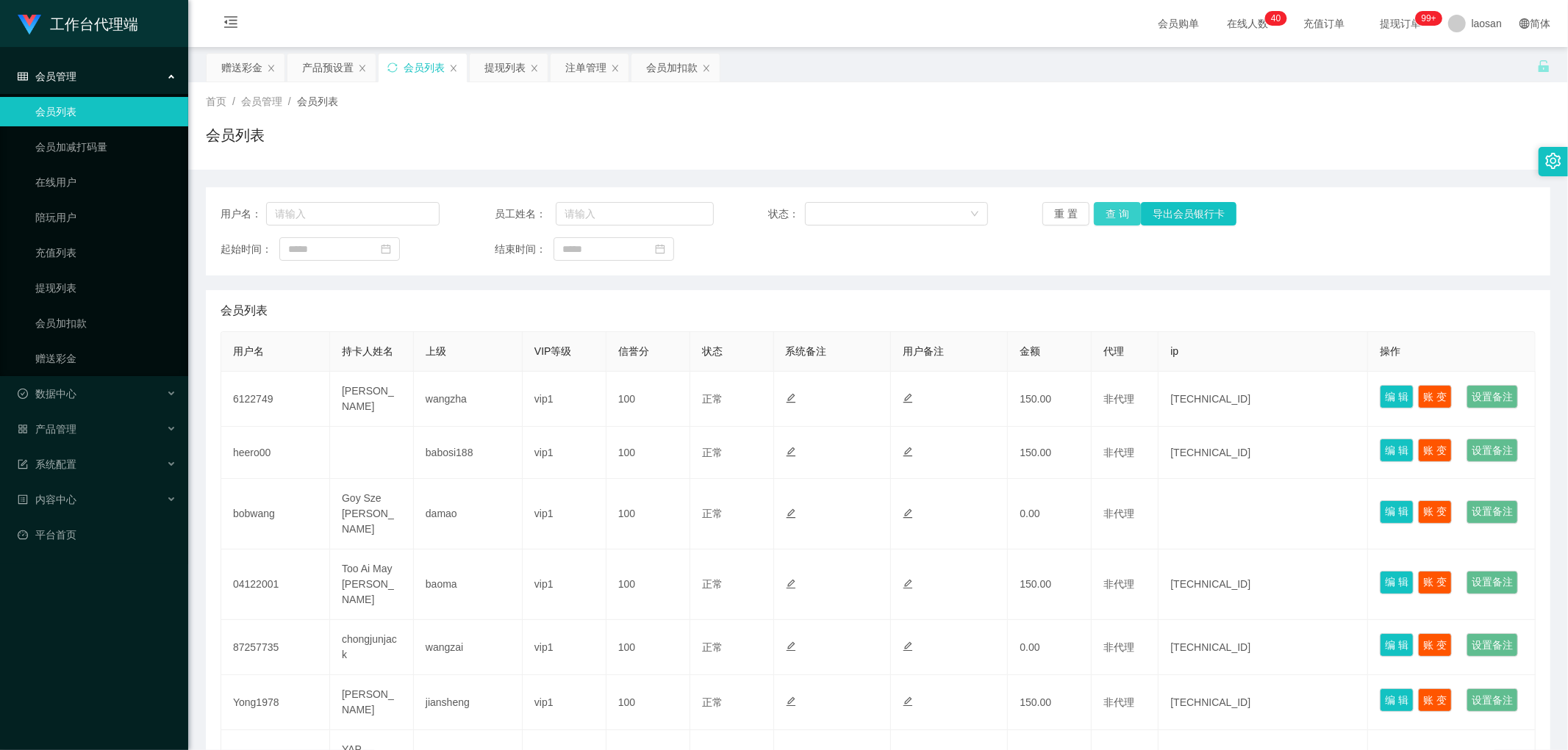
click at [1108, 214] on button "查 询" at bounding box center [1116, 214] width 47 height 24
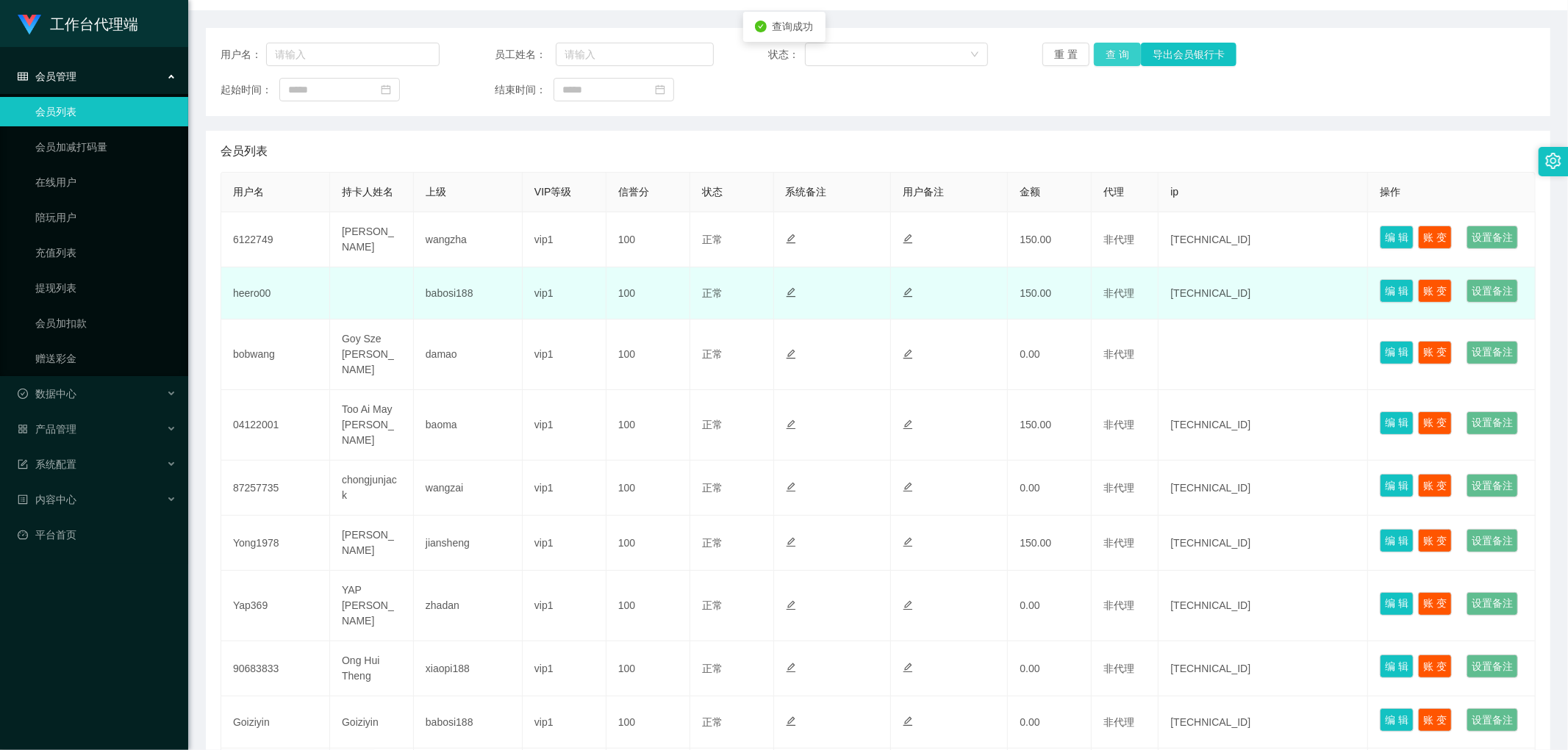
scroll to position [163, 0]
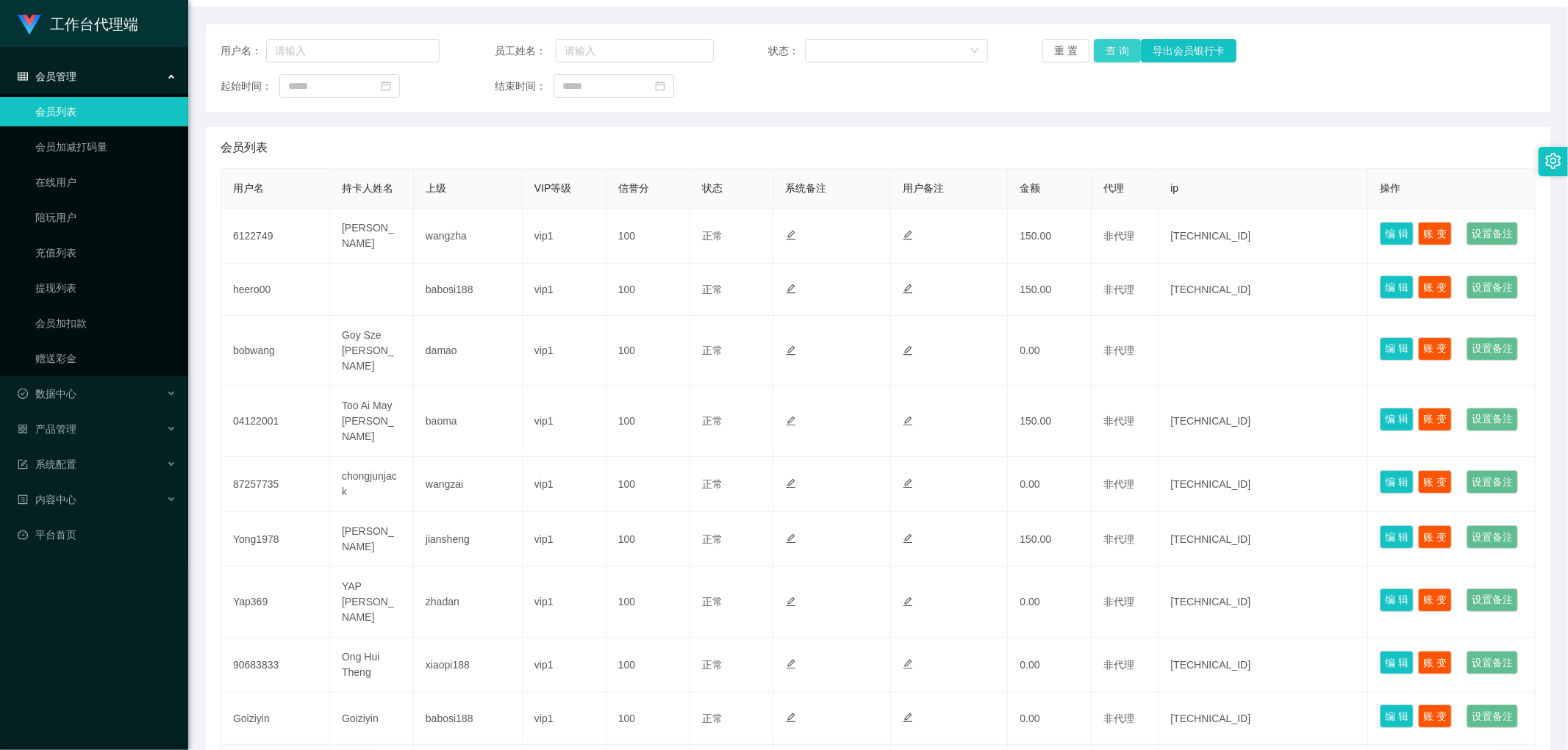
click at [1109, 55] on button "查 询" at bounding box center [1116, 51] width 47 height 24
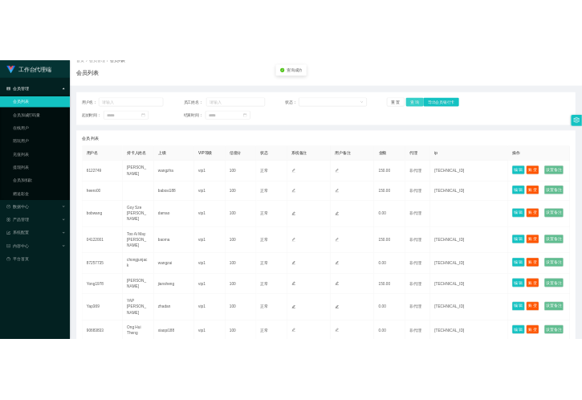
scroll to position [0, 0]
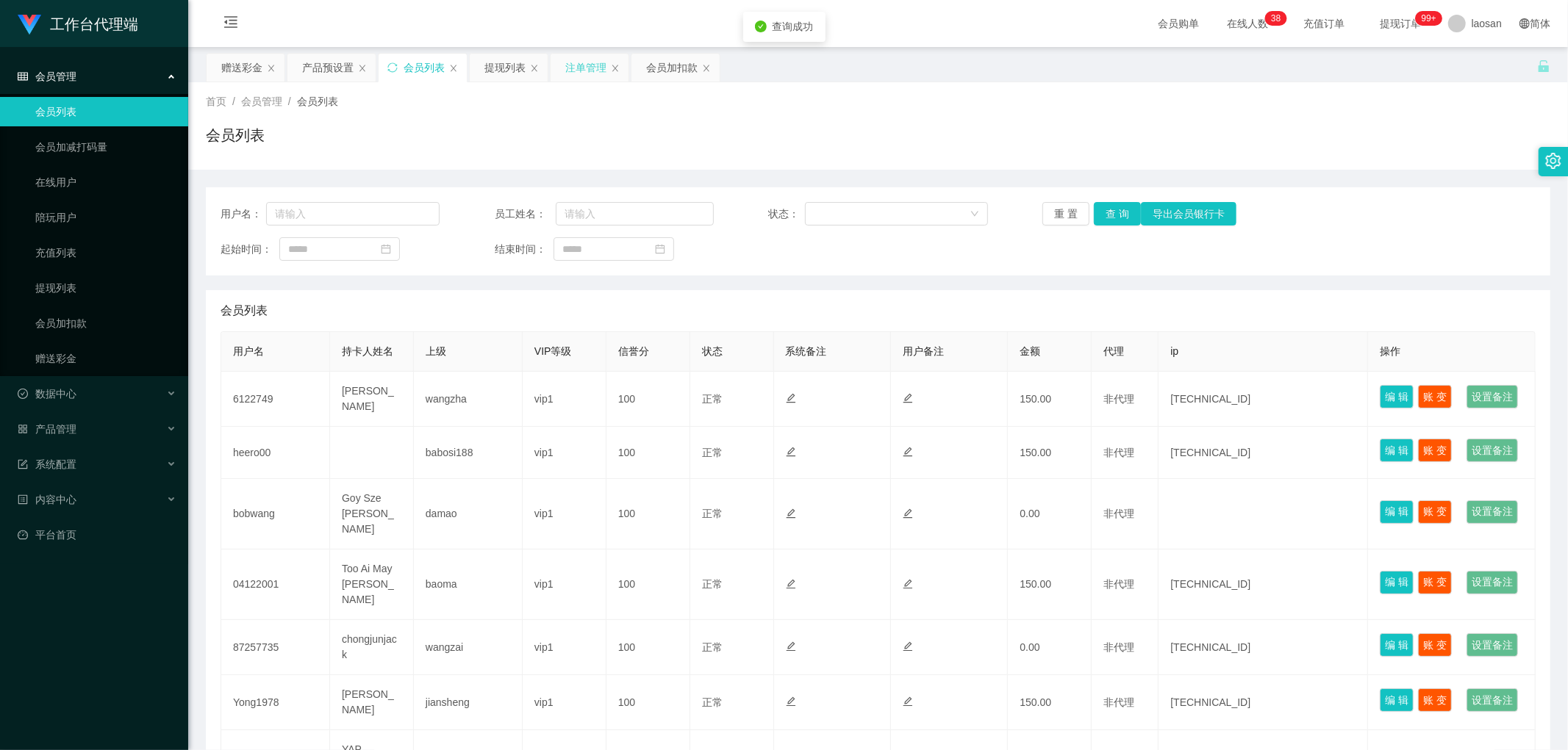
click at [581, 70] on div "注单管理" at bounding box center [585, 68] width 41 height 28
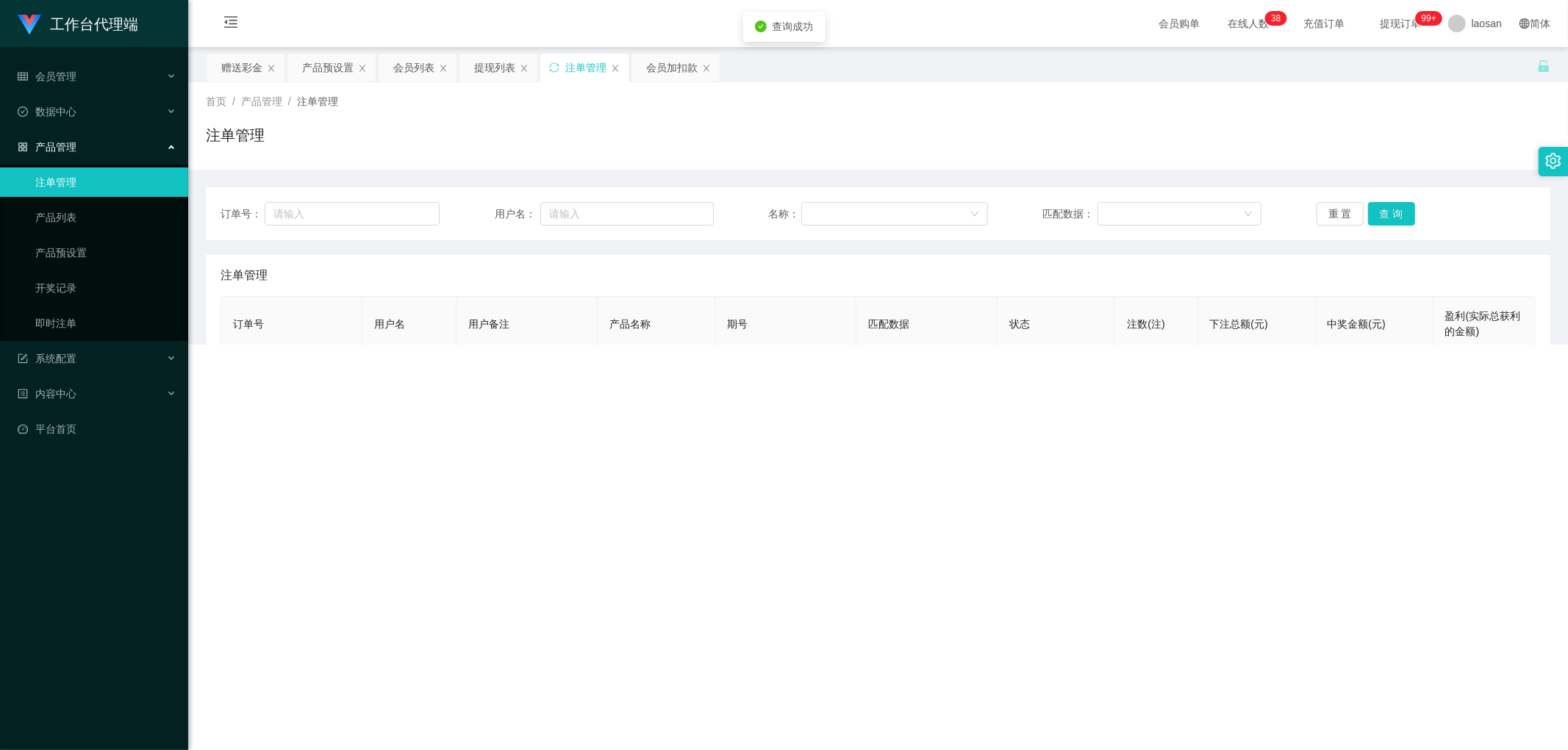
drag, startPoint x: 495, startPoint y: 64, endPoint x: 597, endPoint y: 73, distance: 102.4
click at [495, 64] on div "提现列表" at bounding box center [494, 68] width 41 height 28
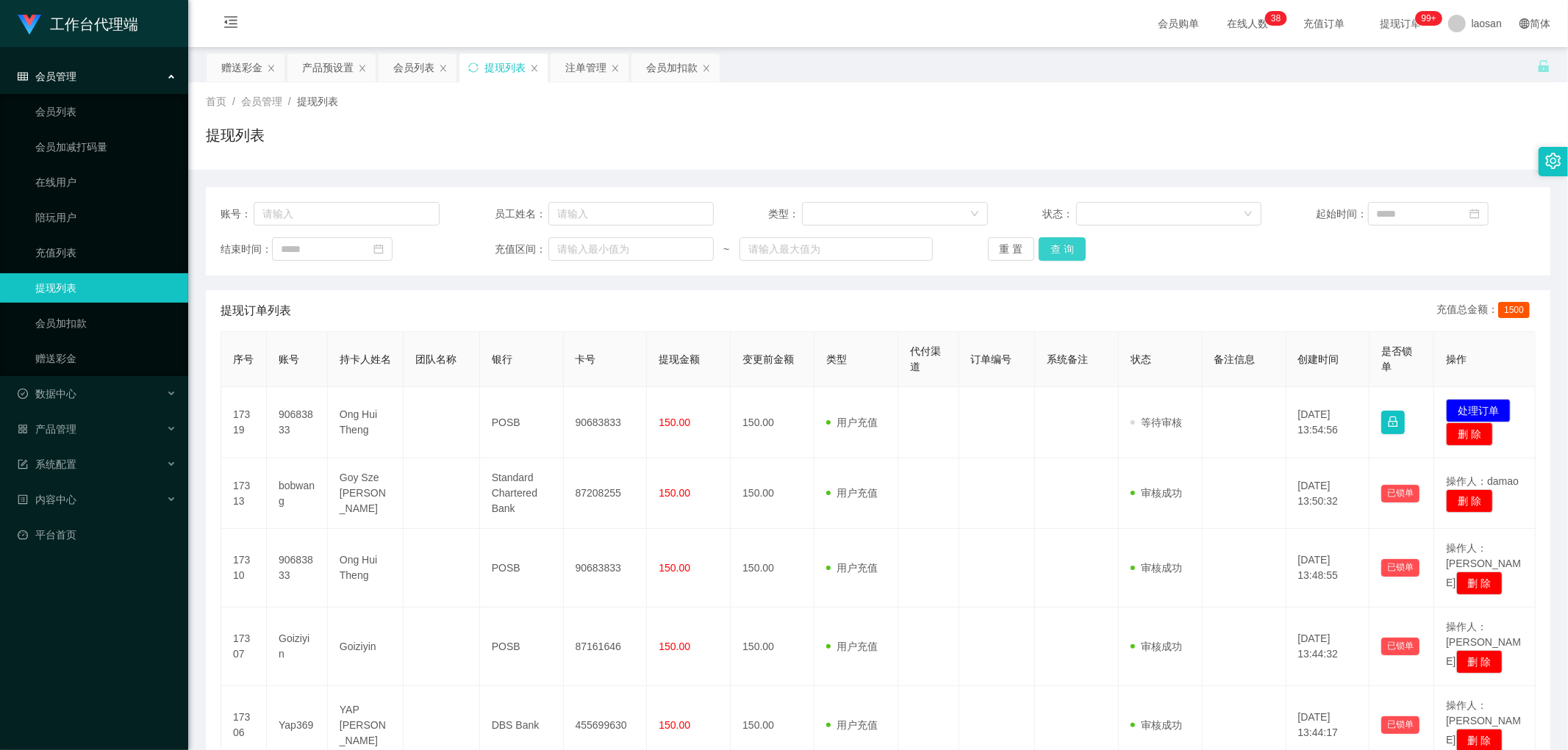
click at [1073, 243] on button "查 询" at bounding box center [1061, 249] width 47 height 24
click at [1059, 250] on button "查 询" at bounding box center [1061, 249] width 47 height 24
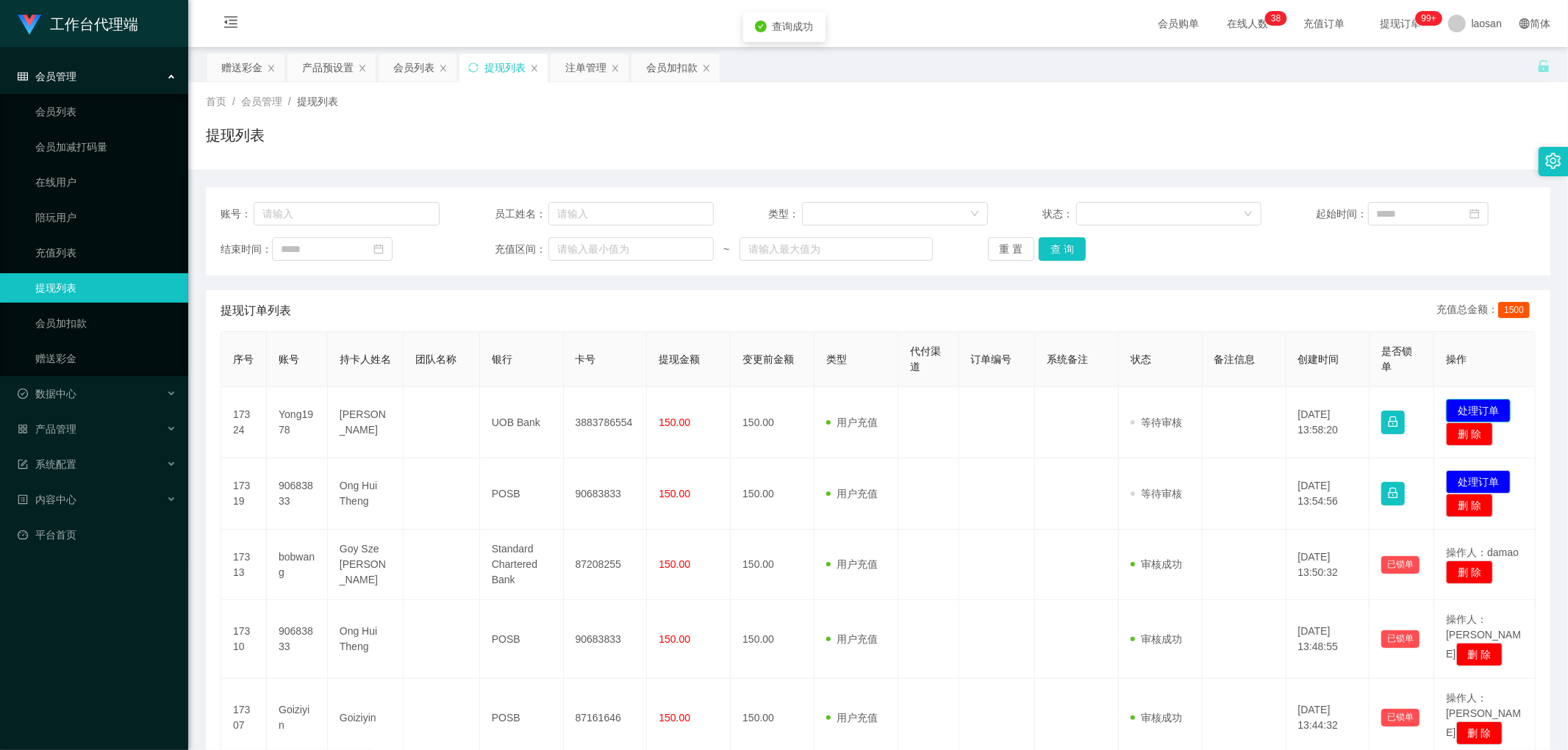
click at [1478, 409] on button "处理订单" at bounding box center [1477, 411] width 65 height 24
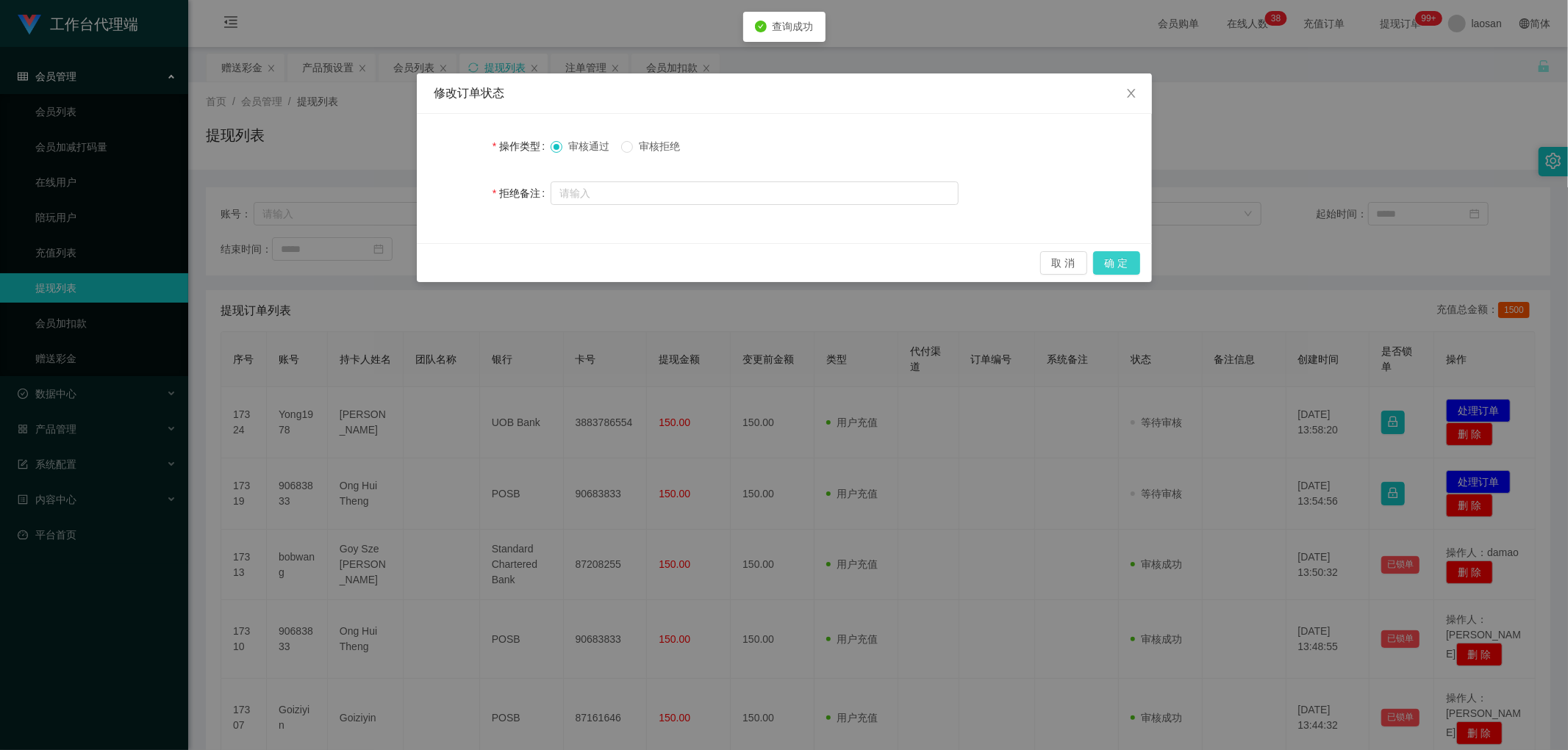
drag, startPoint x: 1126, startPoint y: 261, endPoint x: 966, endPoint y: 331, distance: 174.6
click at [1126, 260] on button "确 定" at bounding box center [1116, 263] width 47 height 24
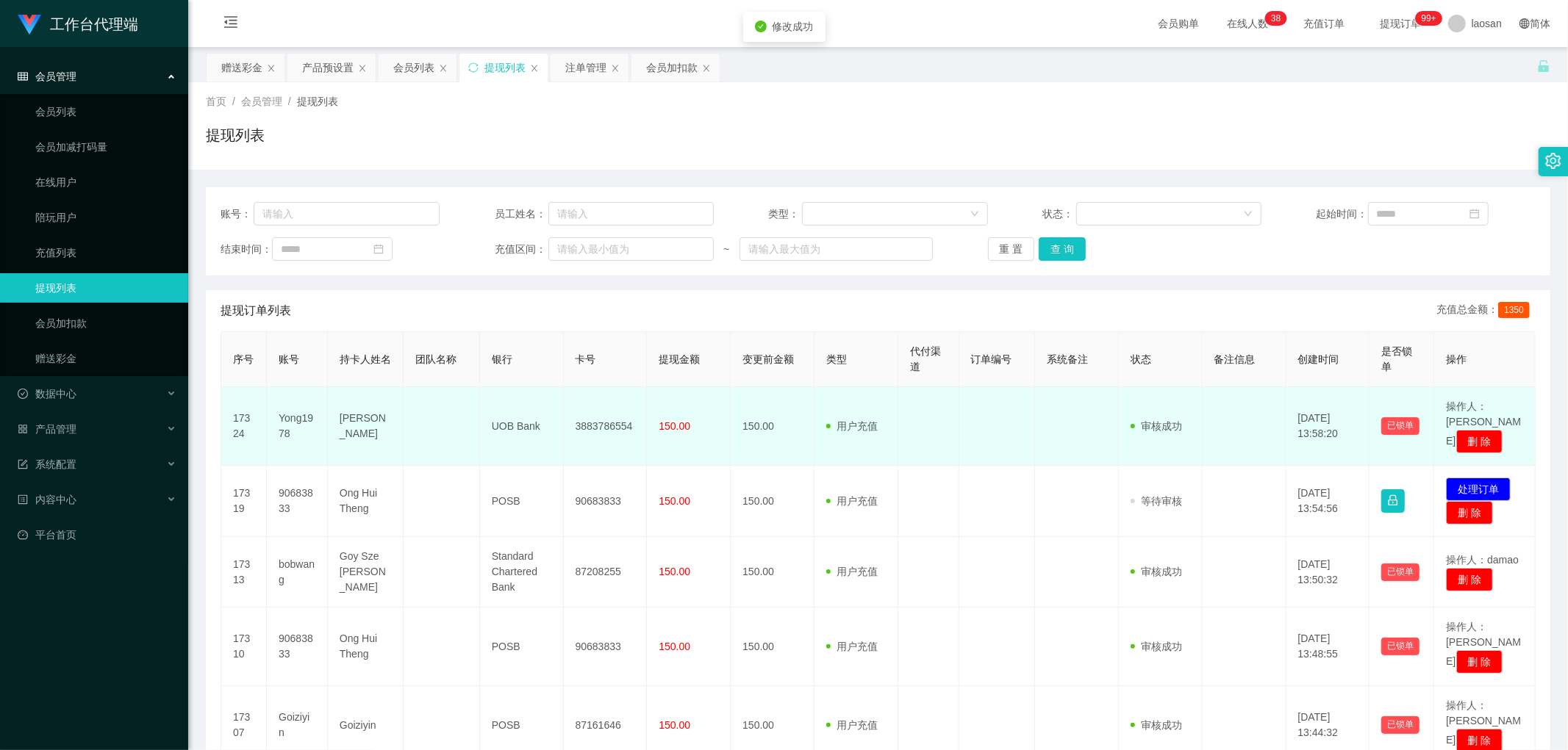
click at [593, 416] on td "3883786554" at bounding box center [606, 426] width 84 height 79
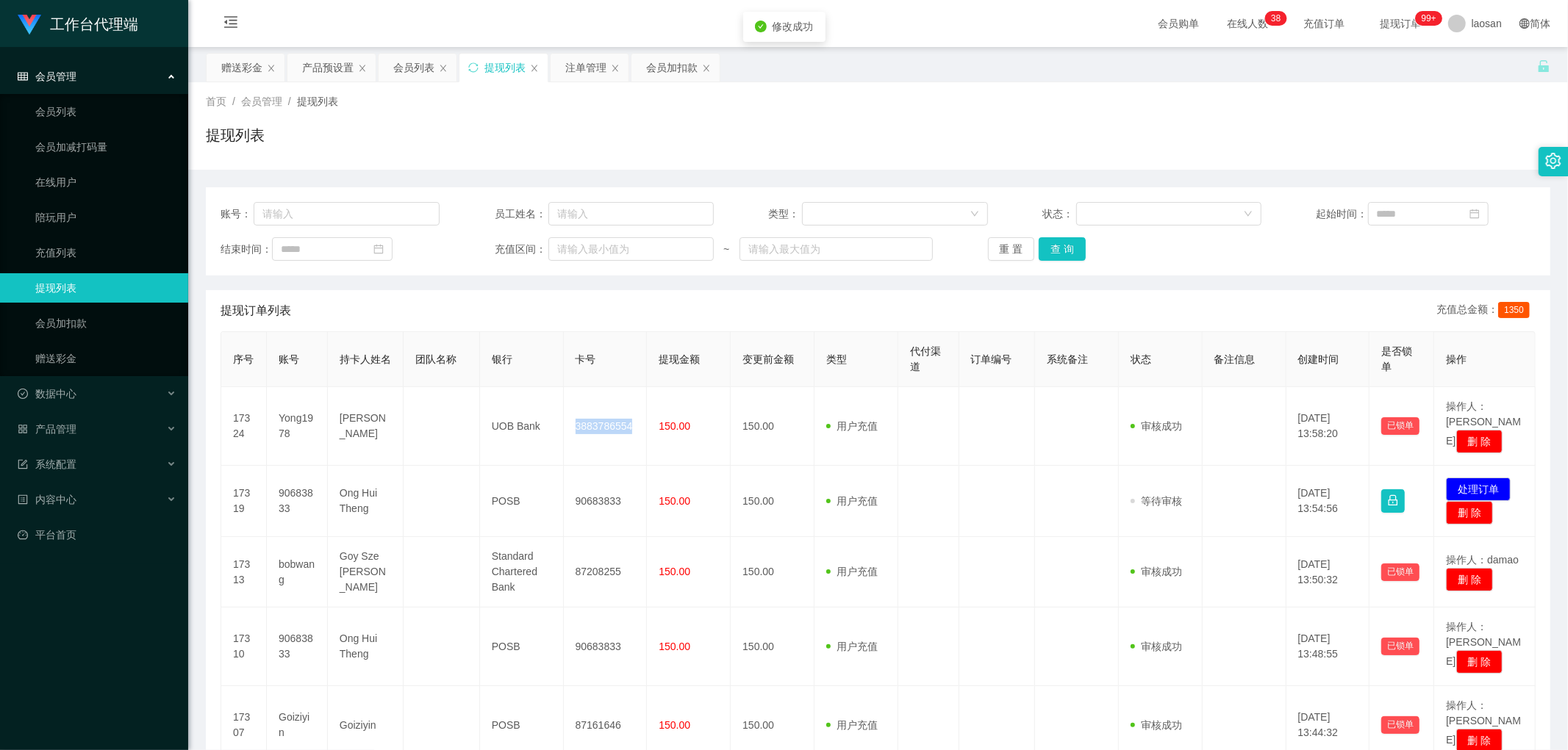
copy td "3883786554"
drag, startPoint x: 1083, startPoint y: 252, endPoint x: 1075, endPoint y: 252, distance: 8.0
click at [1076, 252] on div "重 置 查 询" at bounding box center [1097, 249] width 219 height 24
click at [1075, 252] on button "查 询" at bounding box center [1061, 249] width 47 height 24
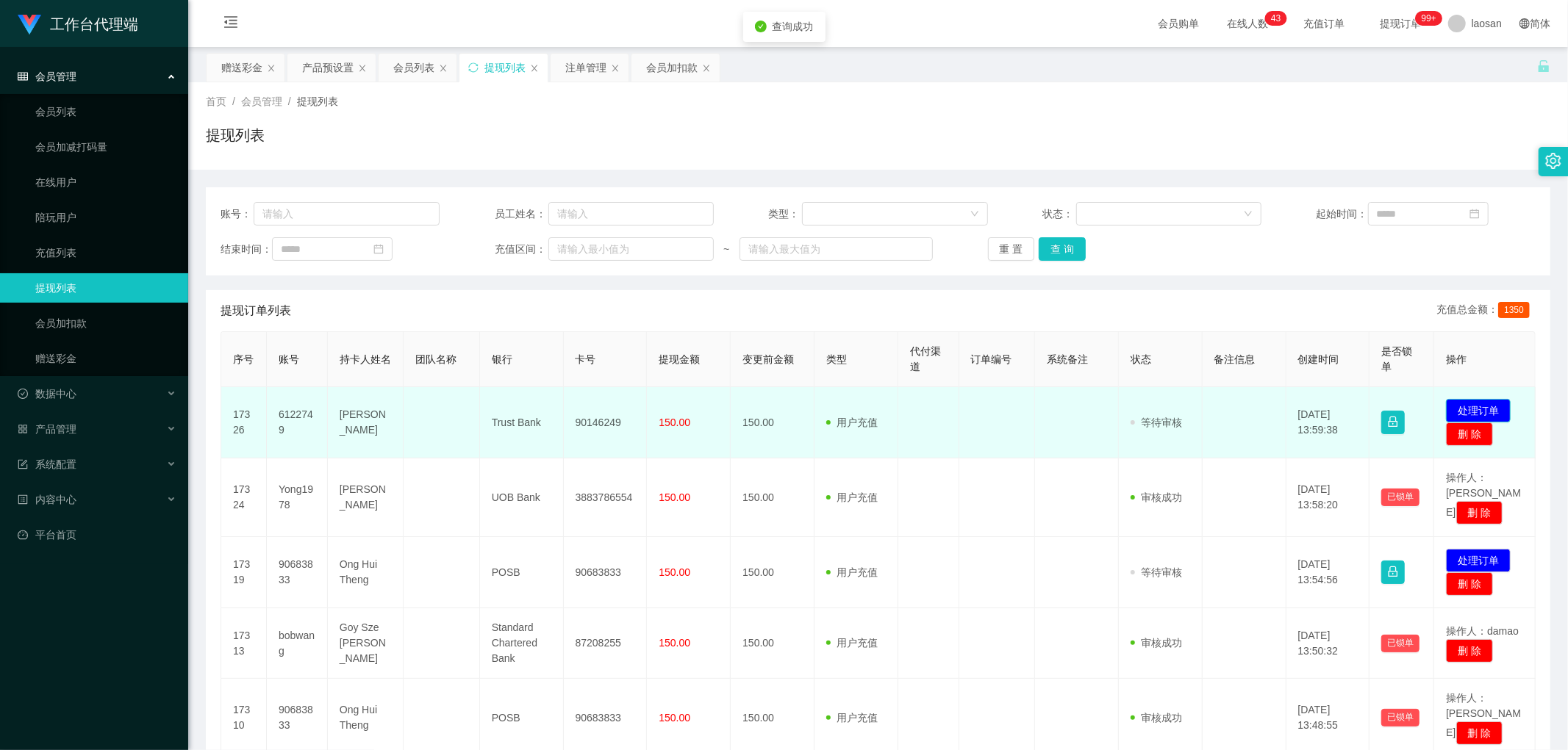
click at [1464, 413] on button "处理订单" at bounding box center [1477, 411] width 65 height 24
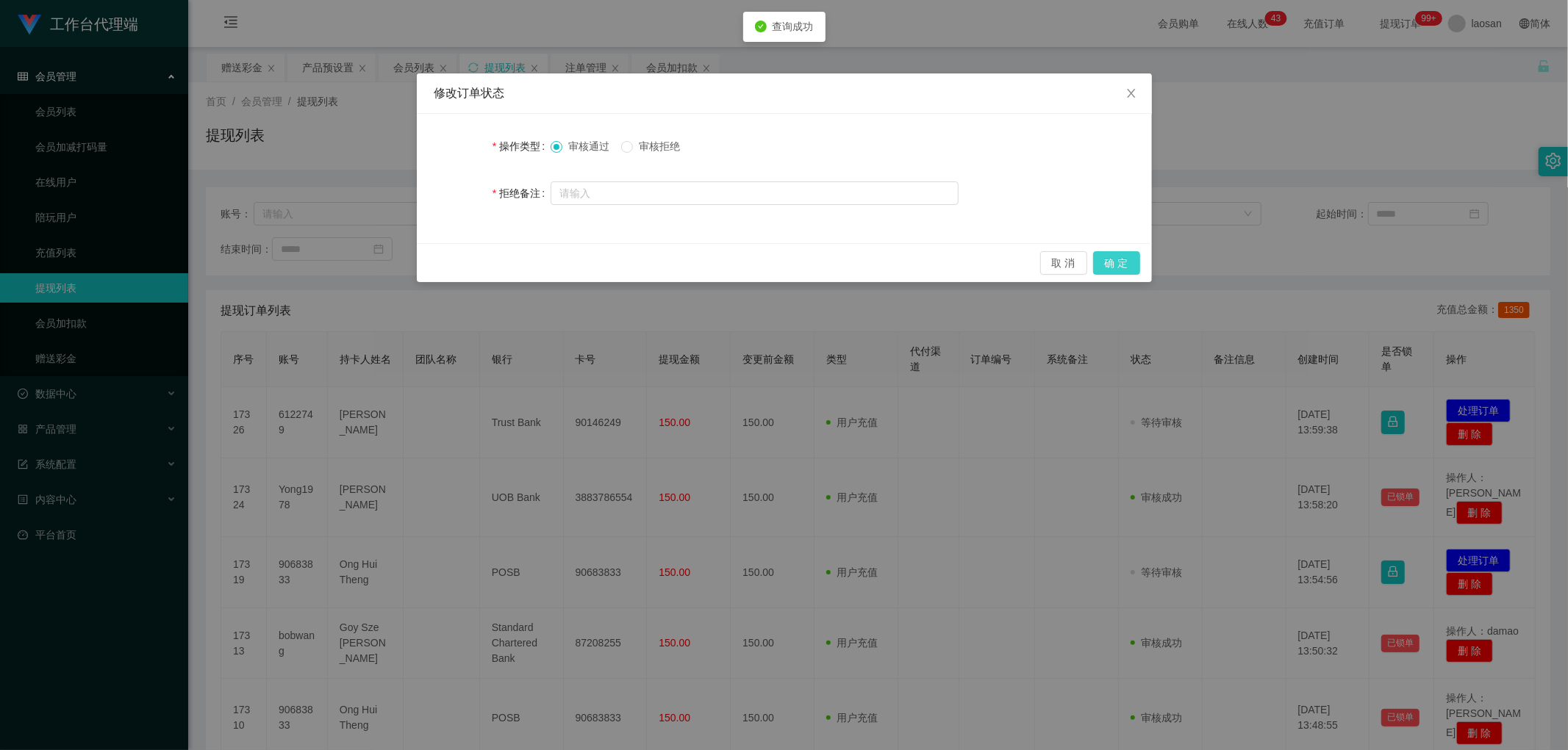
click at [1120, 269] on button "确 定" at bounding box center [1116, 263] width 47 height 24
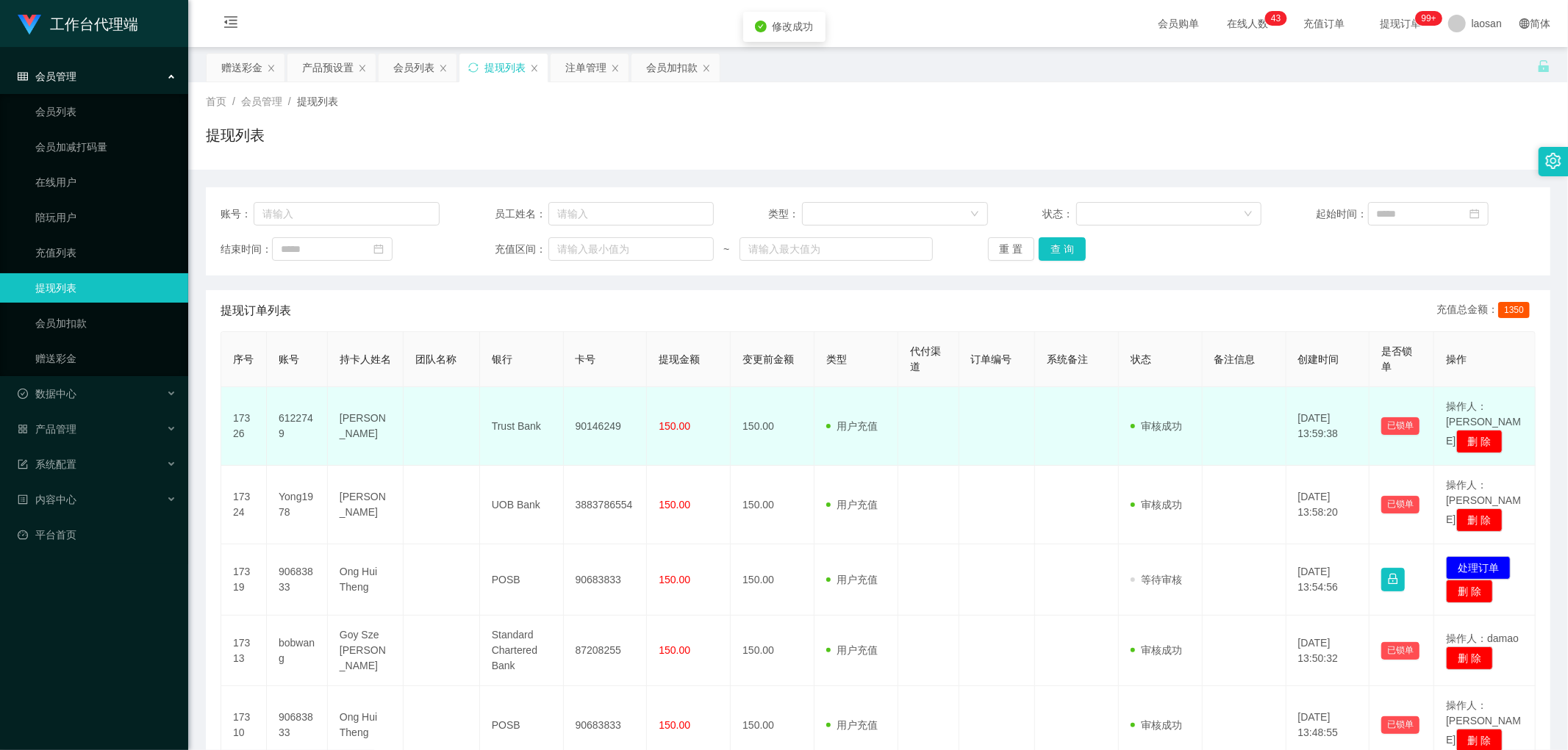
click at [578, 417] on td "90146249" at bounding box center [606, 426] width 84 height 79
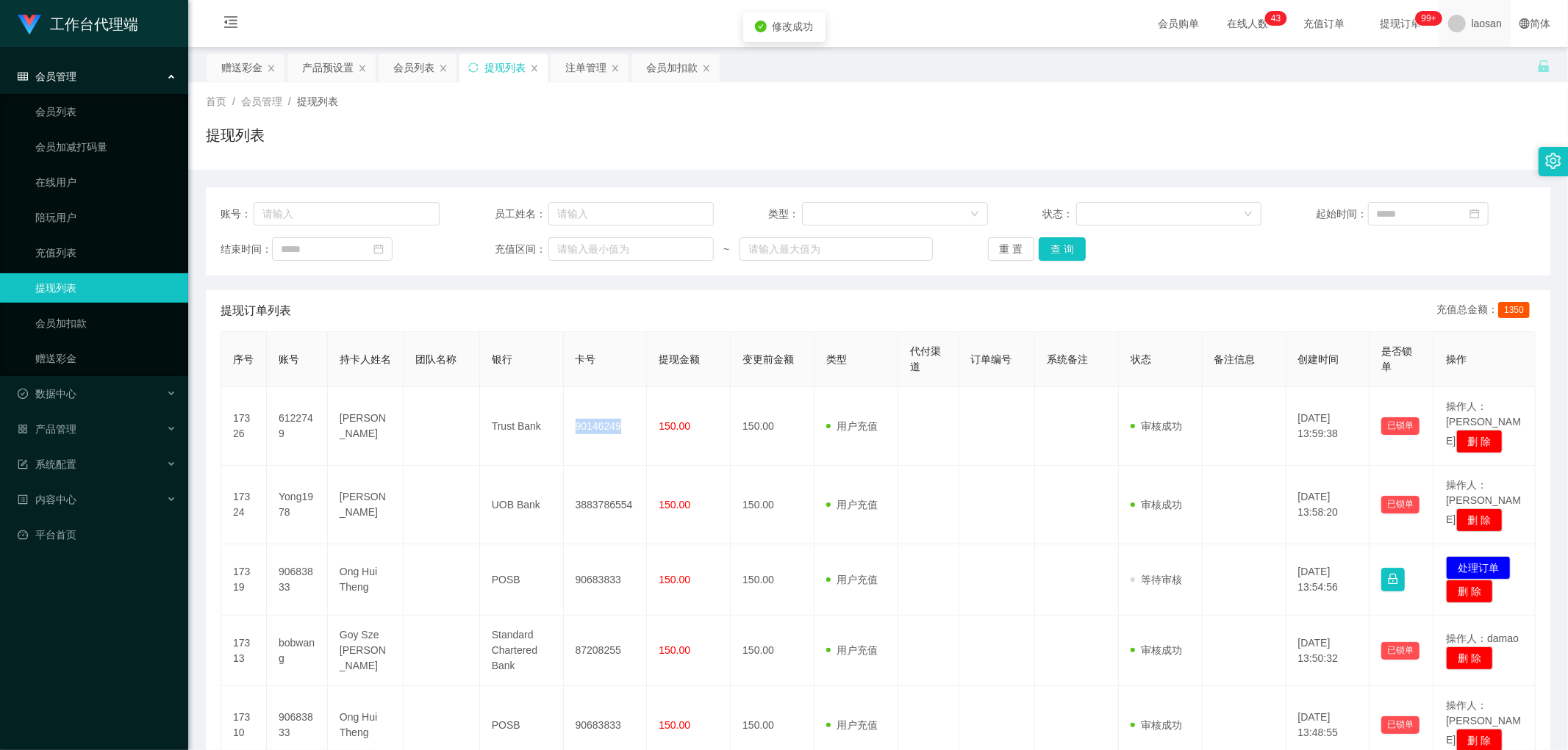
copy td "90146249"
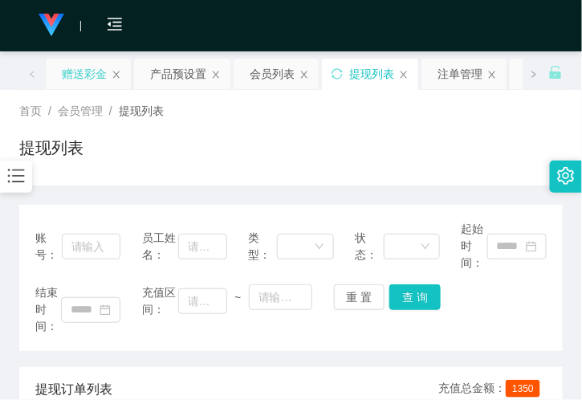
click at [91, 78] on div "赠送彩金" at bounding box center [84, 74] width 45 height 31
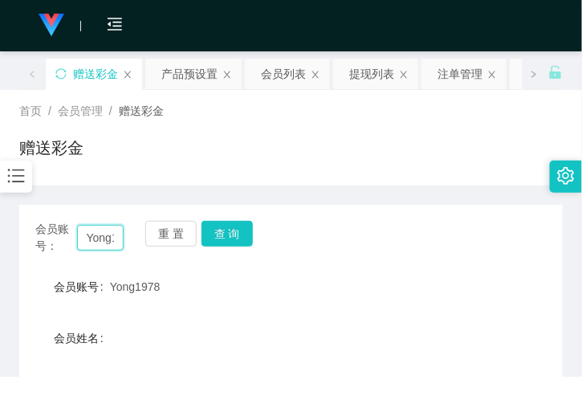
click at [110, 235] on input "Yong1978" at bounding box center [100, 238] width 47 height 26
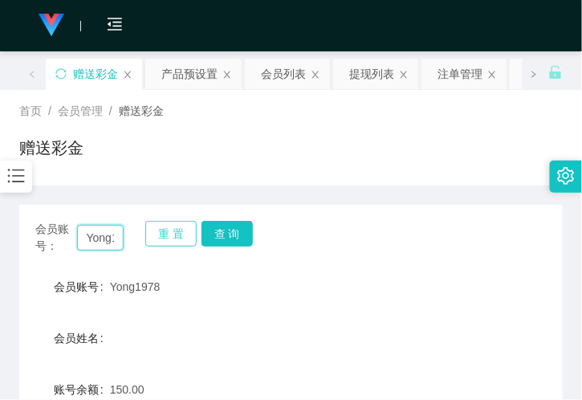
paste input "87257735"
type input "87257735"
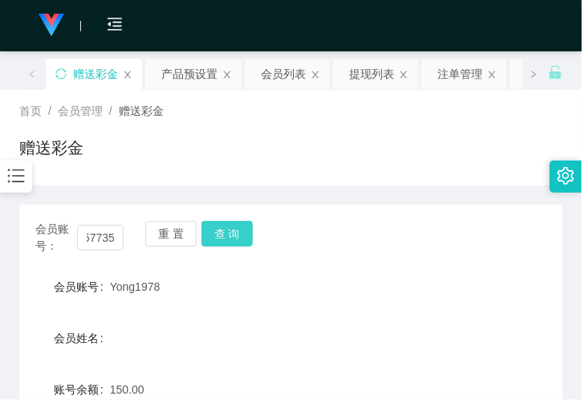
click at [222, 239] on button "查 询" at bounding box center [227, 234] width 51 height 26
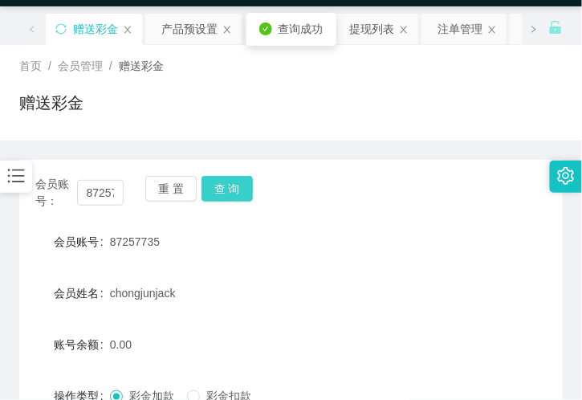
scroll to position [89, 0]
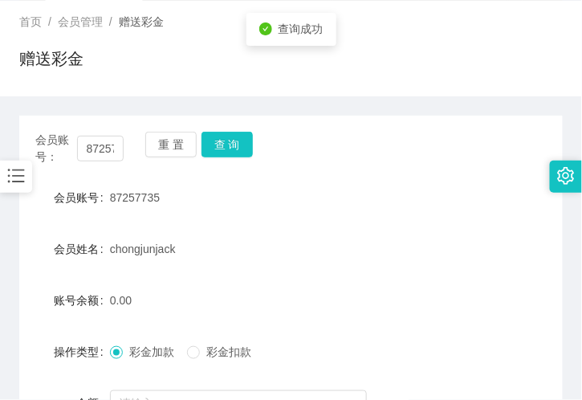
click at [166, 333] on form "会员账号 87257735 会员姓名 chongjunjack 账号余额 0.00 操作类型 彩金加款 彩金扣款 金额 确 定" at bounding box center [291, 326] width 544 height 289
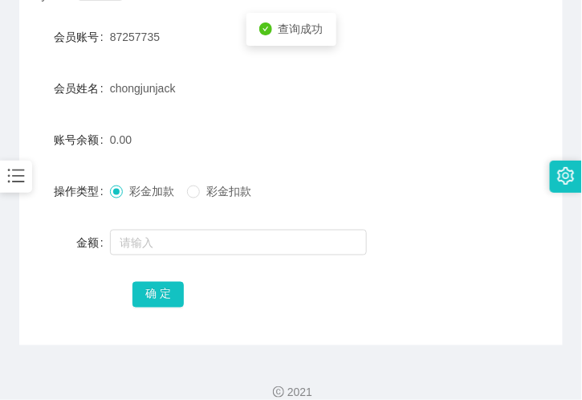
scroll to position [268, 0]
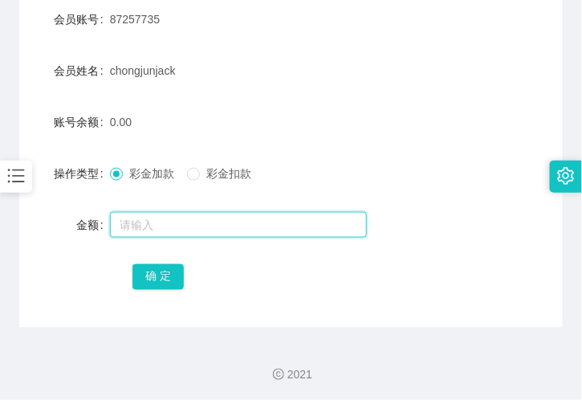
click at [148, 221] on input "text" at bounding box center [238, 225] width 257 height 26
type input "68"
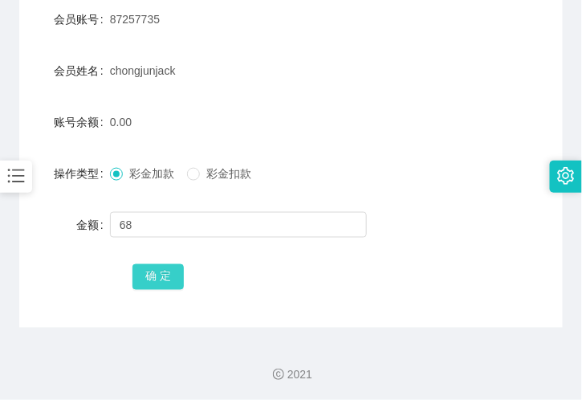
click at [155, 271] on button "确 定" at bounding box center [158, 277] width 51 height 26
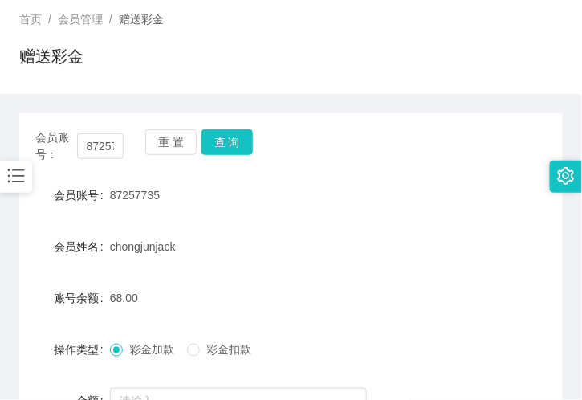
scroll to position [89, 0]
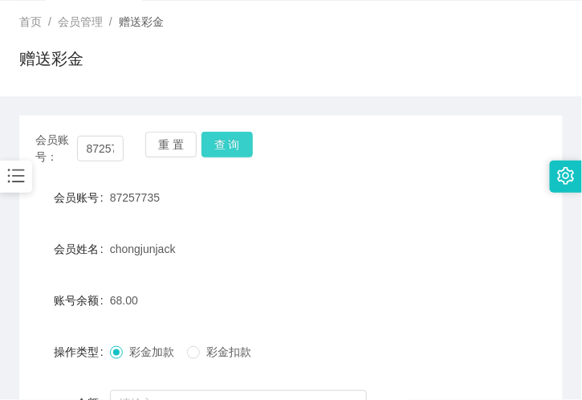
click at [234, 142] on button "查 询" at bounding box center [227, 145] width 51 height 26
click at [233, 145] on button "查 询" at bounding box center [227, 145] width 51 height 26
click at [245, 94] on div "首页 / 会员管理 / 赠送彩金 / 赠送彩金" at bounding box center [291, 49] width 582 height 96
click at [229, 159] on div "重 置 查 询" at bounding box center [189, 149] width 88 height 34
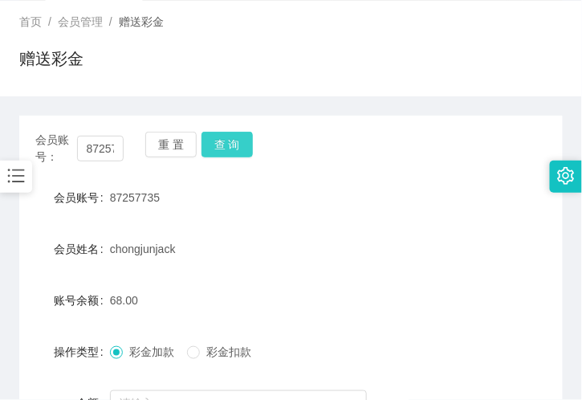
click at [227, 148] on button "查 询" at bounding box center [227, 145] width 51 height 26
click at [226, 148] on button "查 询" at bounding box center [227, 145] width 51 height 26
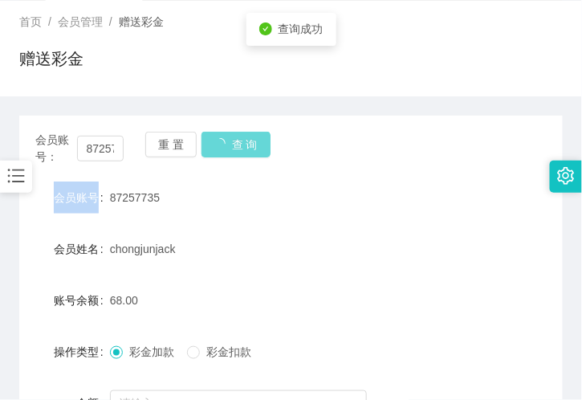
click at [226, 148] on div "重 置 查 询" at bounding box center [189, 149] width 88 height 34
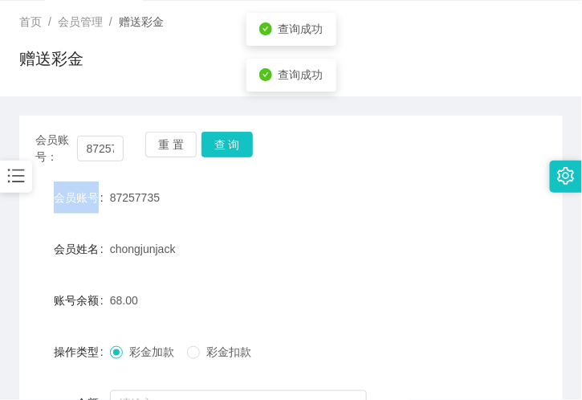
drag, startPoint x: 71, startPoint y: 183, endPoint x: 101, endPoint y: 175, distance: 31.6
click at [71, 183] on div "会员账号" at bounding box center [64, 198] width 91 height 32
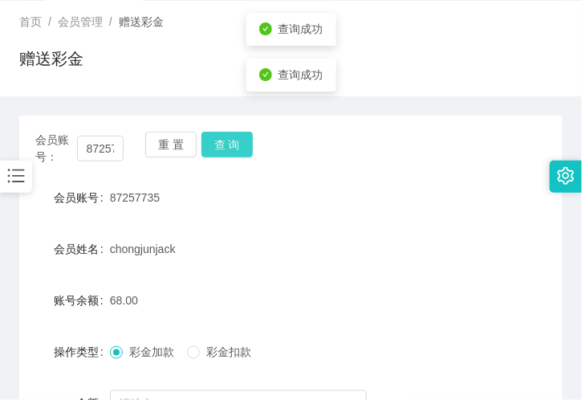
click at [210, 142] on button "查 询" at bounding box center [227, 145] width 51 height 26
click at [233, 146] on button "查 询" at bounding box center [227, 145] width 51 height 26
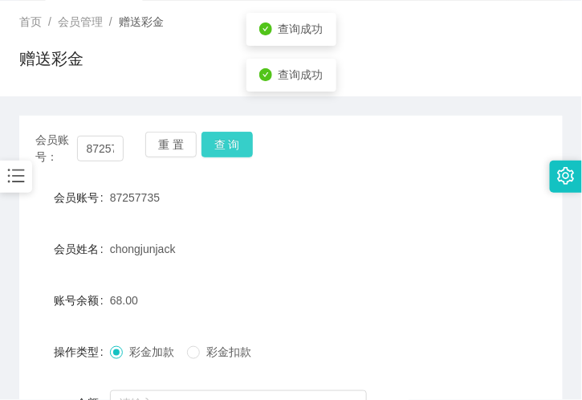
click at [233, 146] on button "查 询" at bounding box center [227, 145] width 51 height 26
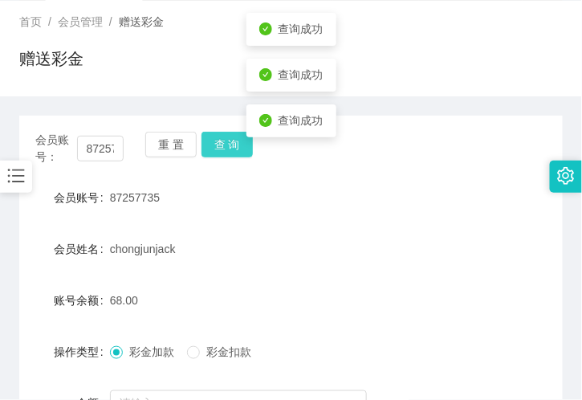
click at [233, 146] on button "查 询" at bounding box center [227, 145] width 51 height 26
click at [227, 147] on button "查 询" at bounding box center [227, 145] width 51 height 26
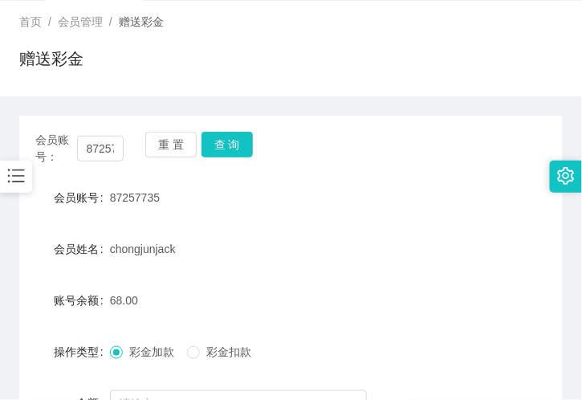
click at [246, 167] on div "会员账号： 87257735 重 置 查 询 会员账号 87257735 会员姓名 chongjunjack 账号余额 68.00 操作类型 彩金加款 彩金扣…" at bounding box center [291, 311] width 544 height 390
click at [226, 143] on button "查 询" at bounding box center [227, 145] width 51 height 26
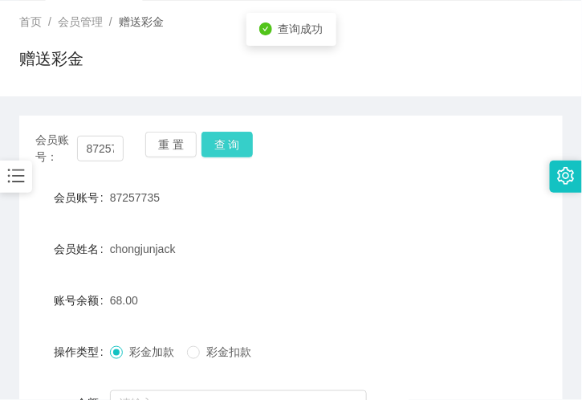
click at [226, 143] on button "查 询" at bounding box center [227, 145] width 51 height 26
click at [226, 143] on button "查 询" at bounding box center [236, 145] width 69 height 26
click at [243, 150] on button "查 询" at bounding box center [227, 145] width 51 height 26
click at [239, 149] on button "查 询" at bounding box center [227, 145] width 51 height 26
click at [230, 148] on button "查 询" at bounding box center [227, 145] width 51 height 26
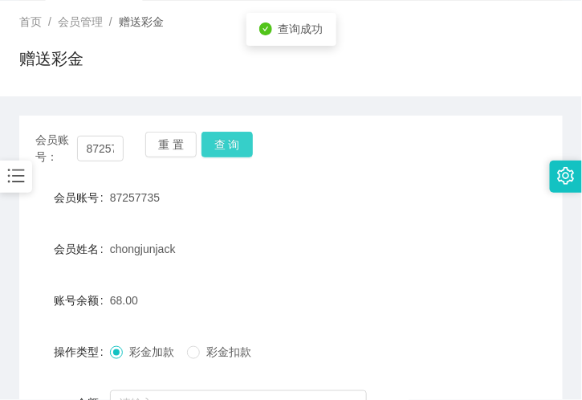
click at [227, 149] on button "查 询" at bounding box center [227, 145] width 51 height 26
click at [227, 149] on div "重 置 查 询" at bounding box center [189, 149] width 88 height 34
click at [218, 149] on button "查 询" at bounding box center [227, 145] width 51 height 26
click at [226, 145] on button "查 询" at bounding box center [227, 145] width 51 height 26
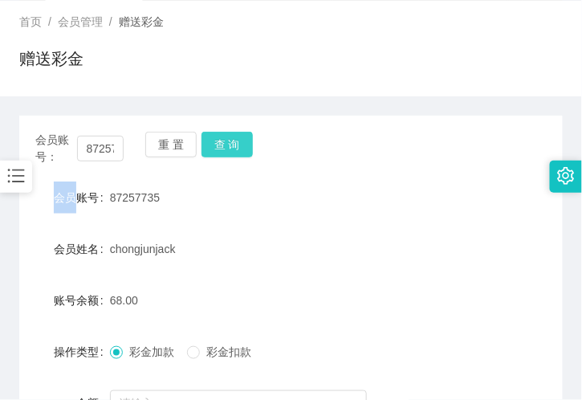
click at [219, 153] on button "查 询" at bounding box center [227, 145] width 51 height 26
click at [222, 153] on button "查 询" at bounding box center [227, 145] width 51 height 26
click at [223, 143] on button "查 询" at bounding box center [227, 145] width 51 height 26
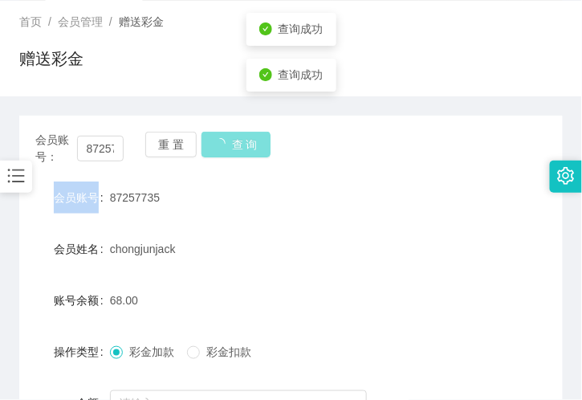
click at [223, 143] on div "重 置 查 询" at bounding box center [189, 149] width 88 height 34
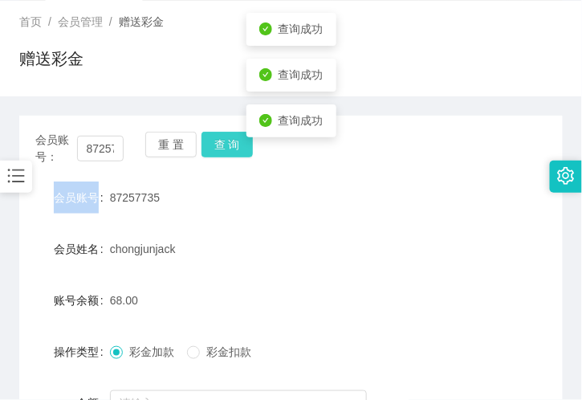
click at [213, 145] on button "查 询" at bounding box center [227, 145] width 51 height 26
click at [213, 145] on button "查 询" at bounding box center [236, 145] width 69 height 26
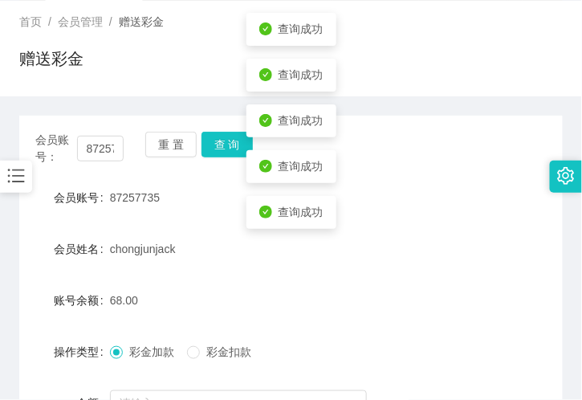
click at [189, 219] on form "会员账号 87257735 会员姓名 chongjunjack 账号余额 68.00 操作类型 彩金加款 彩金扣款 金额 确 定" at bounding box center [291, 326] width 544 height 289
click at [202, 147] on button "查 询" at bounding box center [227, 145] width 51 height 26
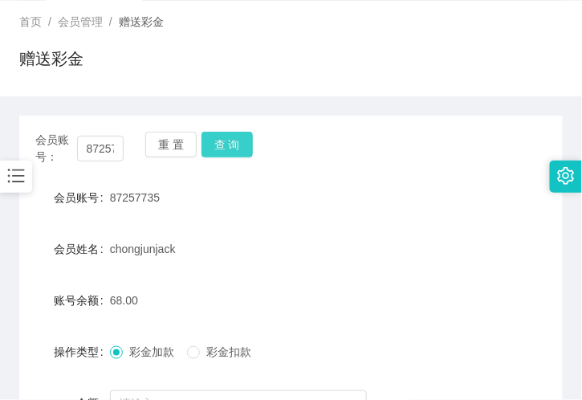
click at [213, 141] on button "查 询" at bounding box center [227, 145] width 51 height 26
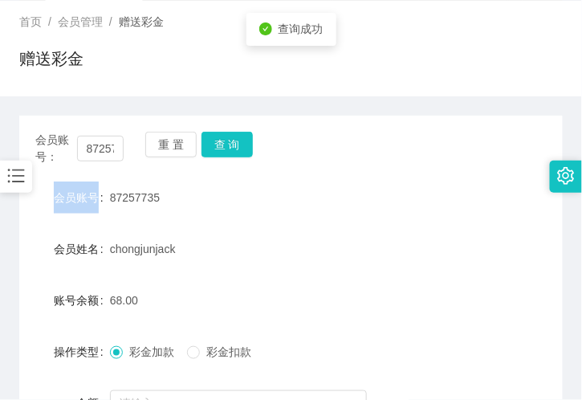
click at [213, 141] on div "重 置 查 询" at bounding box center [189, 149] width 88 height 34
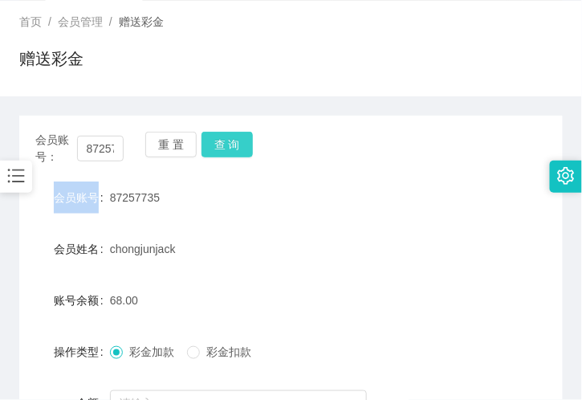
click at [215, 145] on button "查 询" at bounding box center [227, 145] width 51 height 26
click at [241, 141] on button "查 询" at bounding box center [227, 145] width 51 height 26
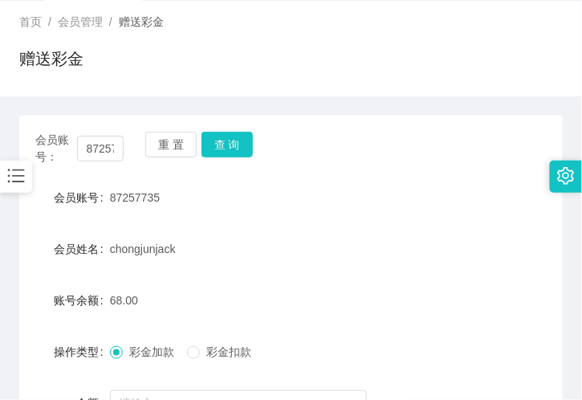
drag, startPoint x: 179, startPoint y: 205, endPoint x: 213, endPoint y: 190, distance: 37.0
click at [181, 204] on div "87257735" at bounding box center [268, 198] width 317 height 32
click at [227, 159] on div "重 置 查 询" at bounding box center [189, 149] width 88 height 34
click at [231, 141] on button "查 询" at bounding box center [227, 145] width 51 height 26
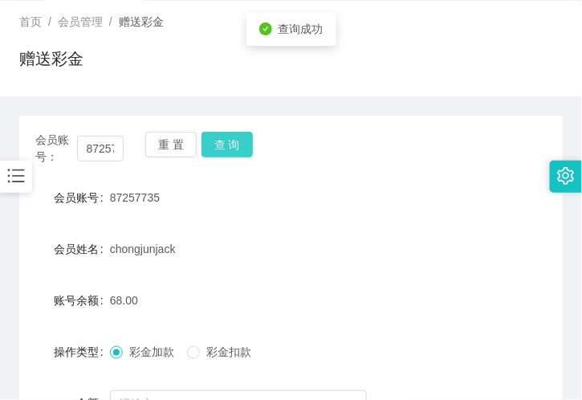
click at [231, 141] on button "查 询" at bounding box center [227, 145] width 51 height 26
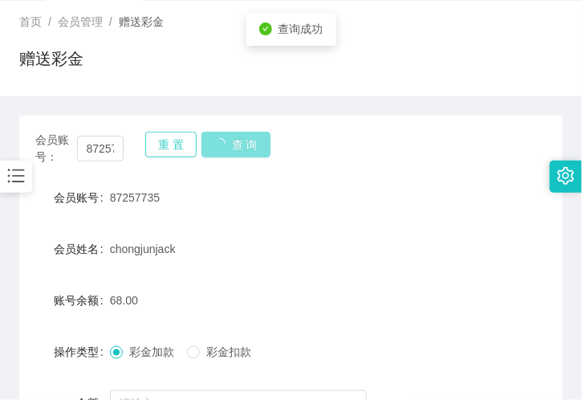
drag, startPoint x: 231, startPoint y: 141, endPoint x: 181, endPoint y: 148, distance: 50.2
click at [231, 141] on button "查 询" at bounding box center [236, 145] width 69 height 26
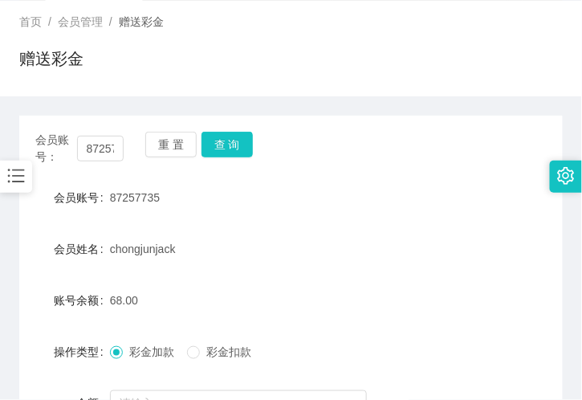
click at [182, 55] on div "赠送彩金" at bounding box center [291, 65] width 544 height 37
click at [222, 138] on button "查 询" at bounding box center [227, 145] width 51 height 26
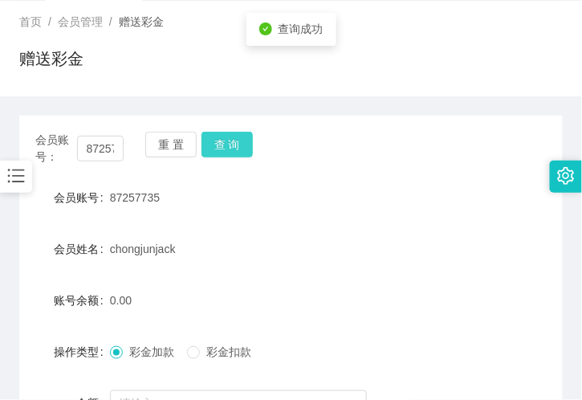
click at [222, 138] on button "查 询" at bounding box center [227, 145] width 51 height 26
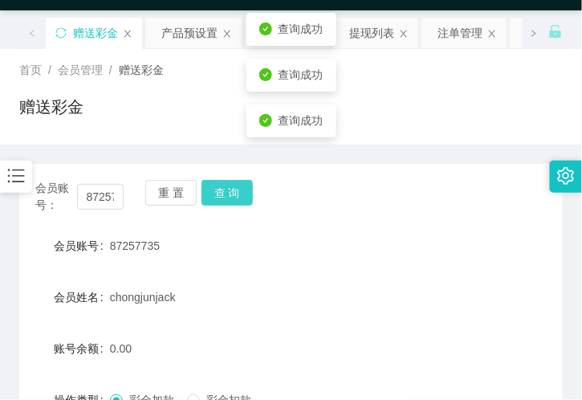
scroll to position [0, 0]
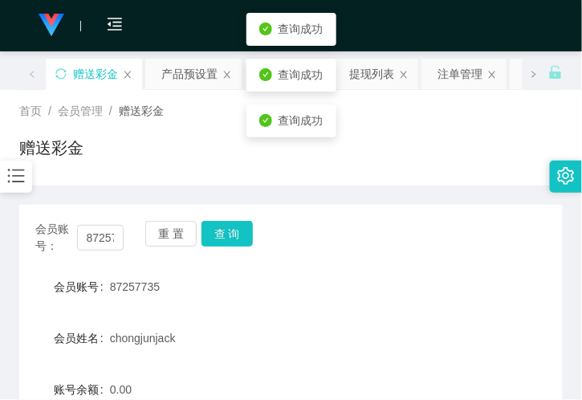
click at [366, 70] on div "提现列表" at bounding box center [371, 74] width 45 height 31
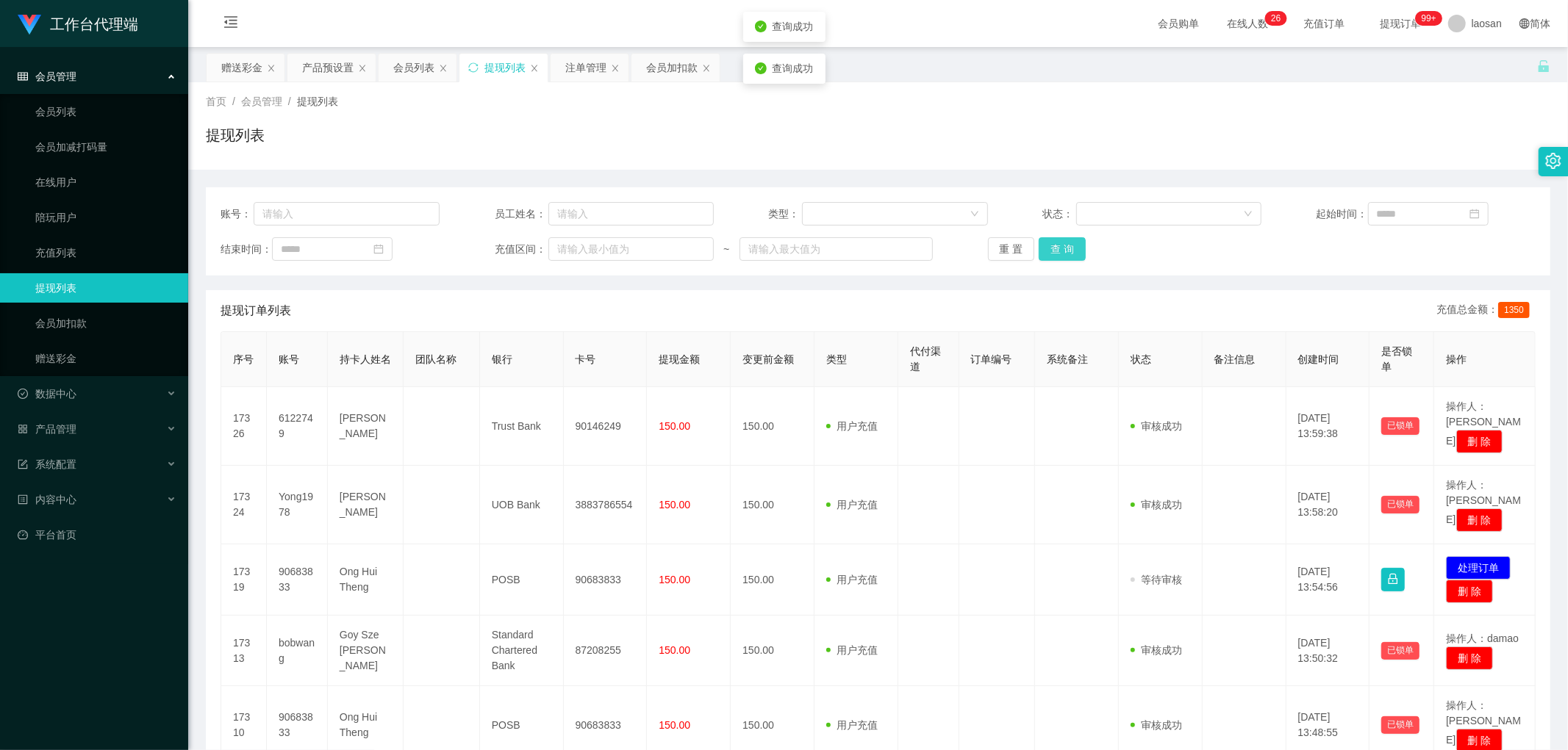
click at [1069, 245] on button "查 询" at bounding box center [1061, 249] width 47 height 24
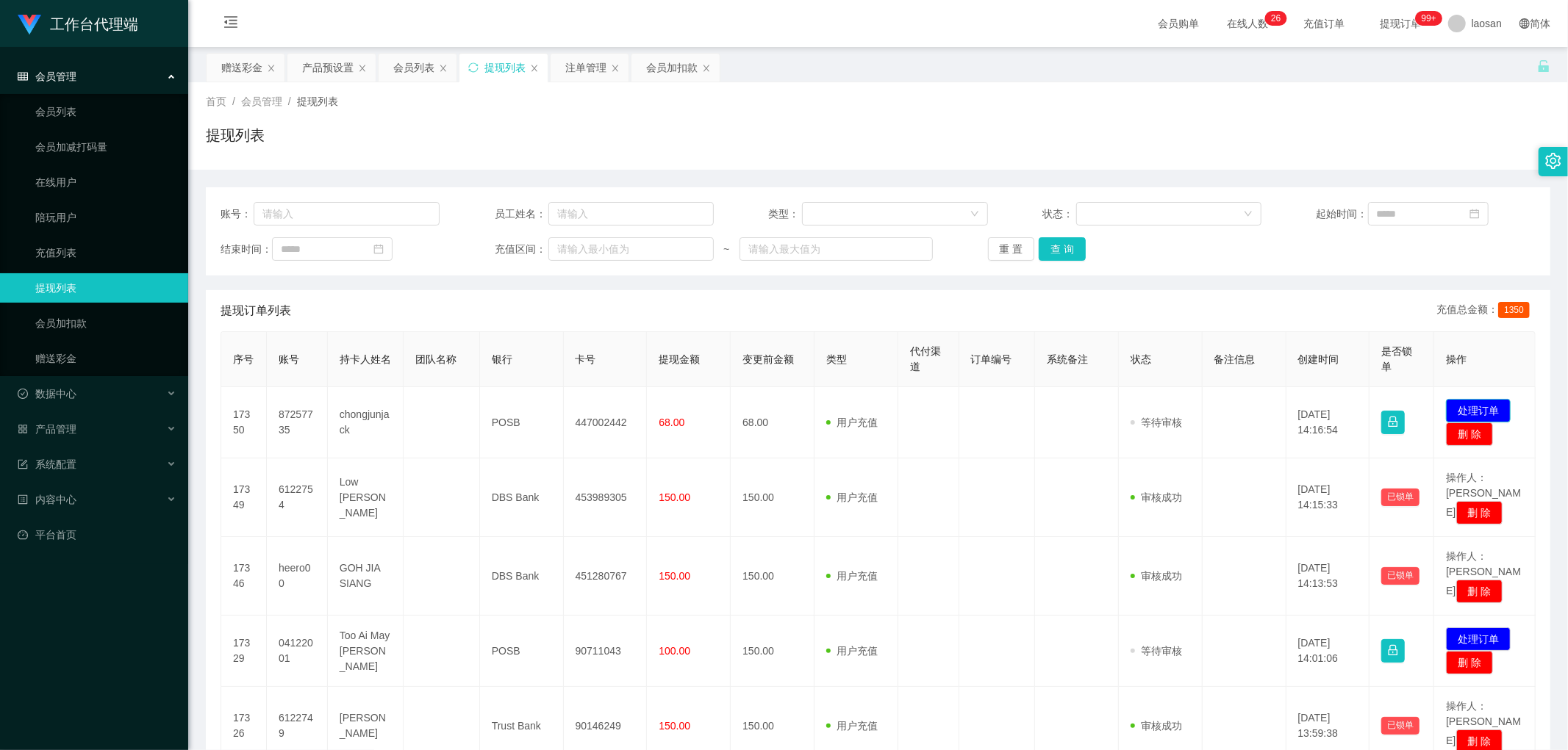
click at [1472, 410] on button "处理订单" at bounding box center [1477, 411] width 65 height 24
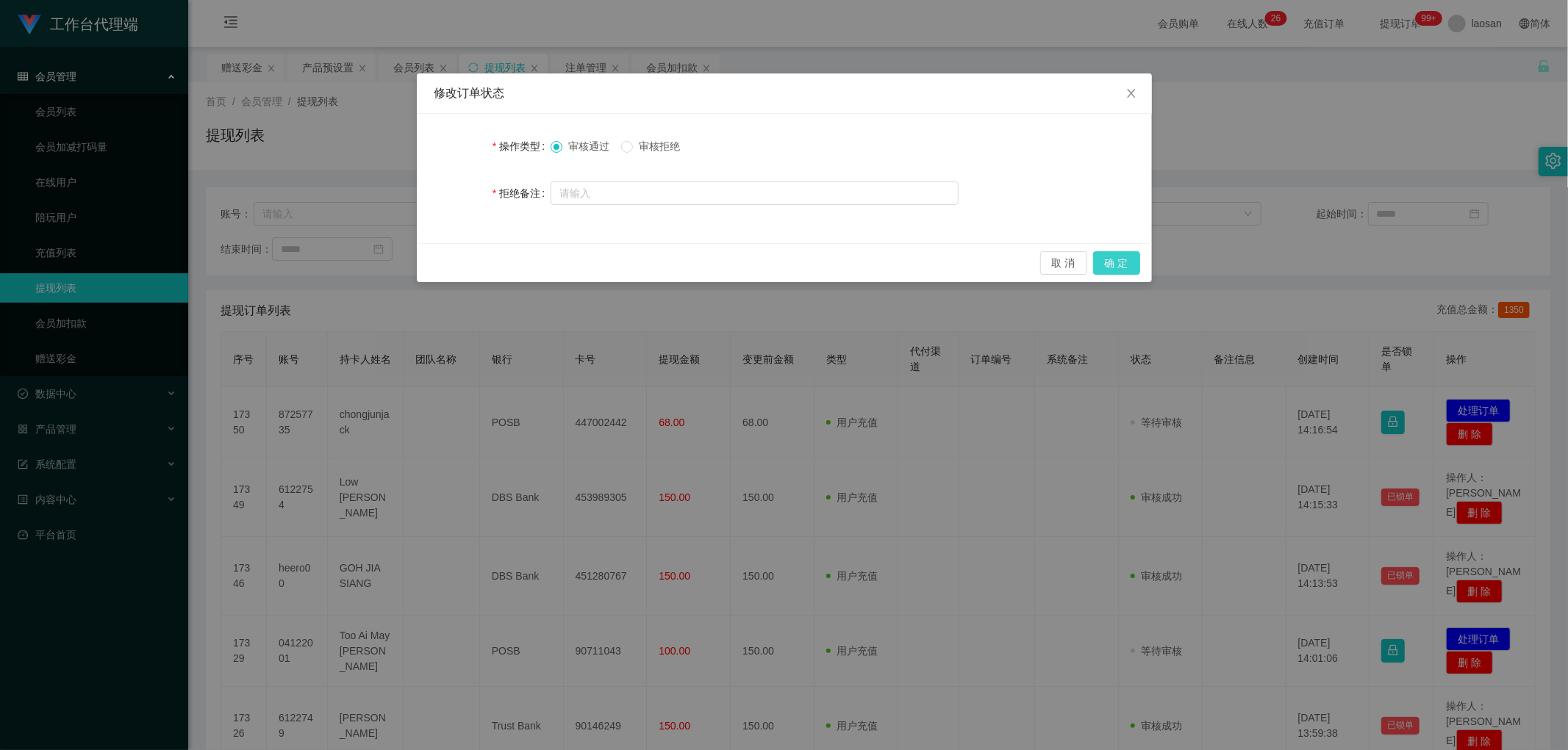
click at [1130, 260] on button "确 定" at bounding box center [1116, 263] width 47 height 24
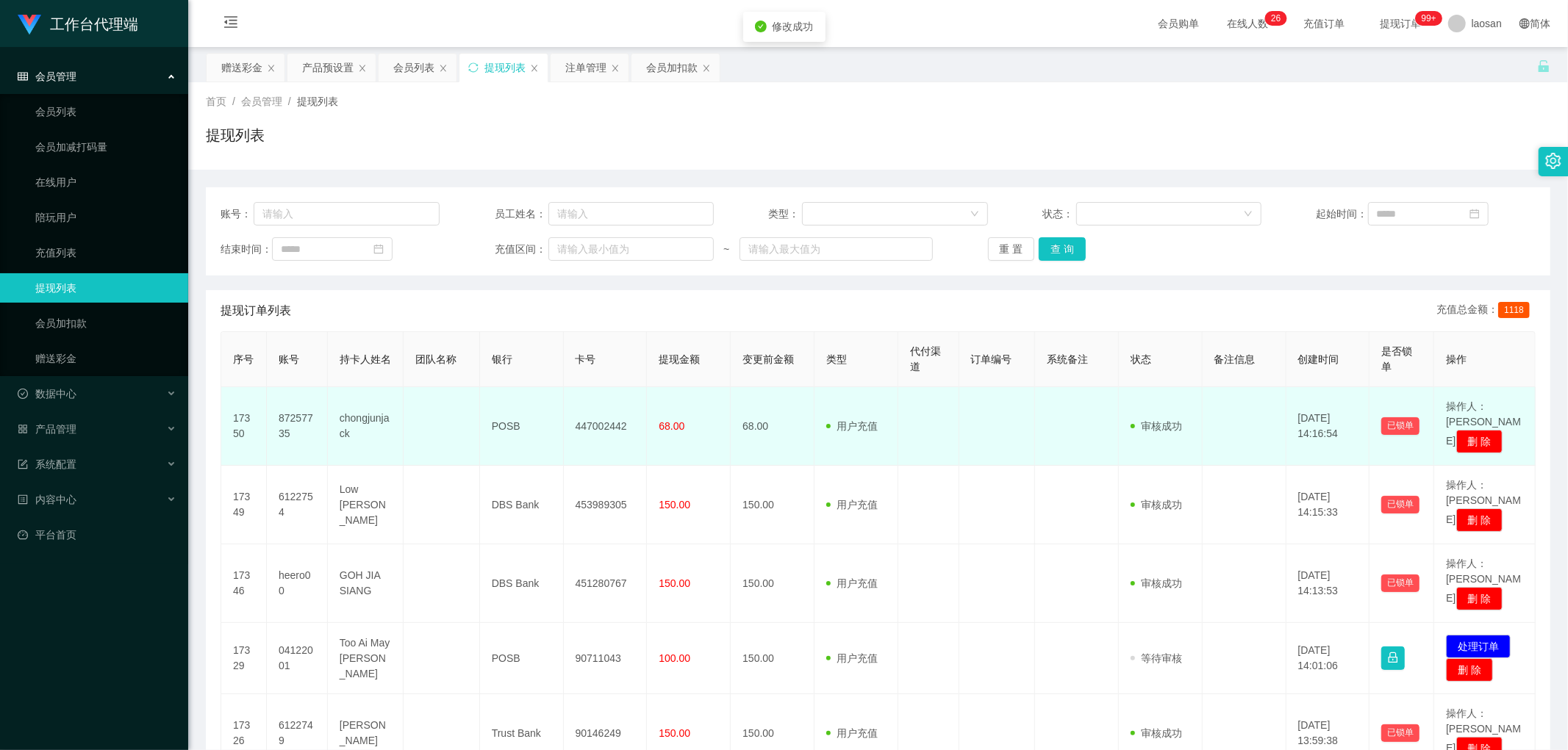
click at [581, 417] on td "447002442" at bounding box center [606, 426] width 84 height 79
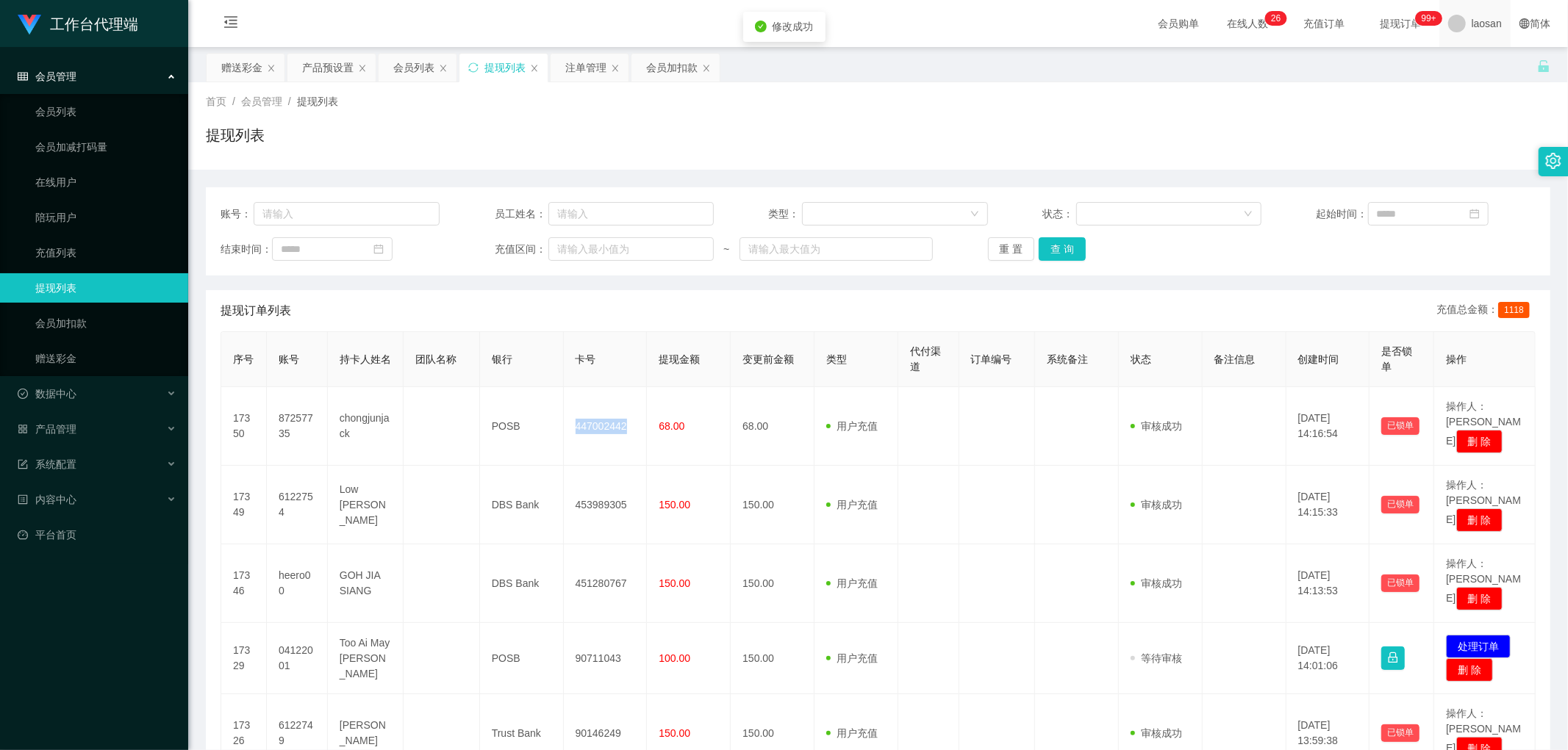
copy td "447002442"
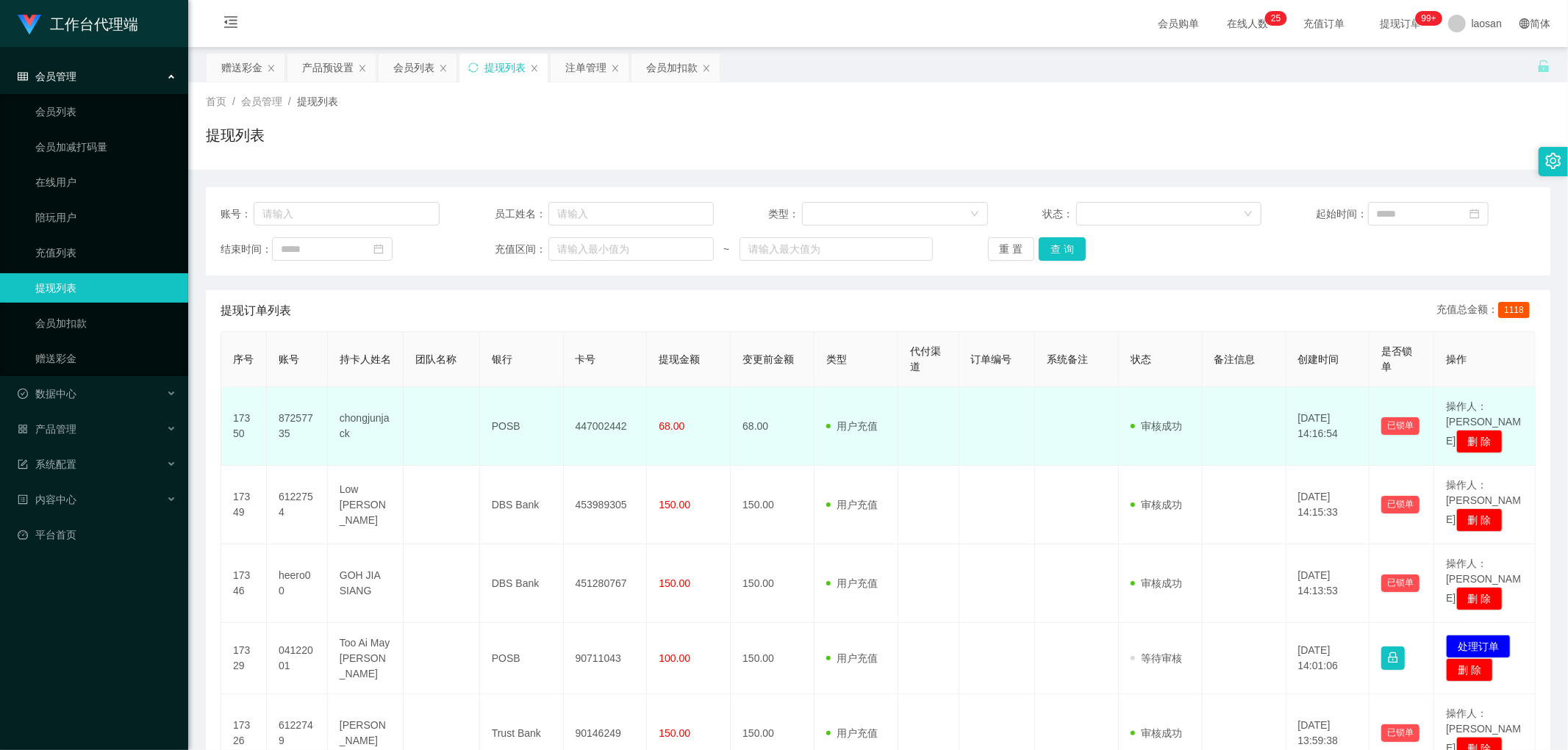
drag, startPoint x: 448, startPoint y: 394, endPoint x: 432, endPoint y: 401, distance: 17.5
click at [439, 399] on td at bounding box center [441, 426] width 76 height 79
drag, startPoint x: 337, startPoint y: 412, endPoint x: 667, endPoint y: 427, distance: 330.3
click at [667, 427] on tr "17350 87257735 chongjunjack POSB 447002442 68.00 68.00 用户充值 人工扣款 审核驳回 审核成功 等待审核…" at bounding box center [878, 426] width 1314 height 79
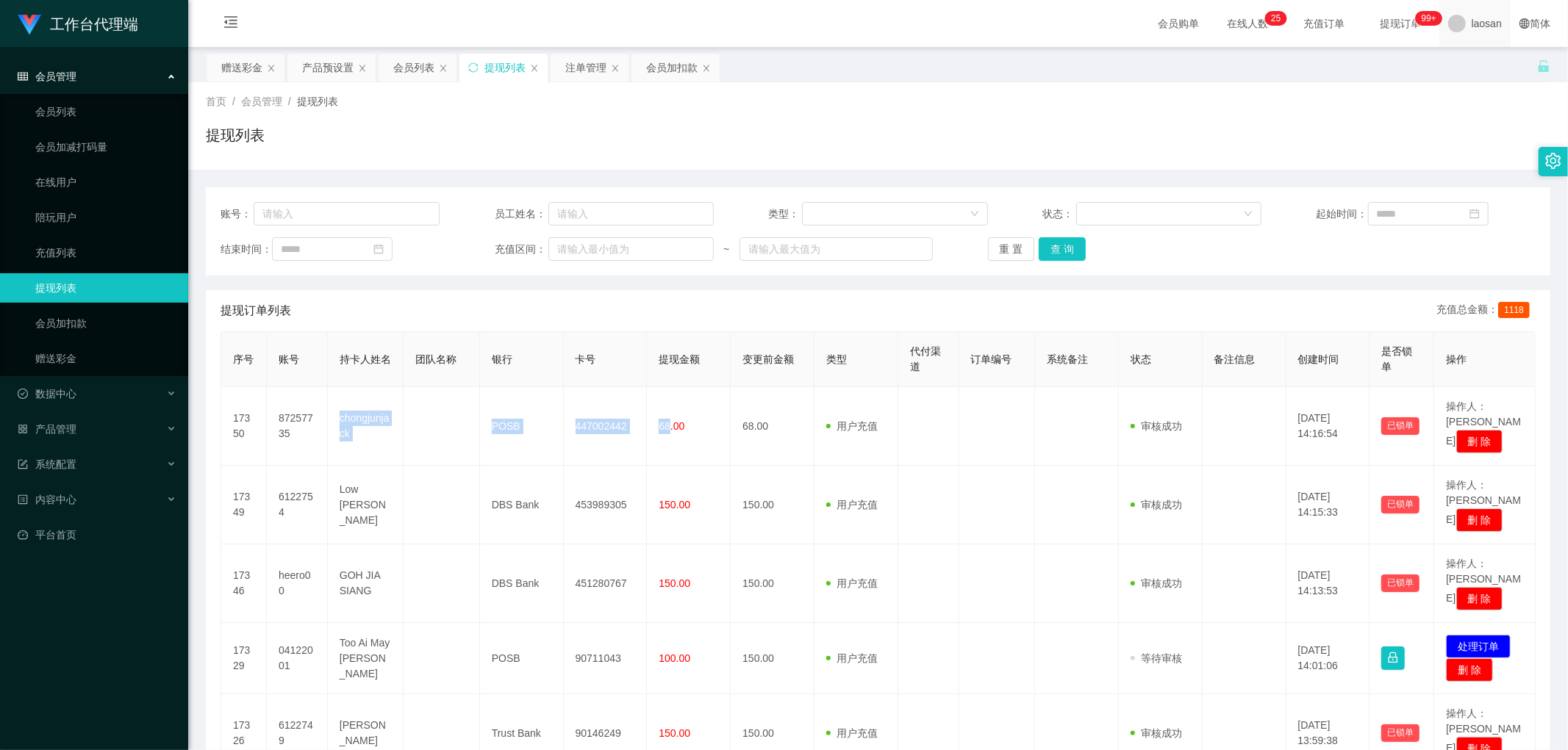
copy tr "chongjunjack POSB 447002442 68"
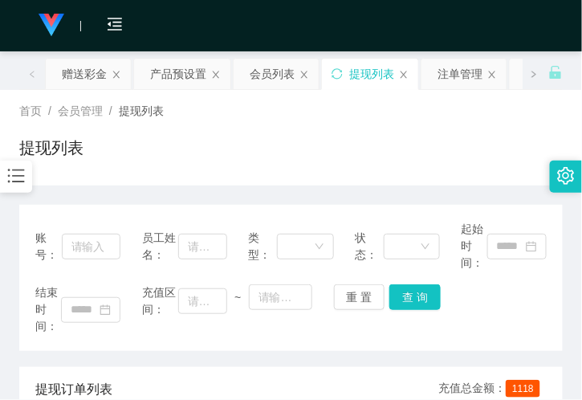
click at [162, 151] on div "提现列表" at bounding box center [291, 154] width 544 height 37
